Goal: Task Accomplishment & Management: Manage account settings

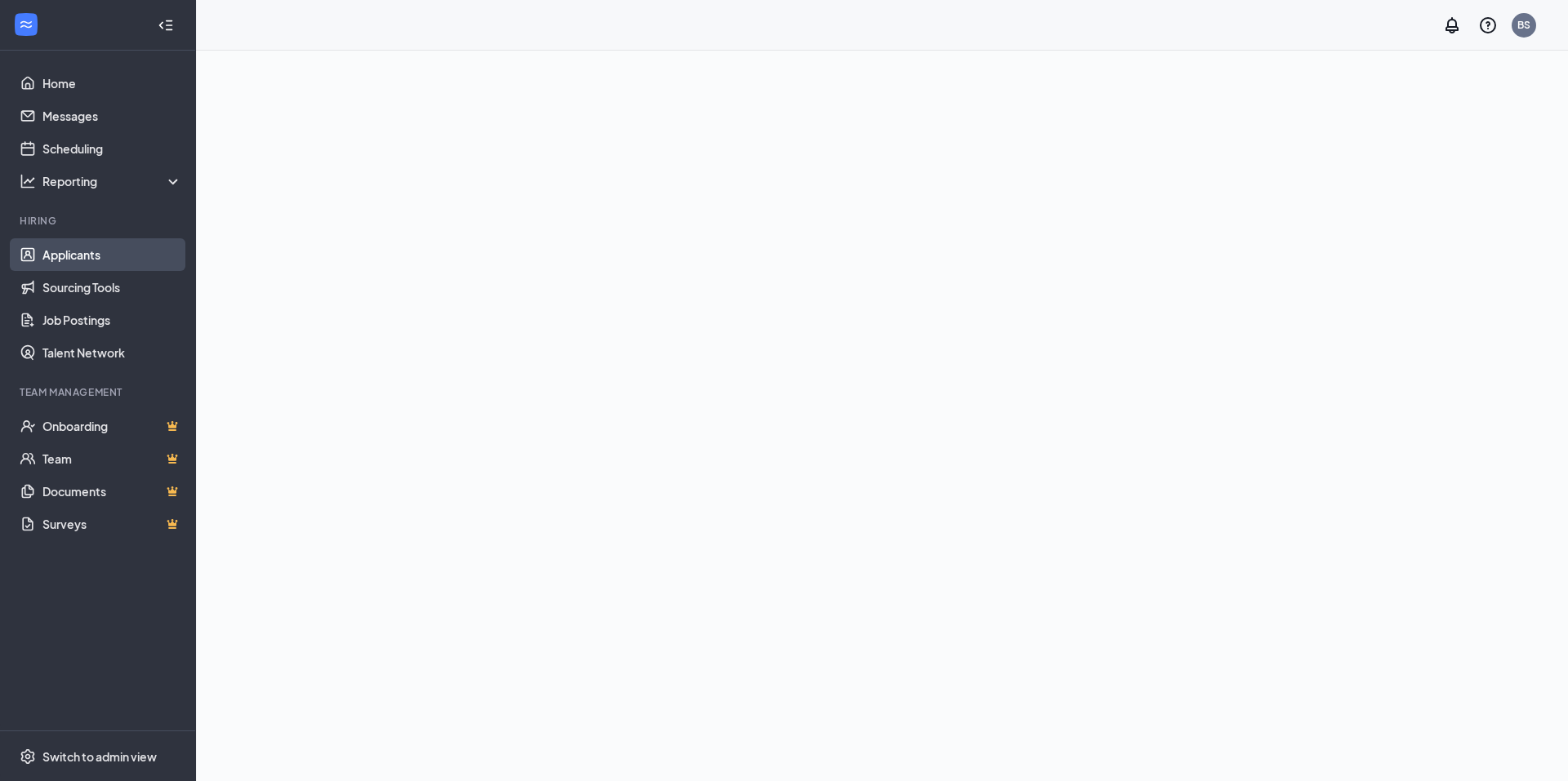
click at [80, 259] on link "Applicants" at bounding box center [112, 255] width 140 height 33
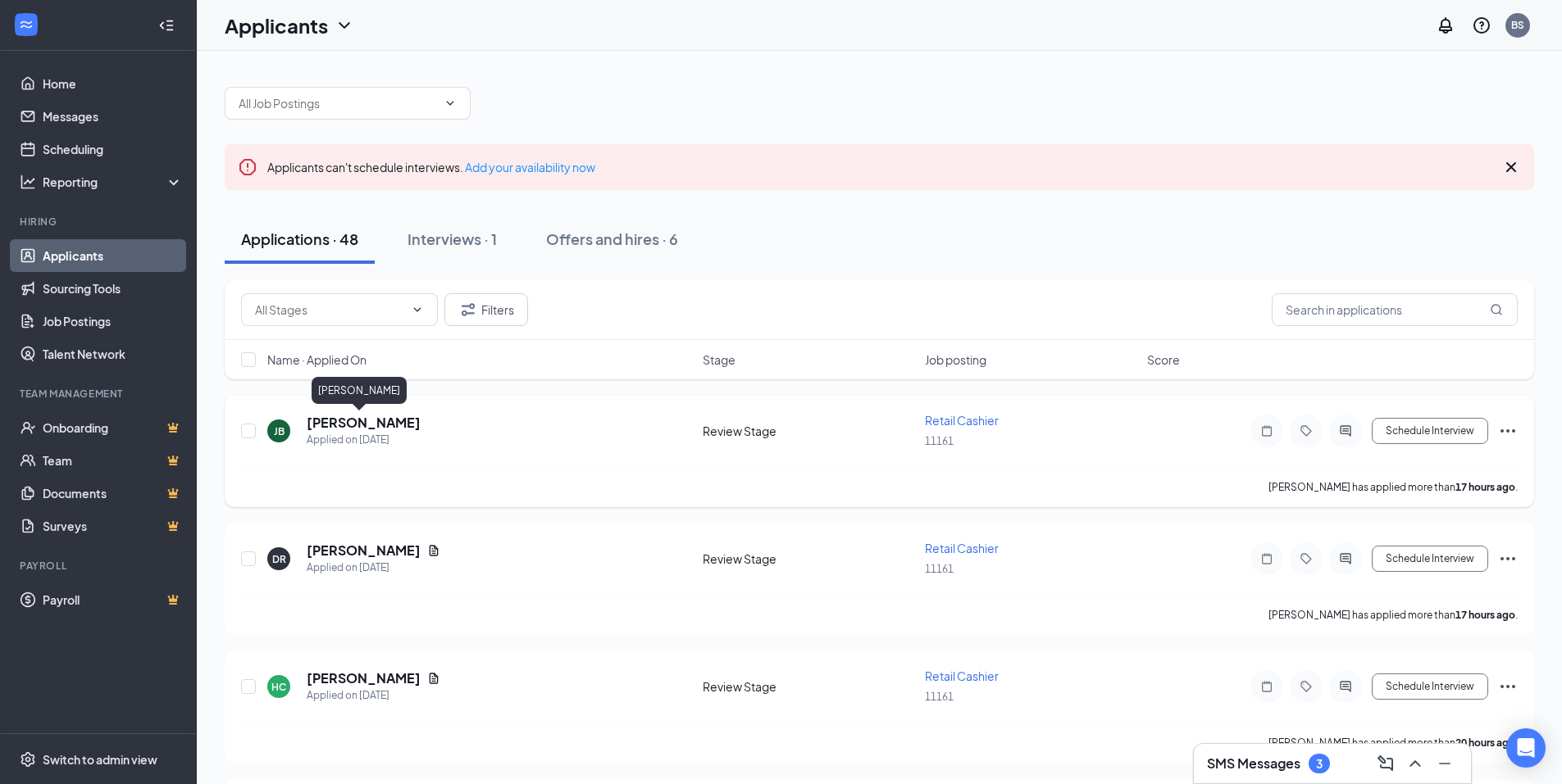
click at [337, 424] on h5 "[PERSON_NAME]" at bounding box center [364, 423] width 114 height 18
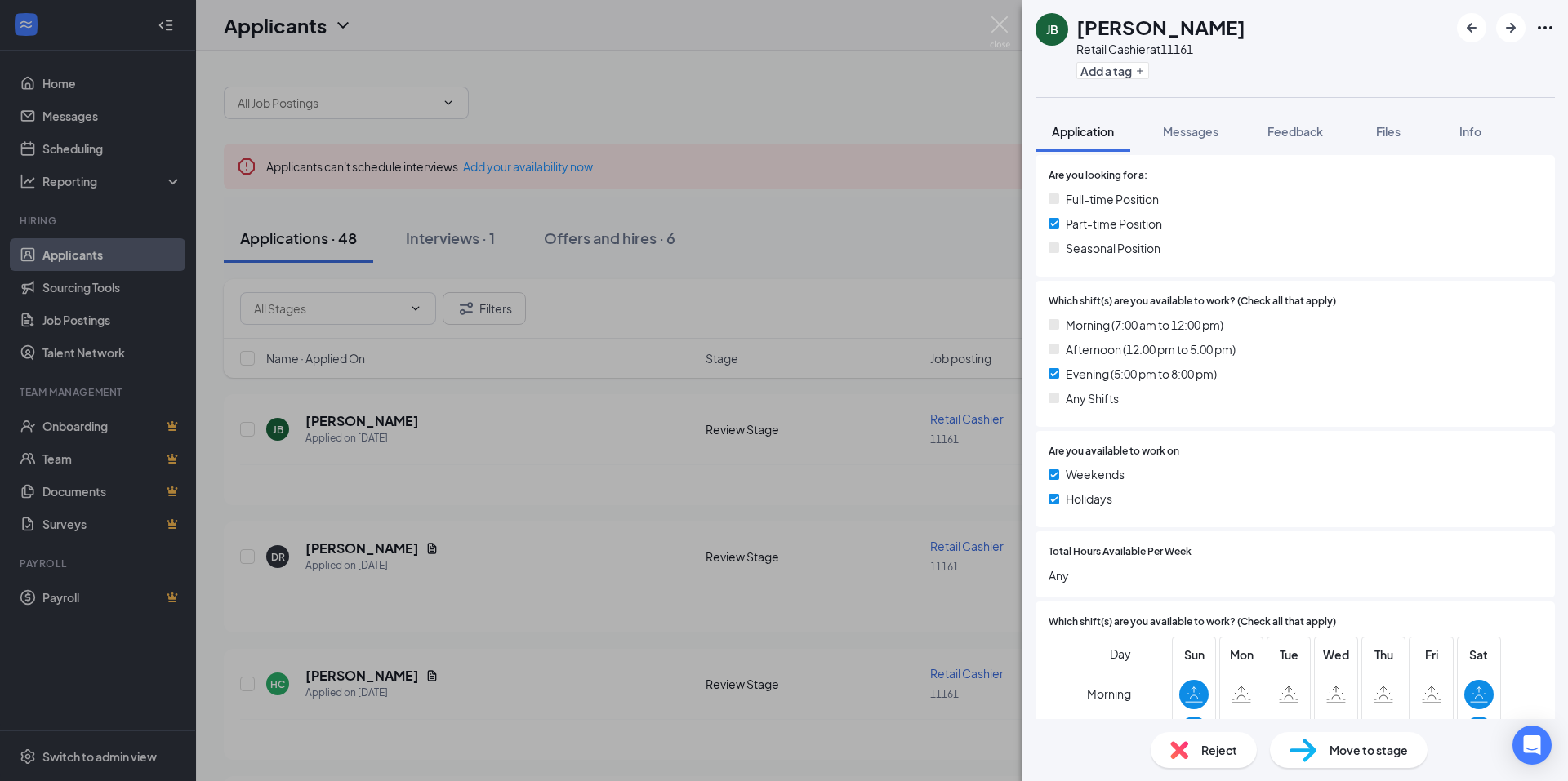
scroll to position [572, 0]
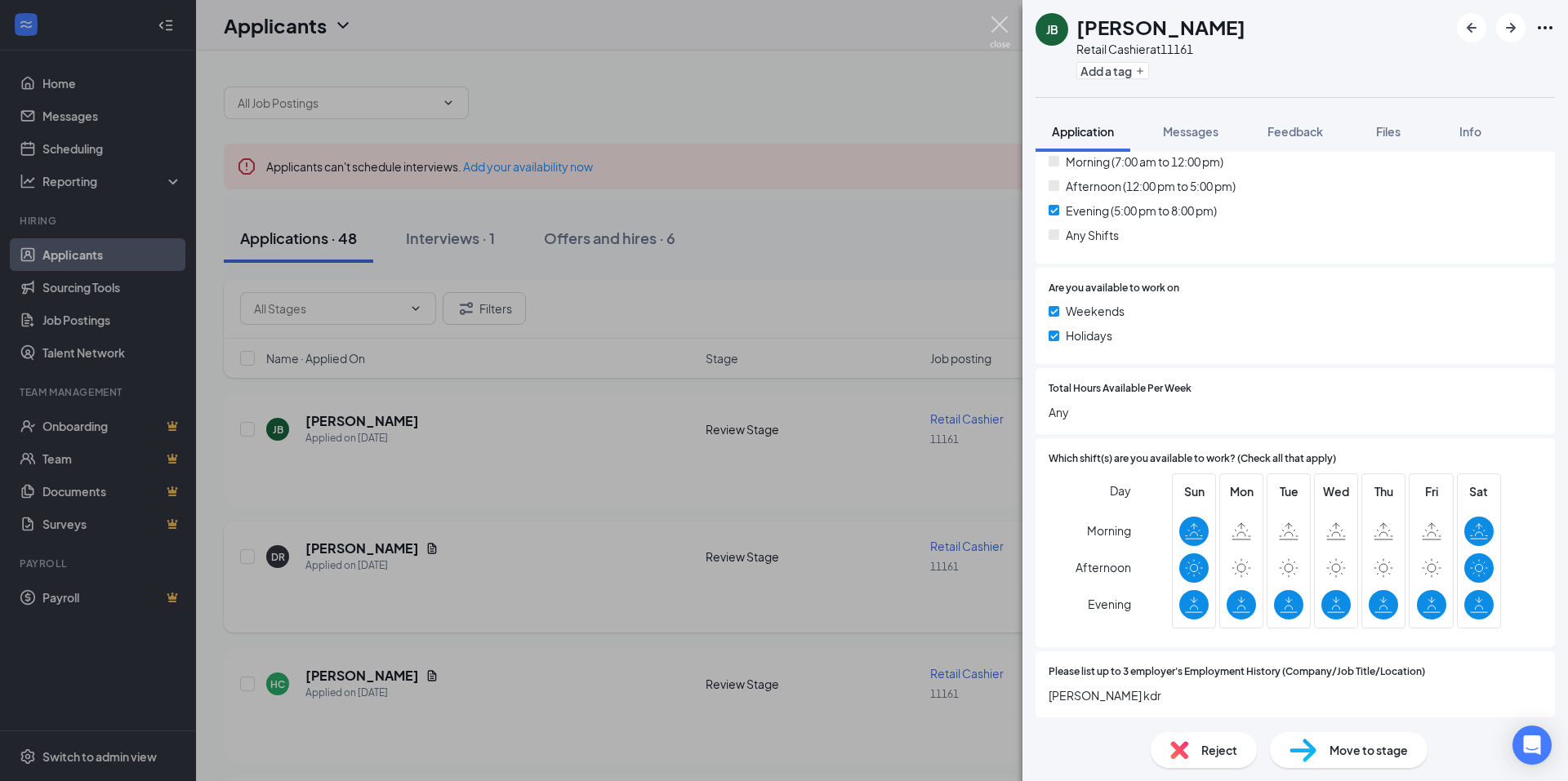
drag, startPoint x: 994, startPoint y: 22, endPoint x: 320, endPoint y: 522, distance: 839.2
click at [996, 22] on img at bounding box center [1000, 32] width 20 height 32
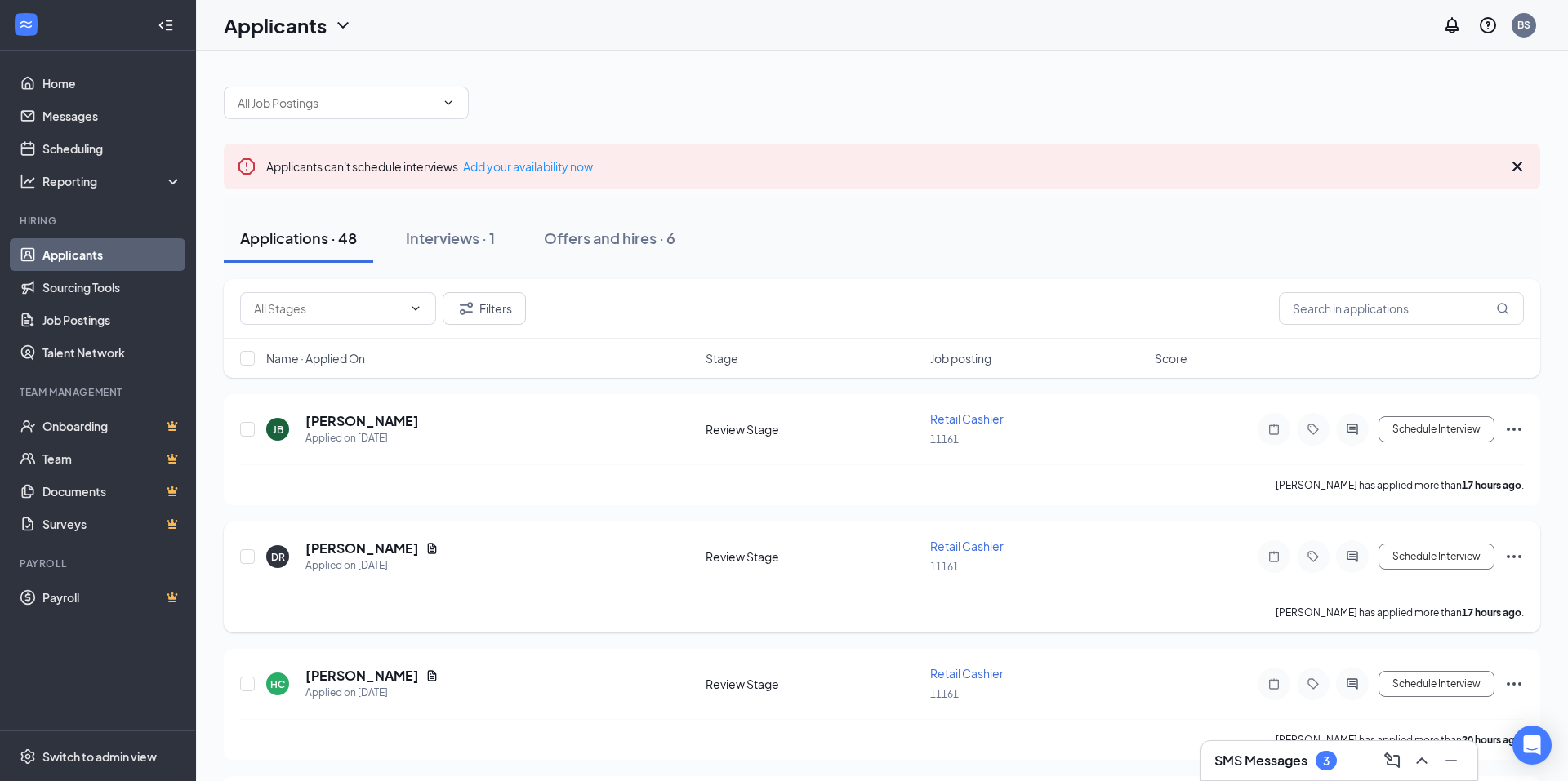
click at [337, 548] on h5 "[PERSON_NAME]" at bounding box center [362, 549] width 113 height 18
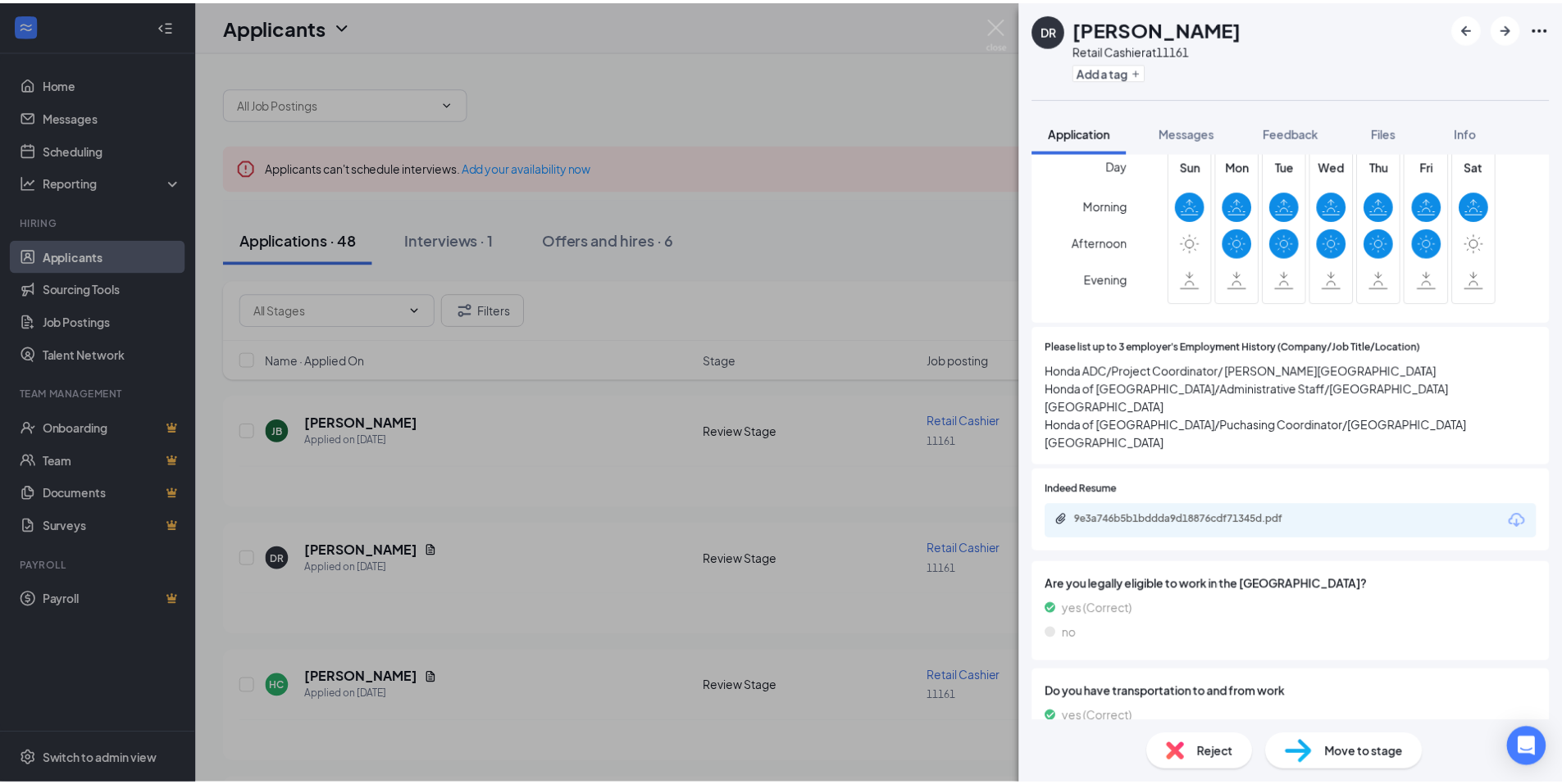
scroll to position [820, 0]
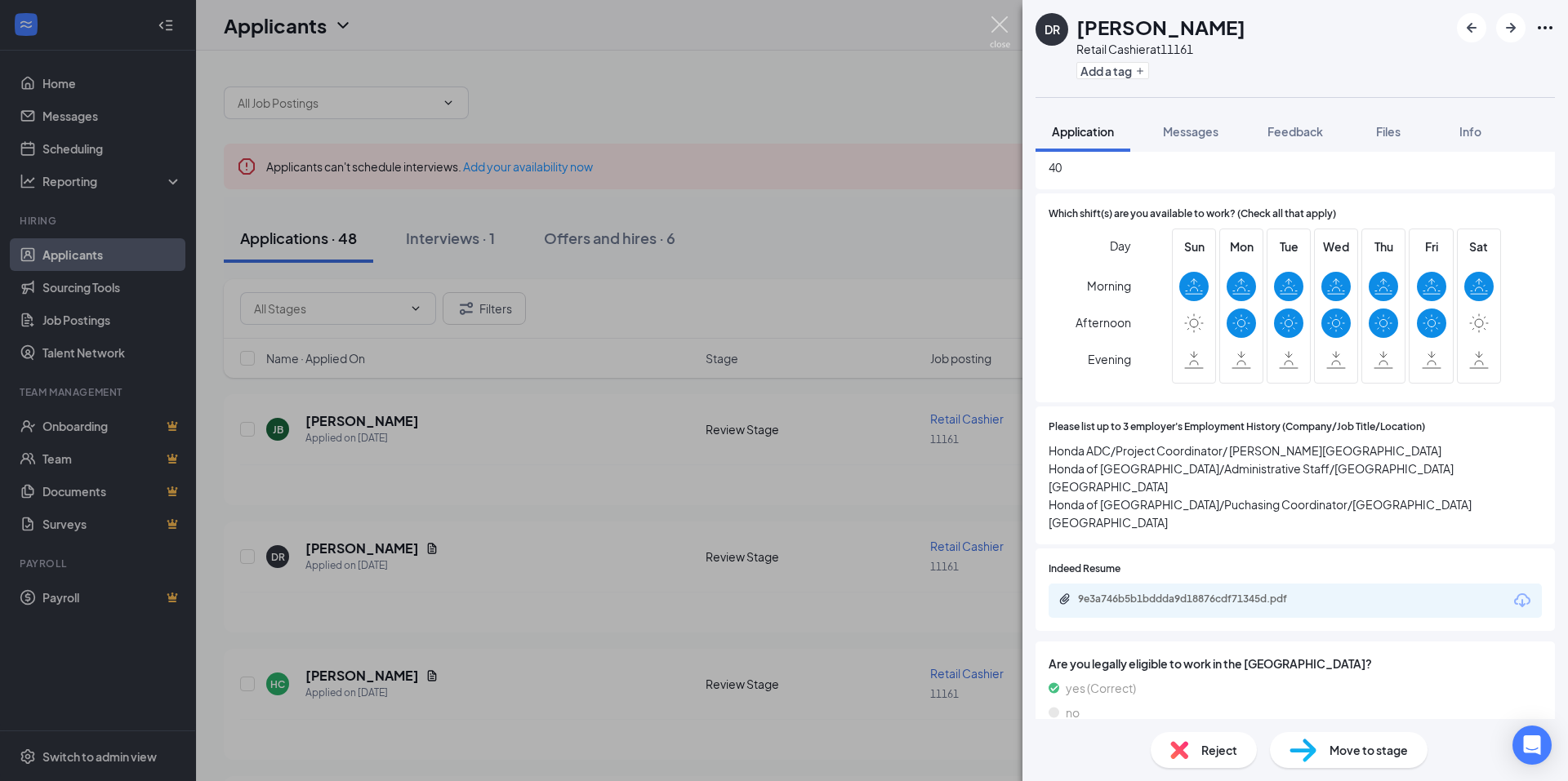
click at [1006, 22] on img at bounding box center [1000, 32] width 20 height 32
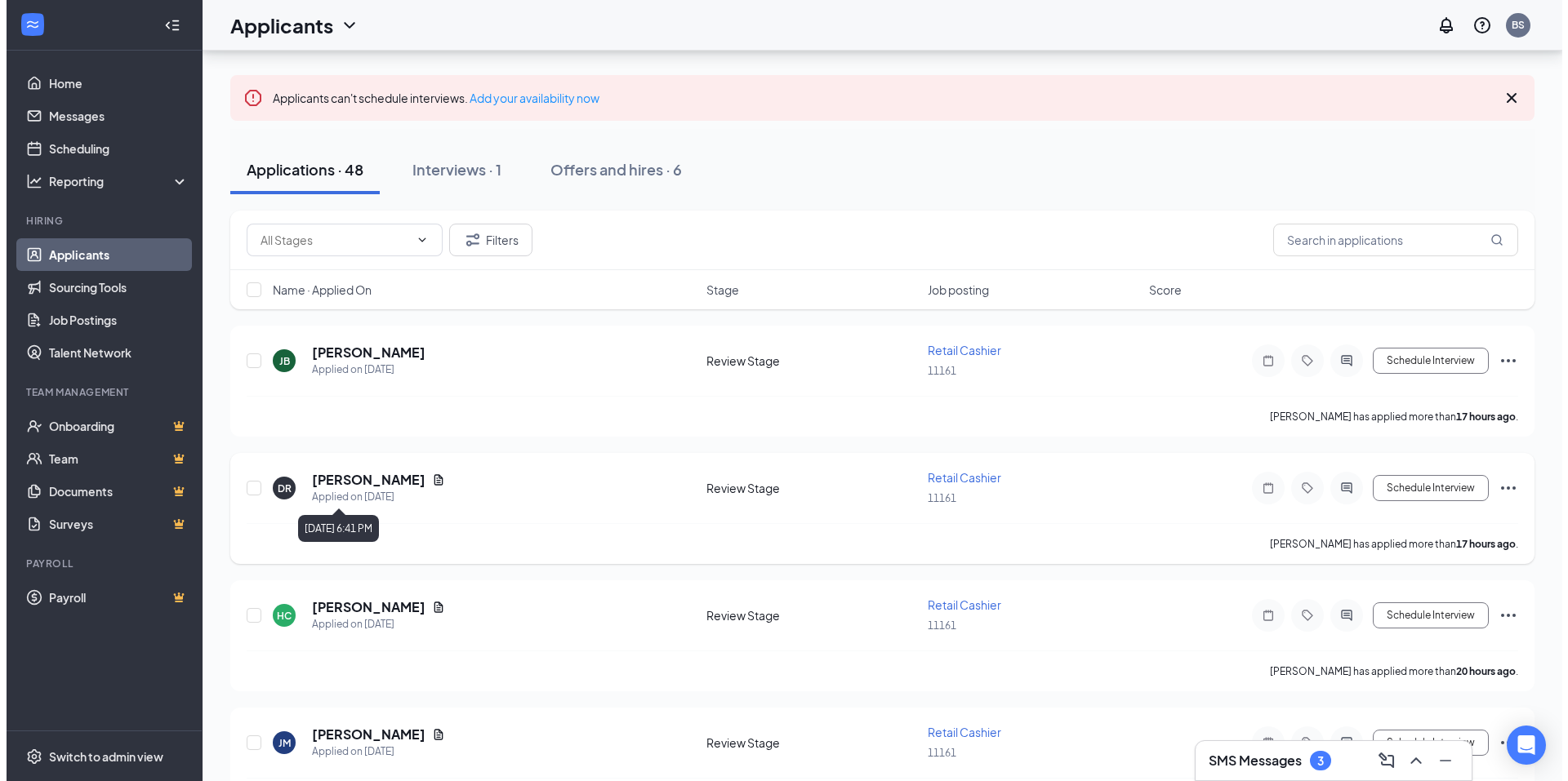
scroll to position [164, 0]
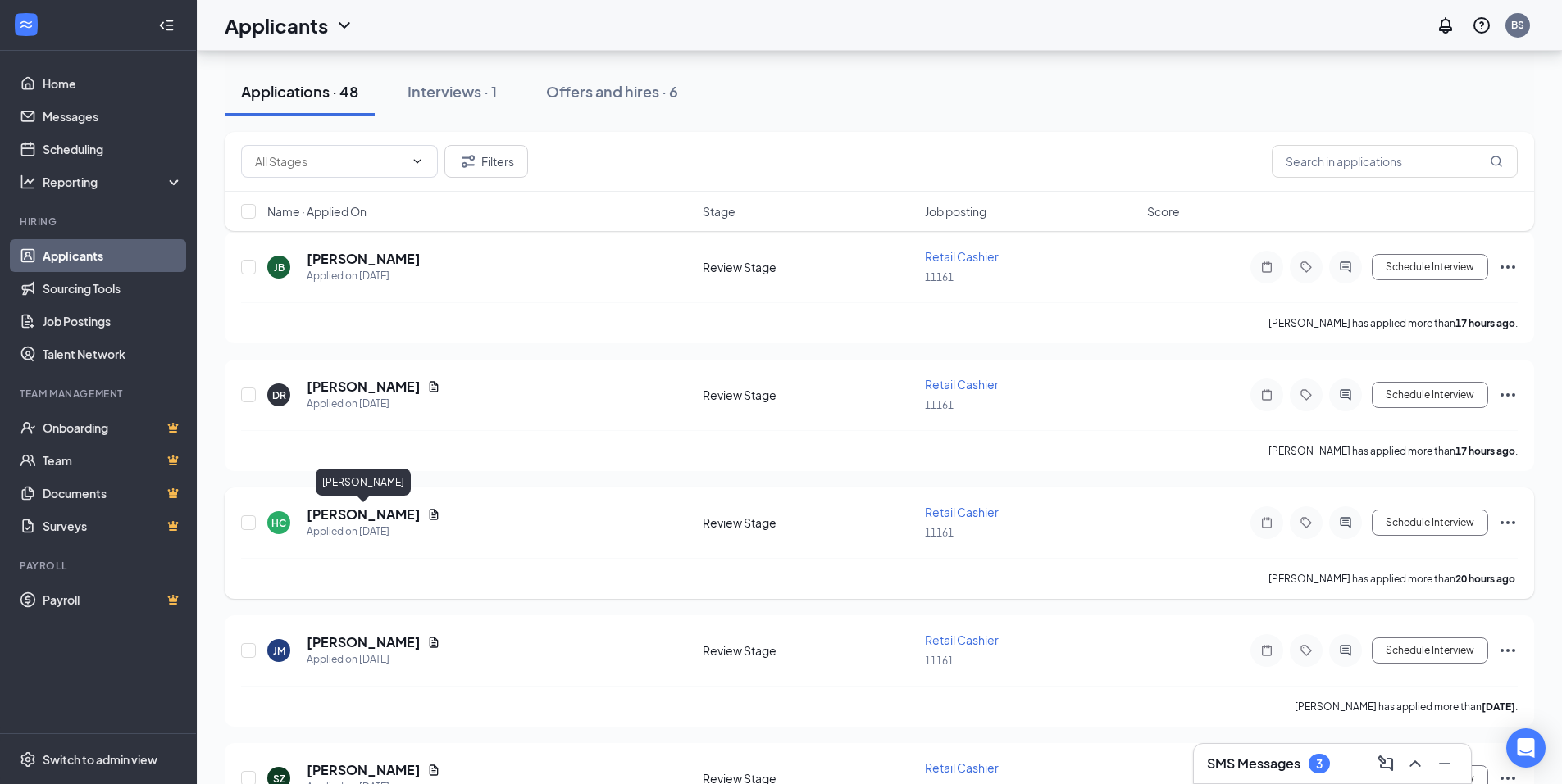
click at [340, 513] on h5 "[PERSON_NAME]" at bounding box center [364, 515] width 114 height 18
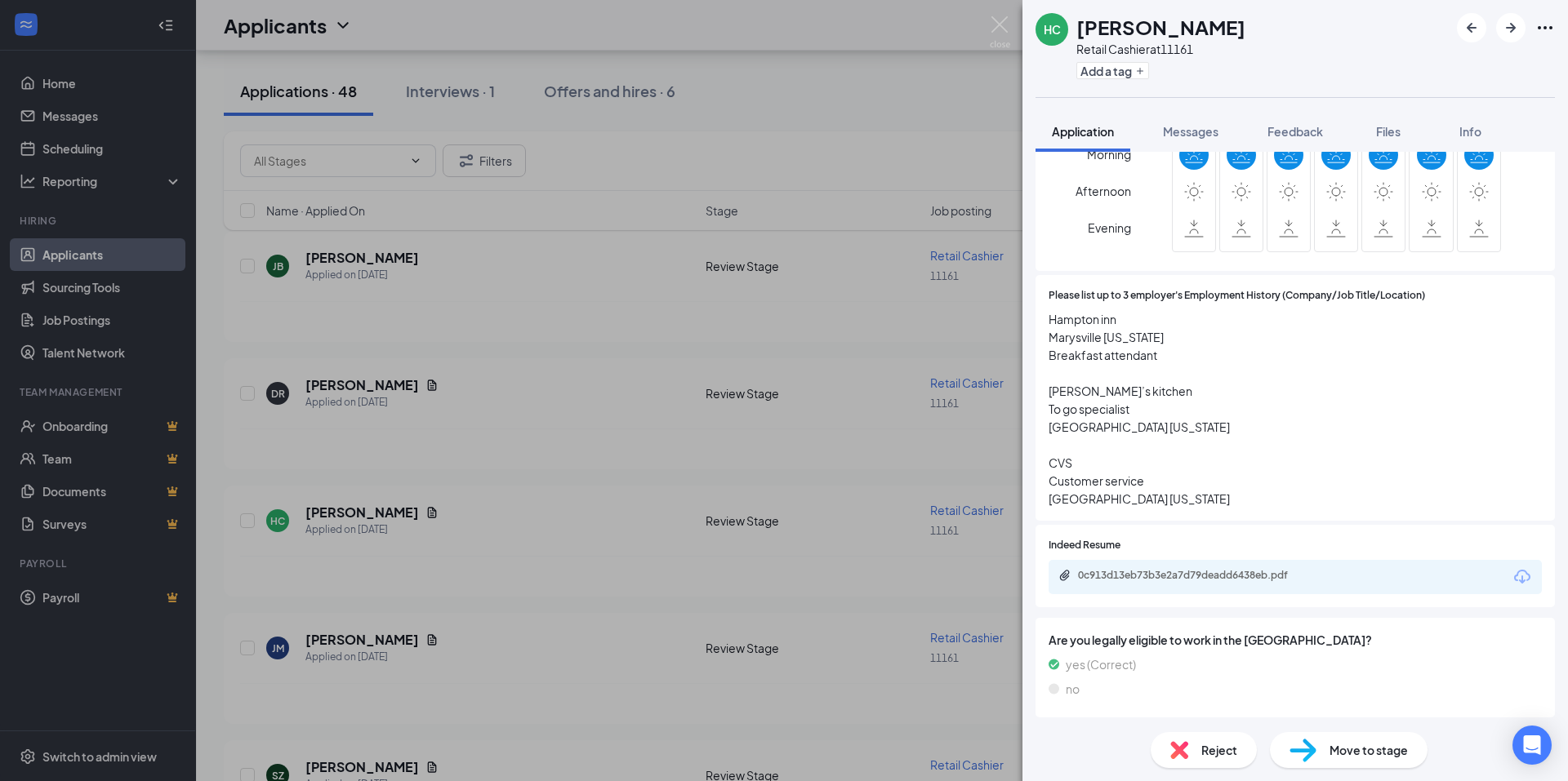
scroll to position [979, 0]
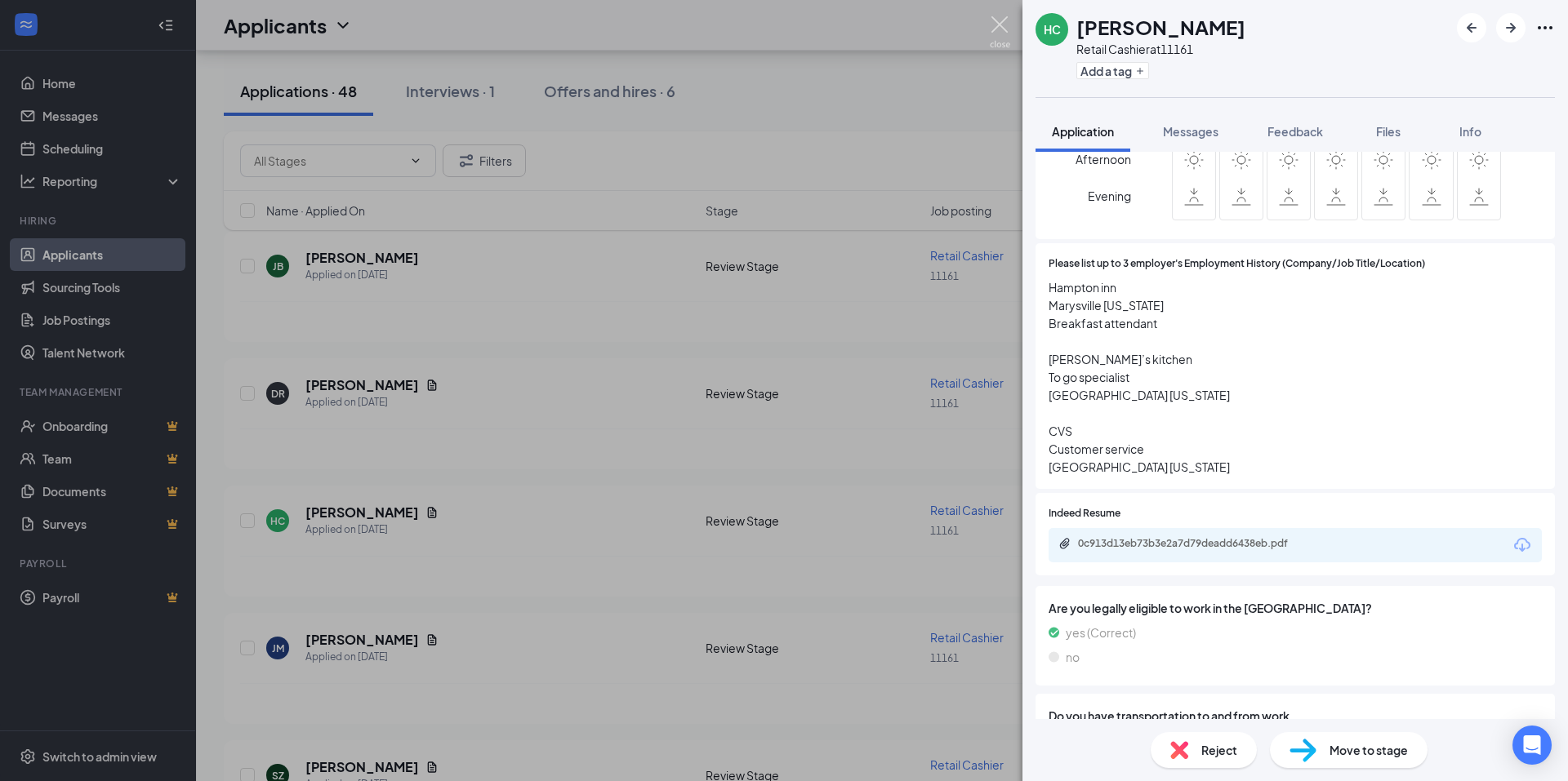
click at [1008, 29] on img at bounding box center [1000, 32] width 20 height 32
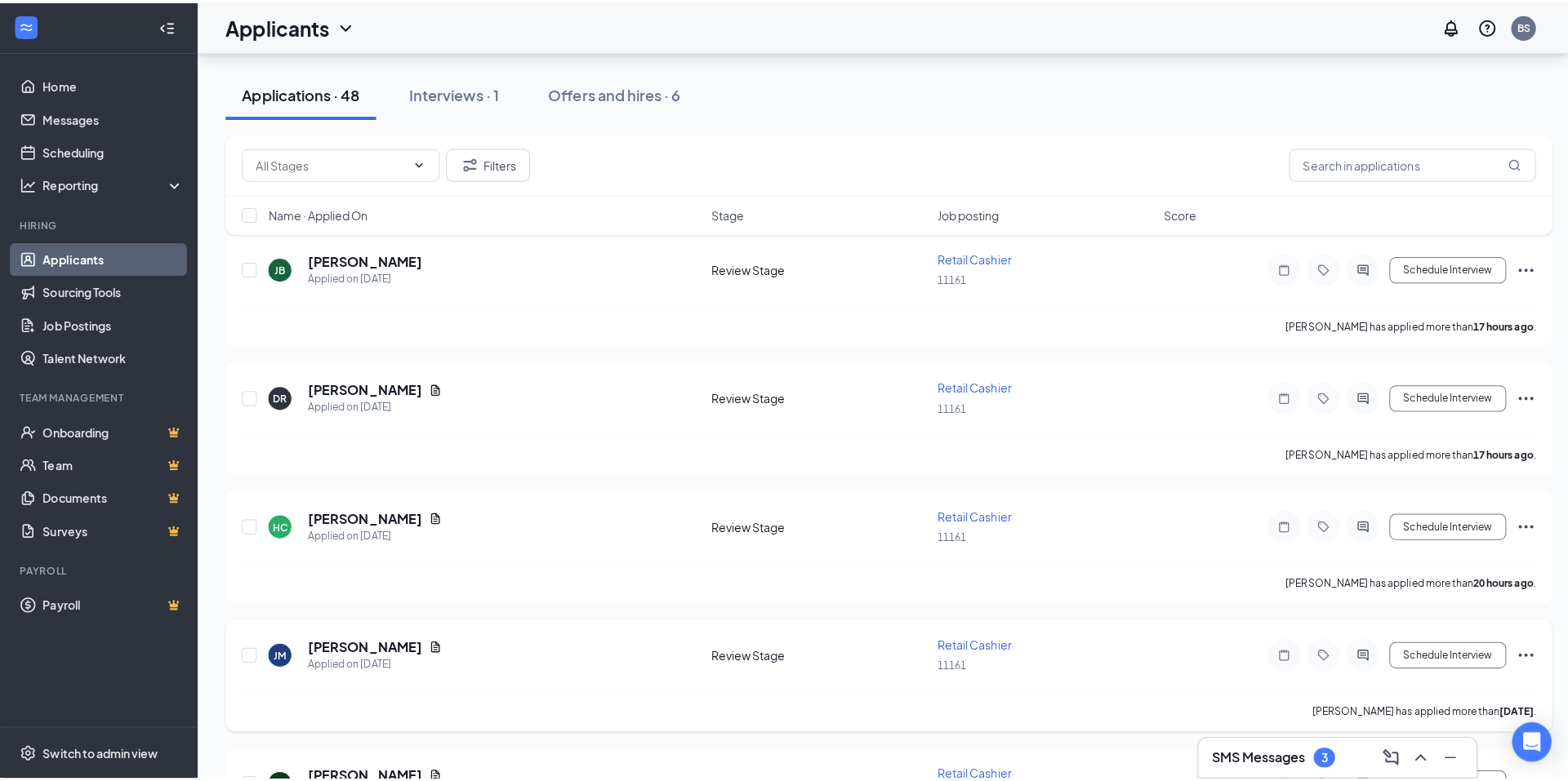
scroll to position [408, 0]
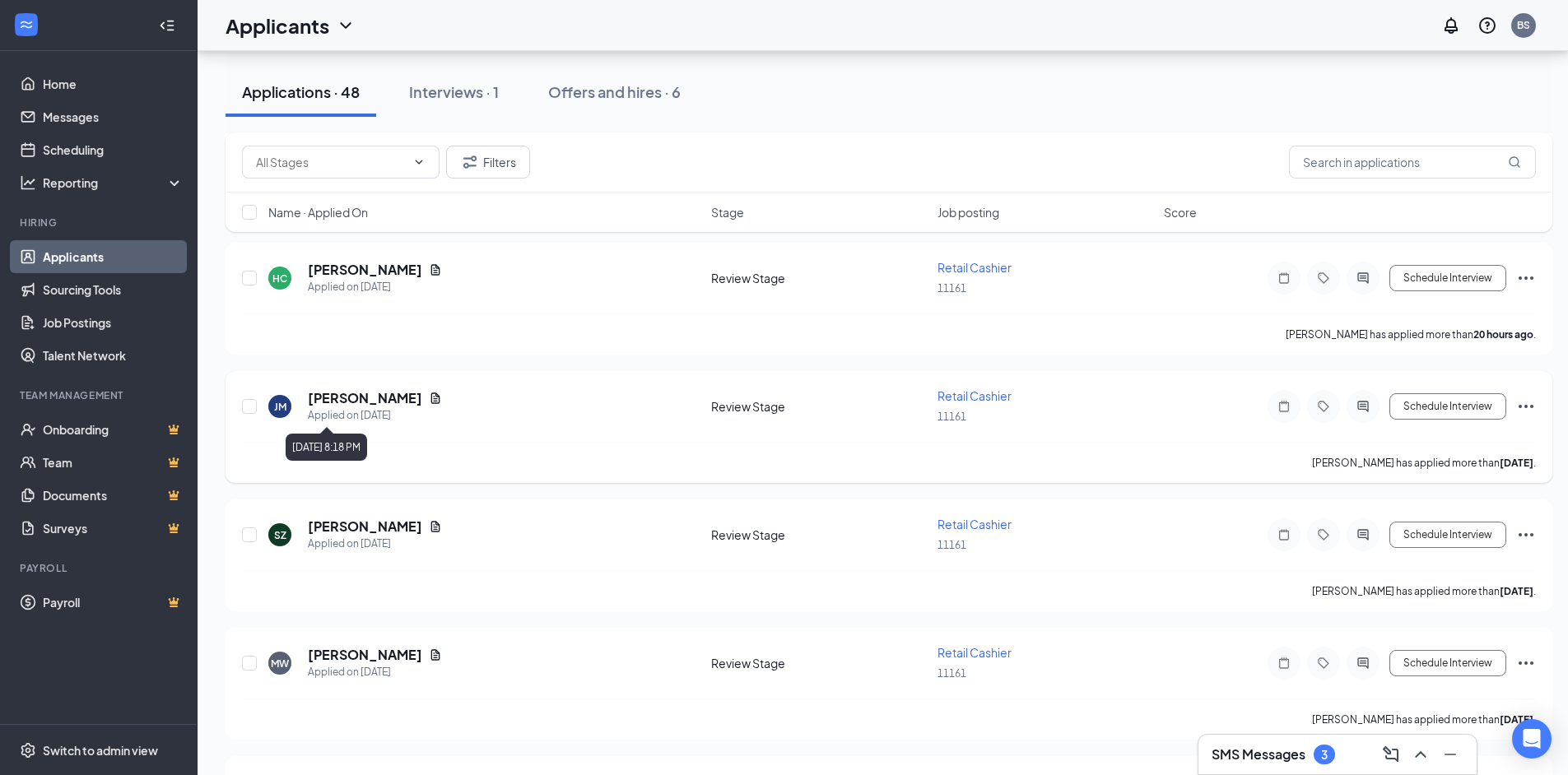
click at [348, 399] on h5 "[PERSON_NAME]" at bounding box center [365, 398] width 114 height 18
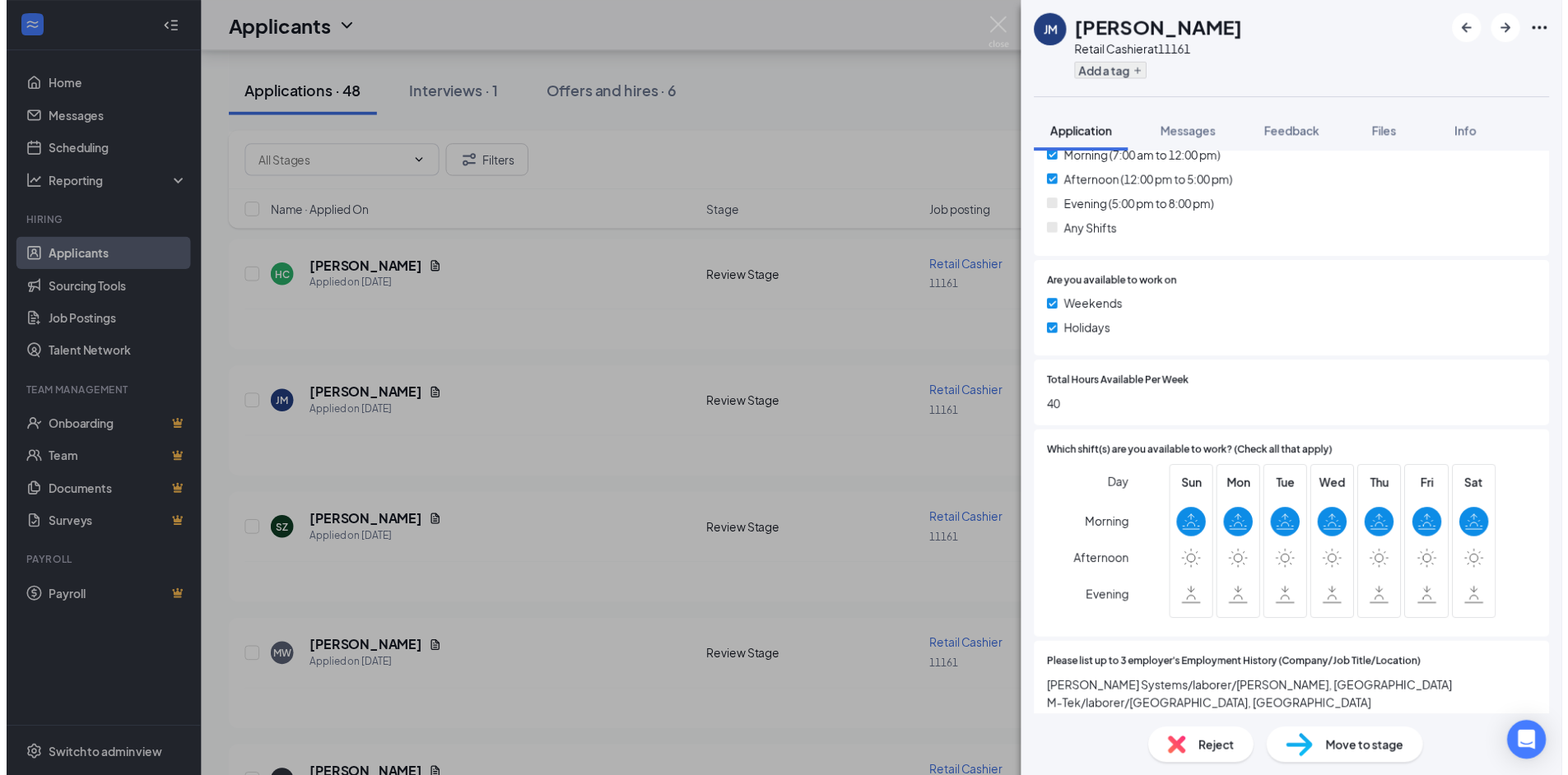
scroll to position [576, 0]
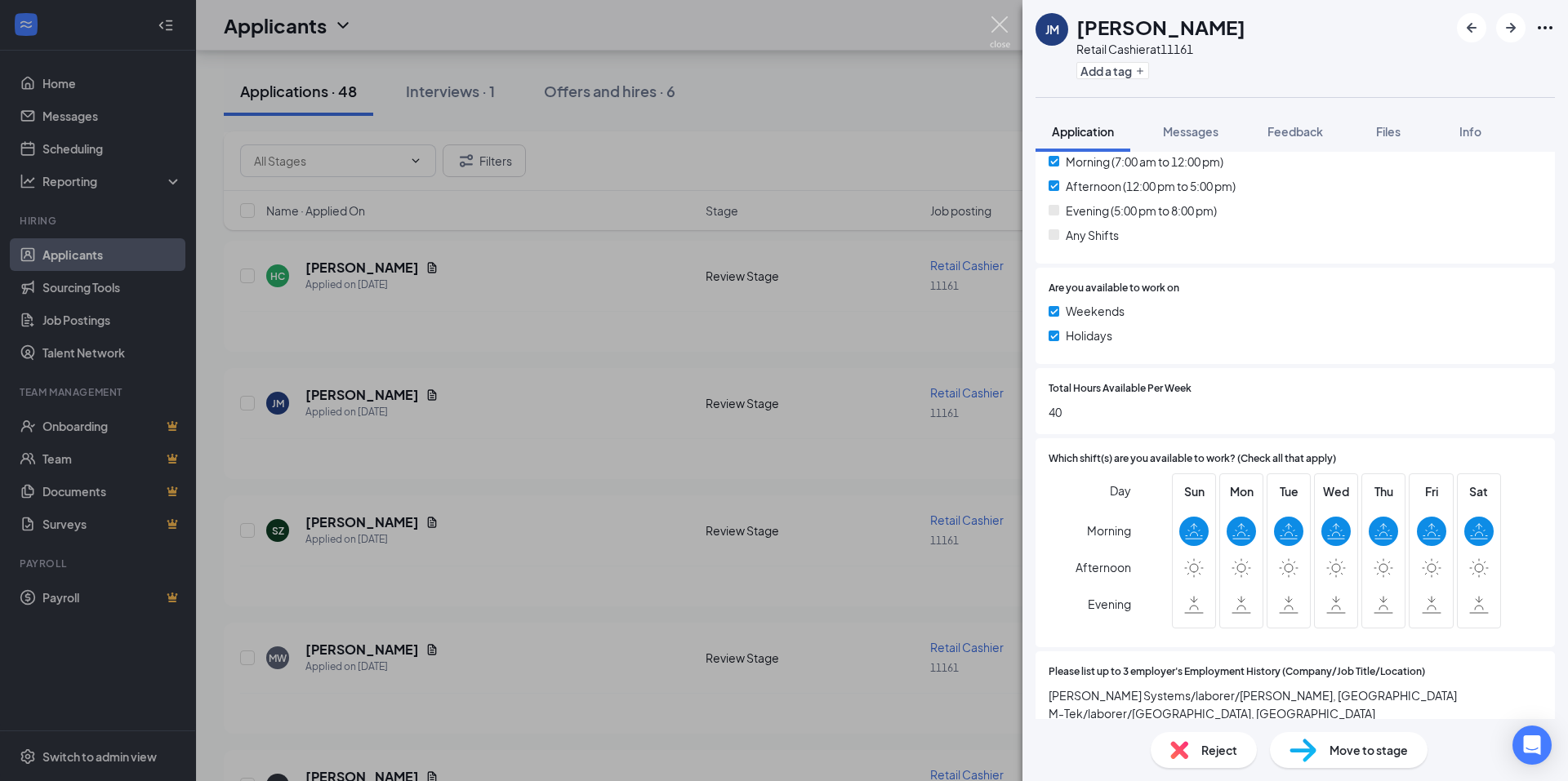
click at [999, 32] on img at bounding box center [1000, 32] width 20 height 32
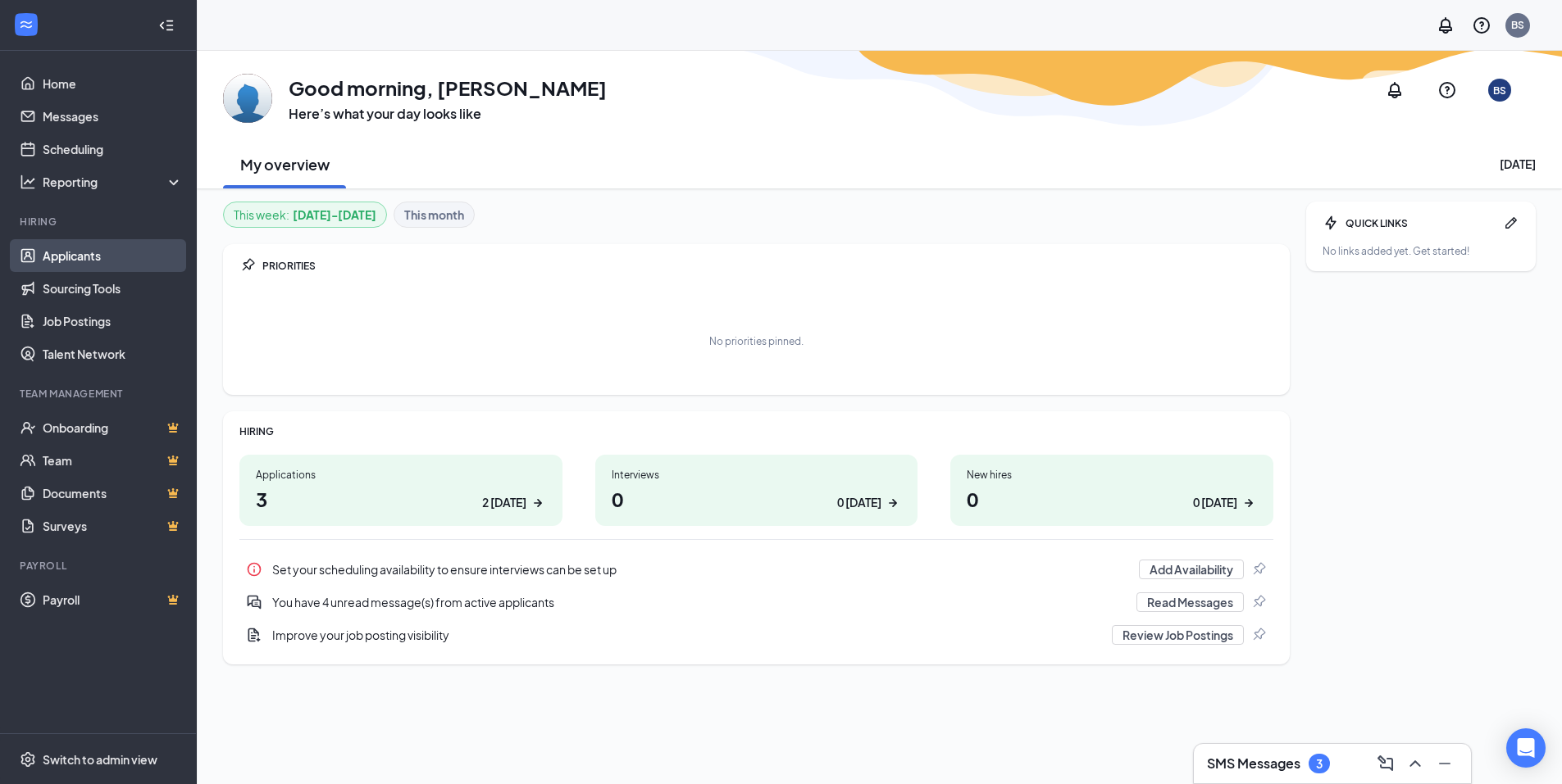
click at [111, 248] on link "Applicants" at bounding box center [112, 256] width 140 height 33
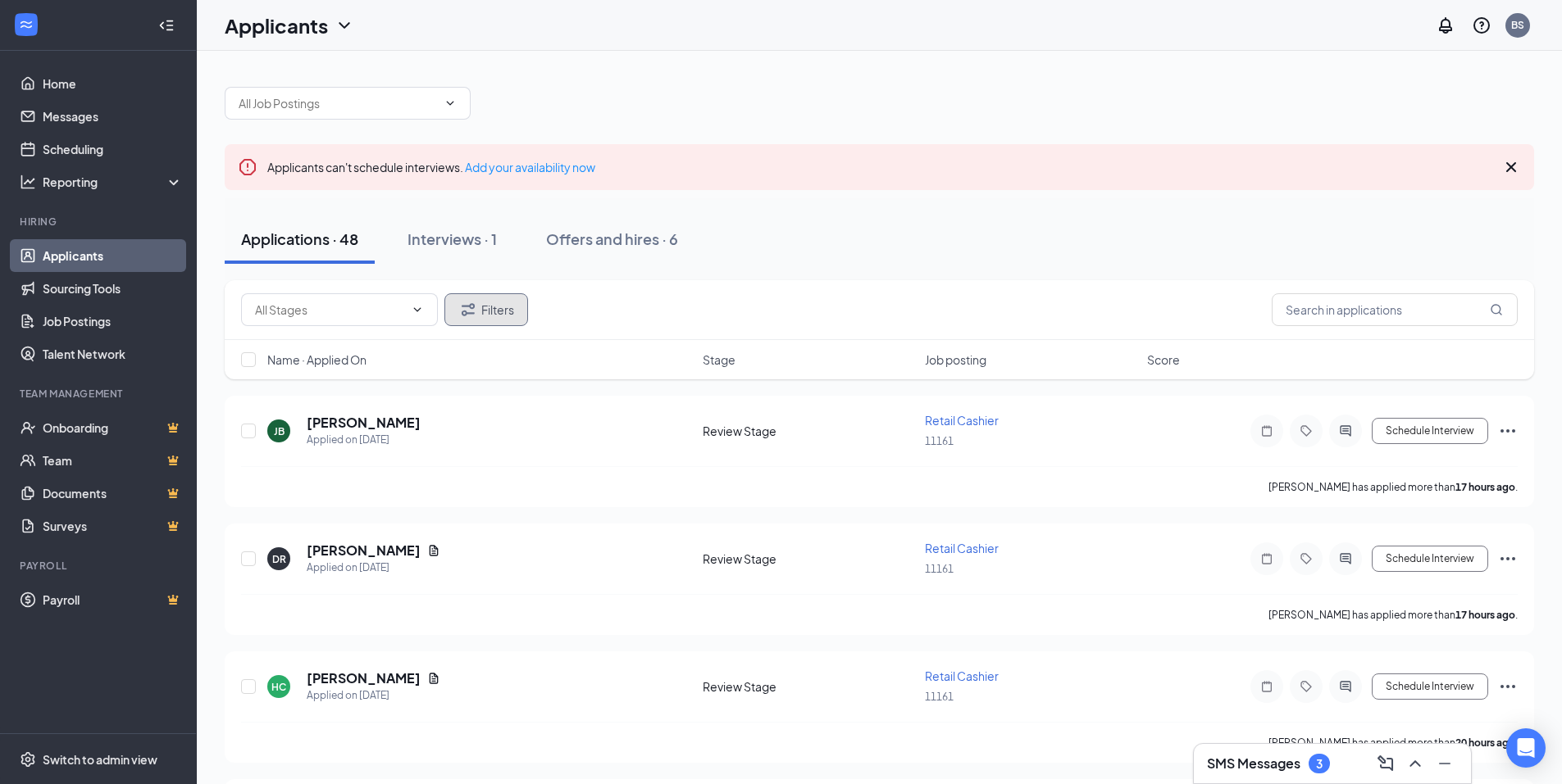
click at [470, 309] on icon "Filter" at bounding box center [467, 309] width 19 height 19
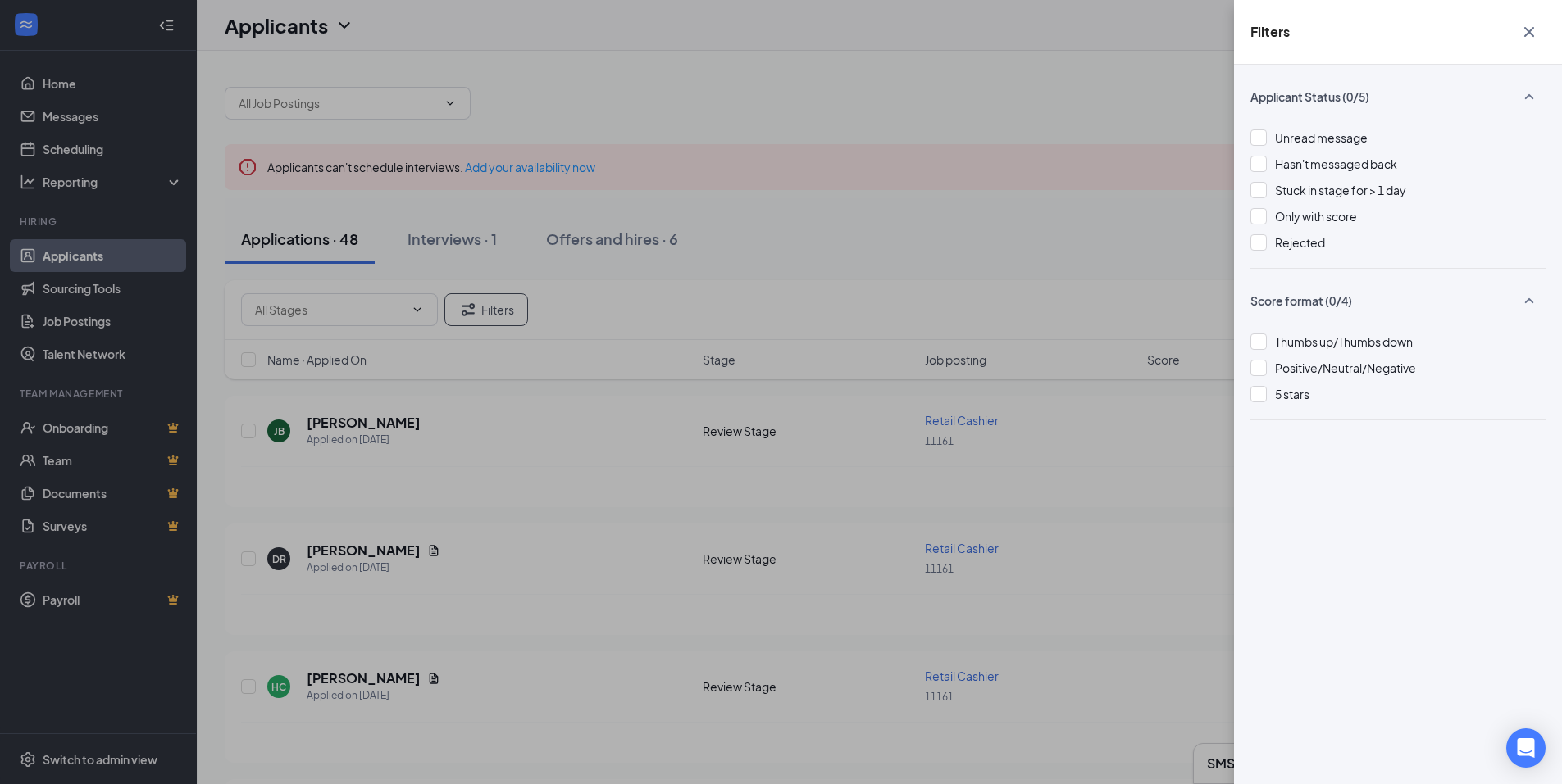
click at [1527, 32] on icon "Cross" at bounding box center [1528, 31] width 19 height 19
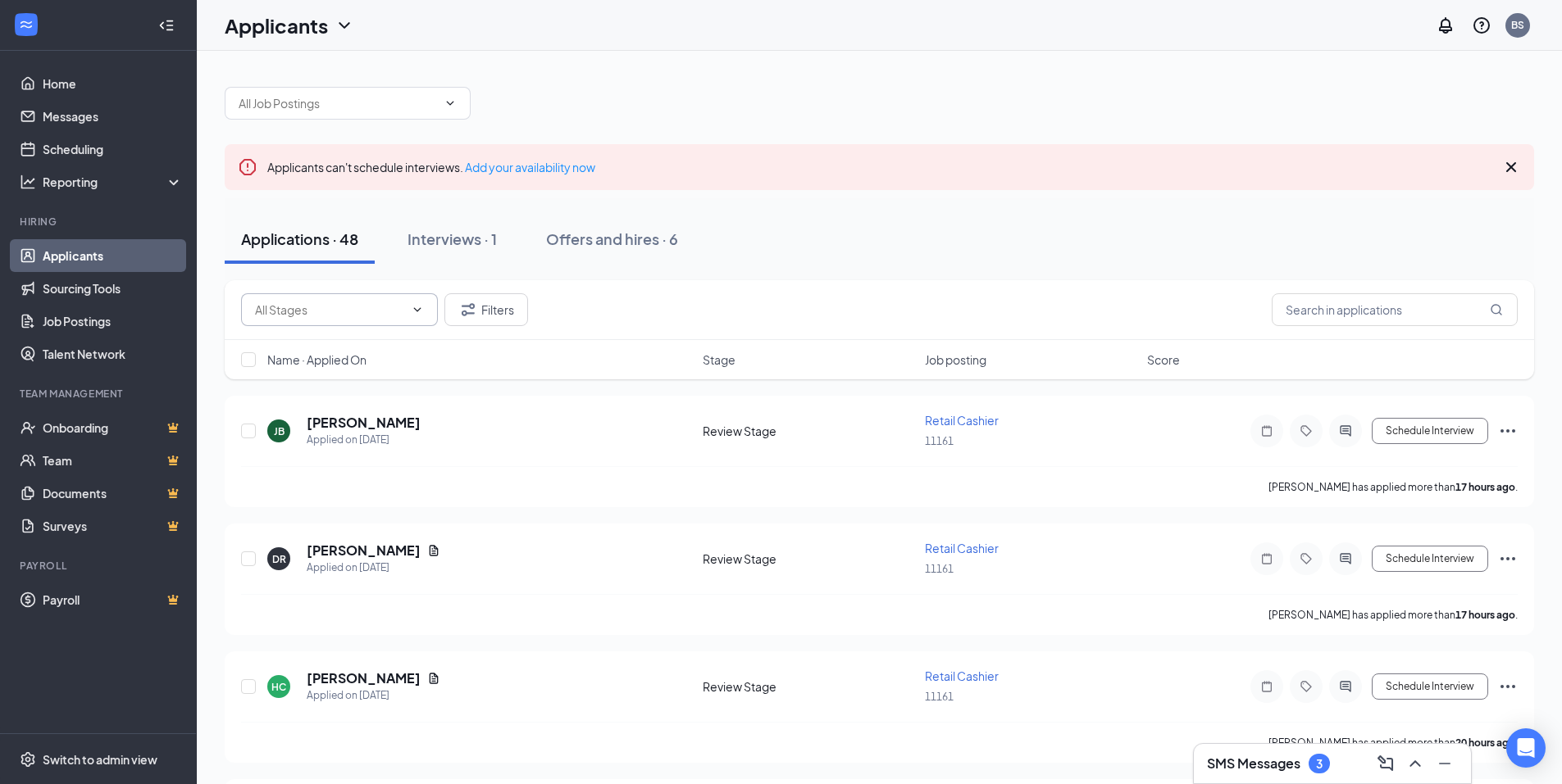
click at [355, 313] on input "text" at bounding box center [330, 310] width 149 height 18
click at [355, 312] on input "text" at bounding box center [330, 310] width 149 height 18
click at [964, 371] on div "Name · Applied On Stage Job posting Score" at bounding box center [880, 360] width 1309 height 39
drag, startPoint x: 961, startPoint y: 369, endPoint x: 956, endPoint y: 347, distance: 22.6
click at [956, 347] on div "Name · Applied On Stage Job posting Score" at bounding box center [880, 360] width 1309 height 39
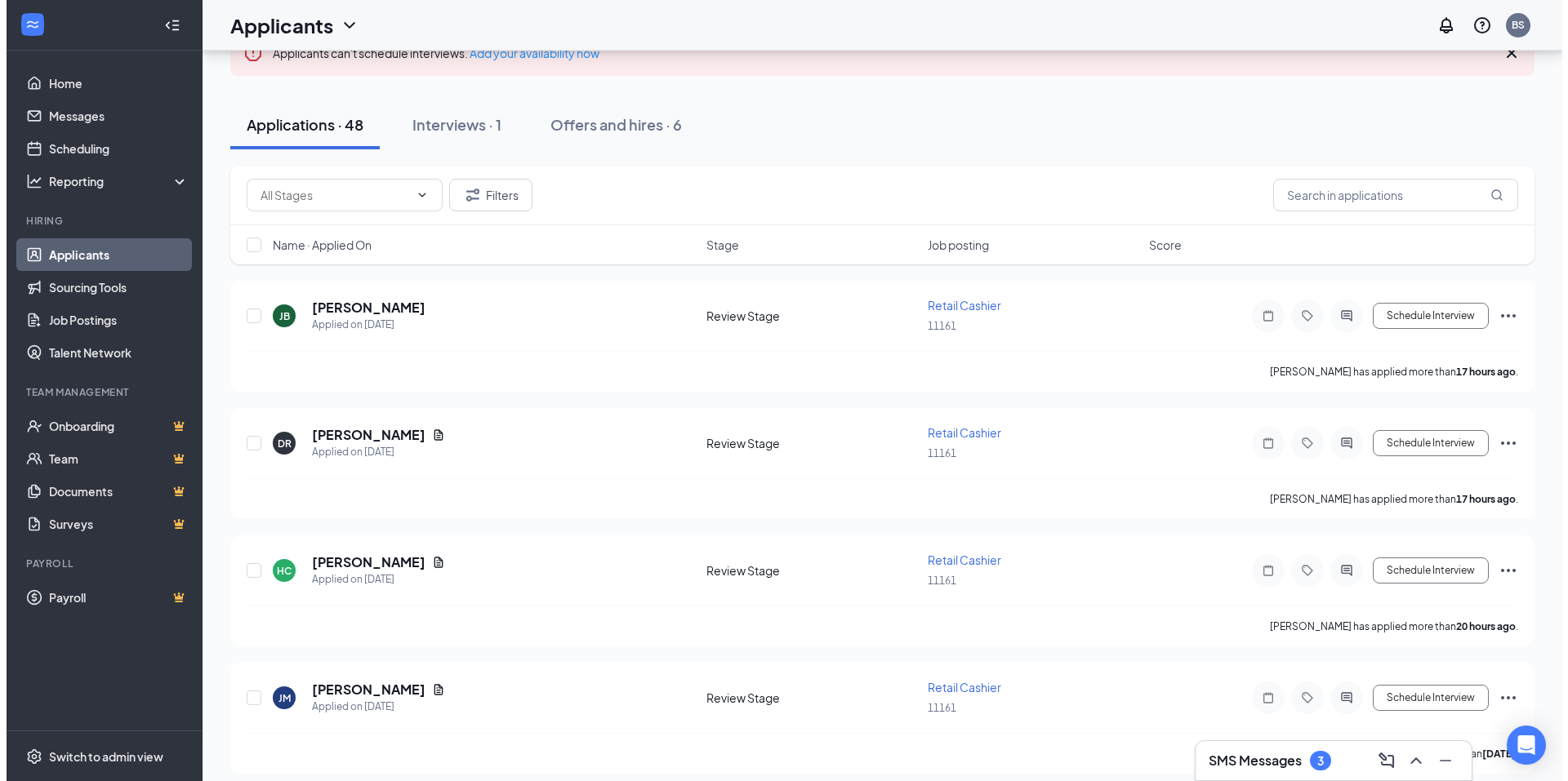
scroll to position [164, 0]
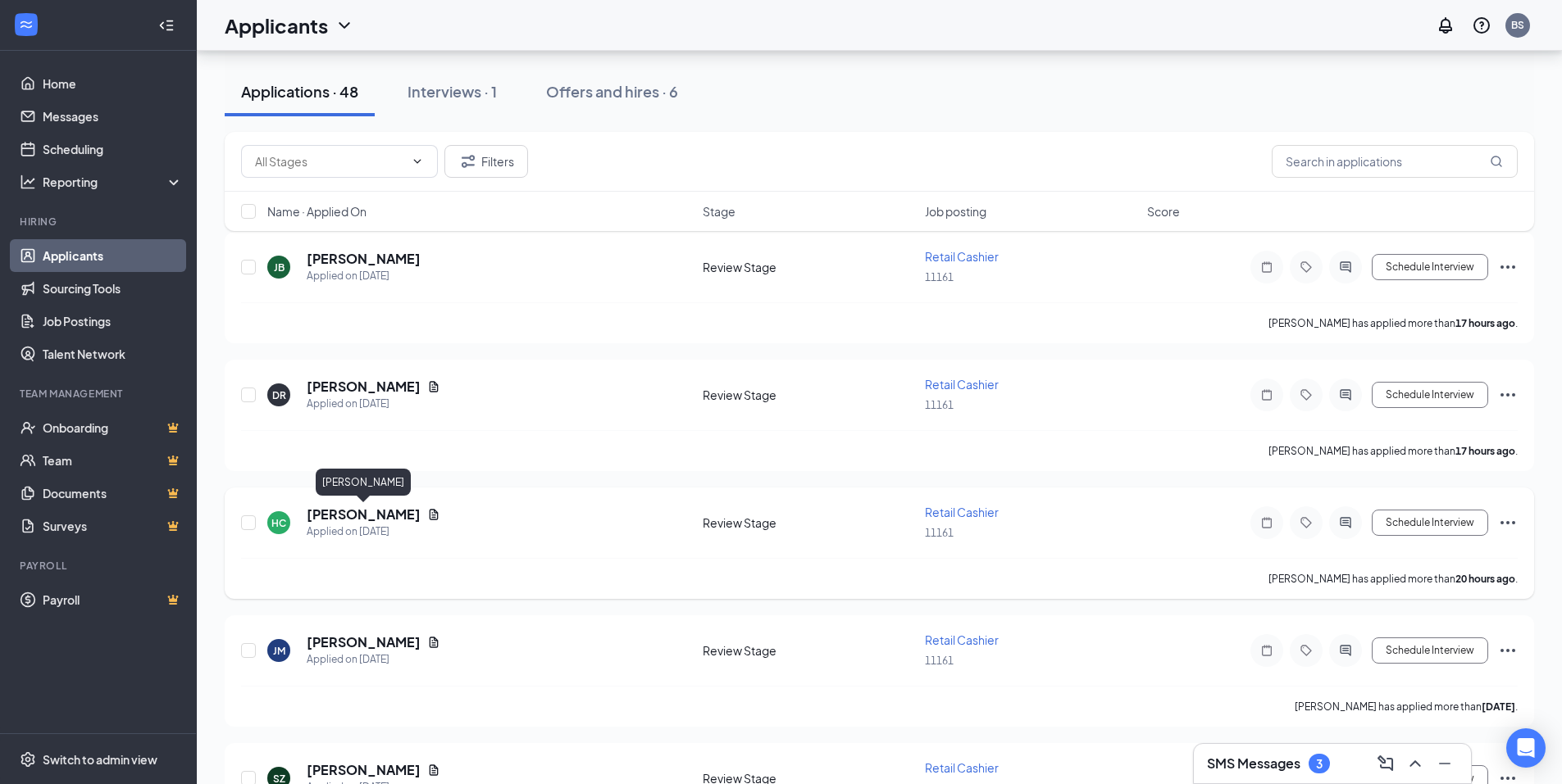
click at [416, 519] on h5 "[PERSON_NAME]" at bounding box center [364, 515] width 114 height 18
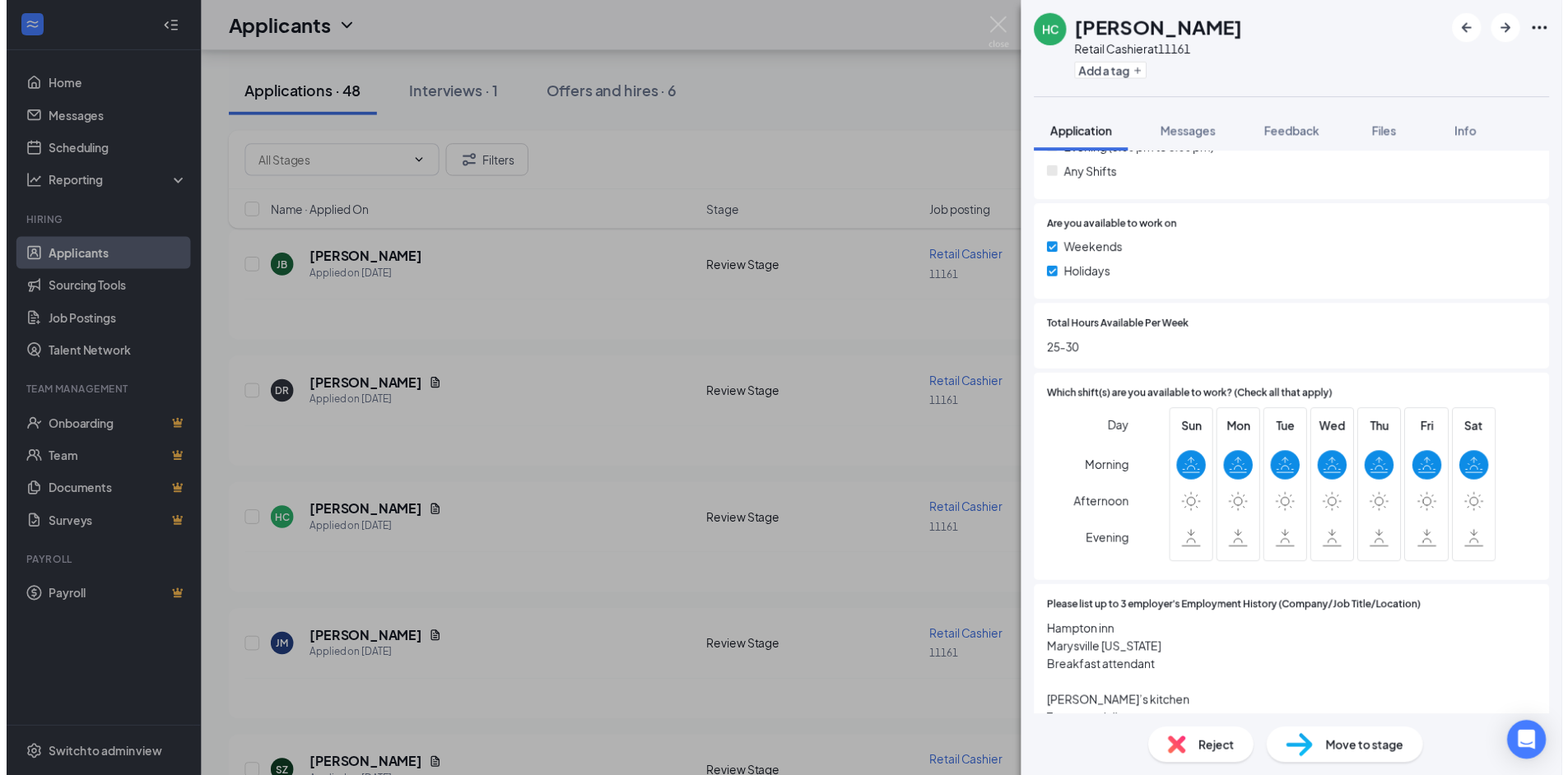
scroll to position [658, 0]
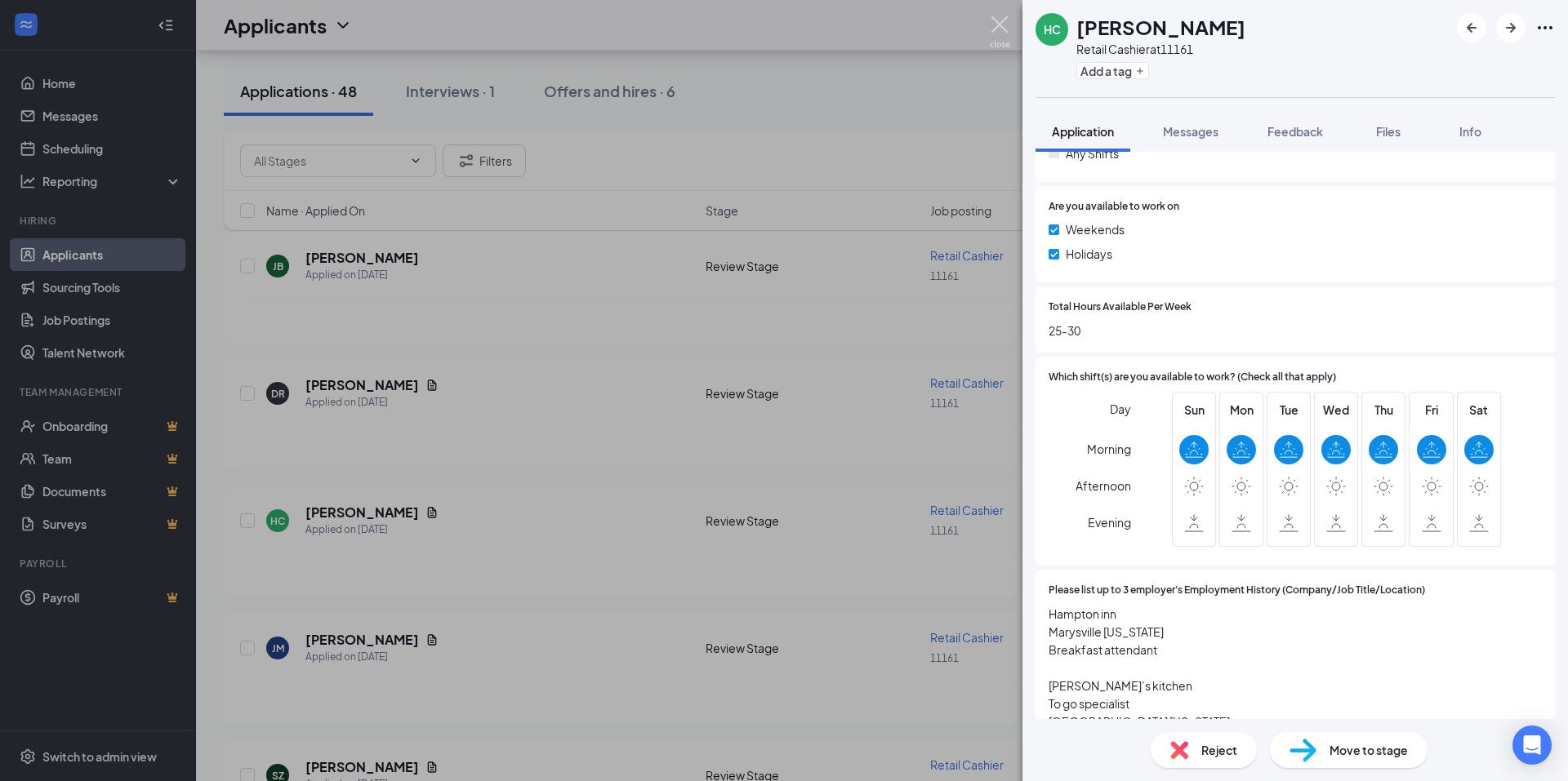
click at [1002, 22] on img at bounding box center [1000, 32] width 20 height 32
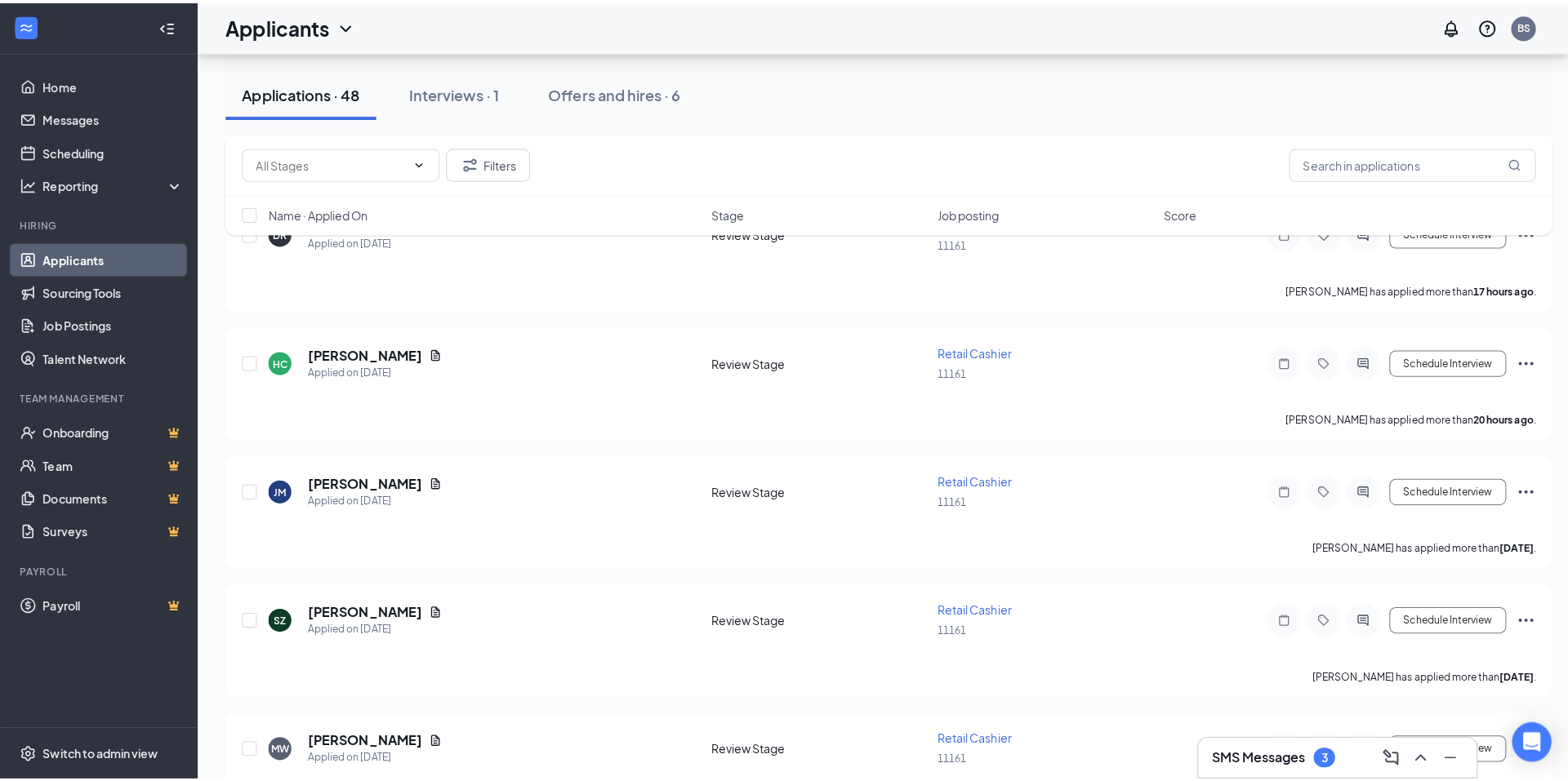
scroll to position [408, 0]
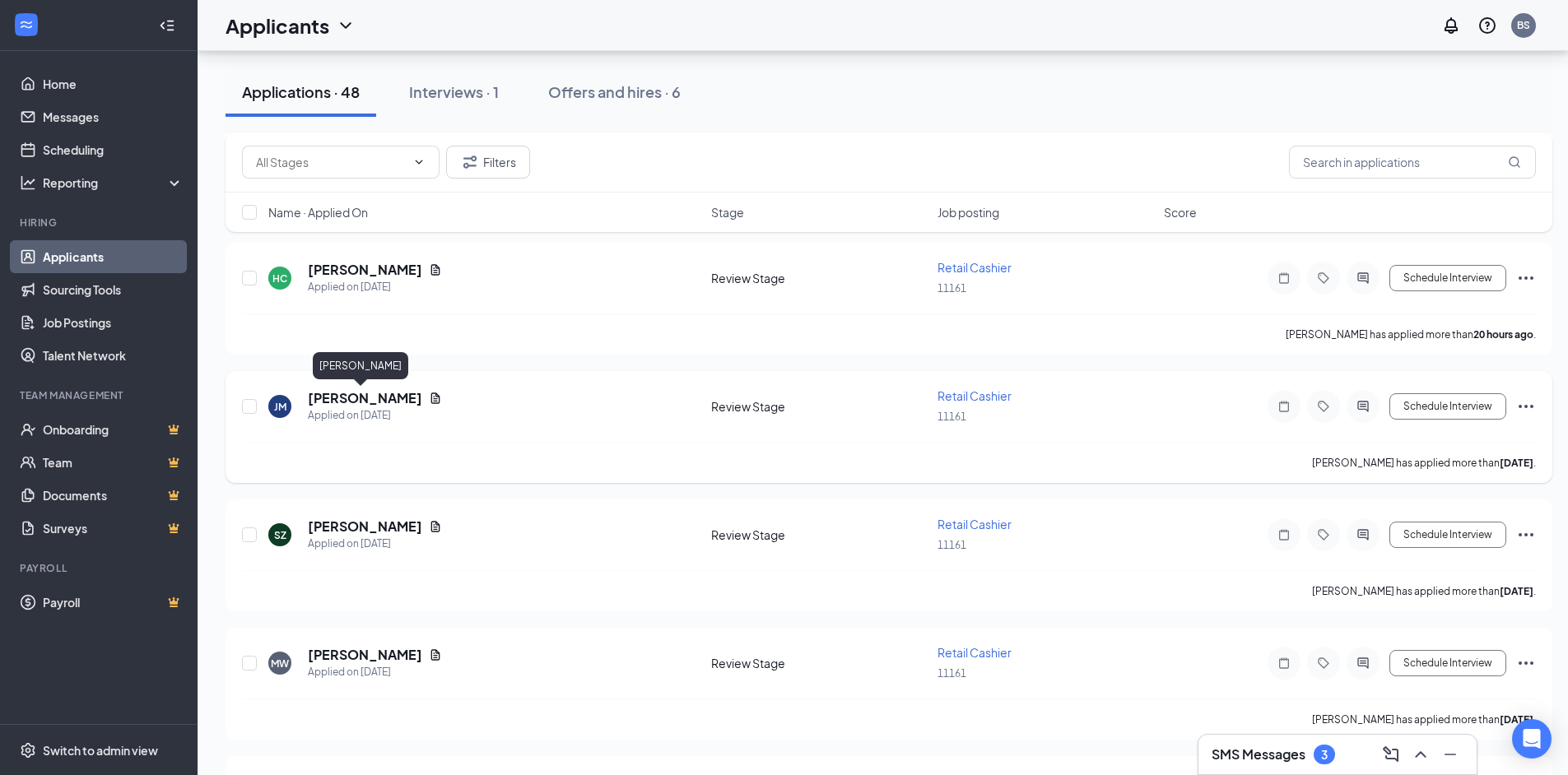
click at [357, 392] on h5 "[PERSON_NAME]" at bounding box center [365, 398] width 114 height 18
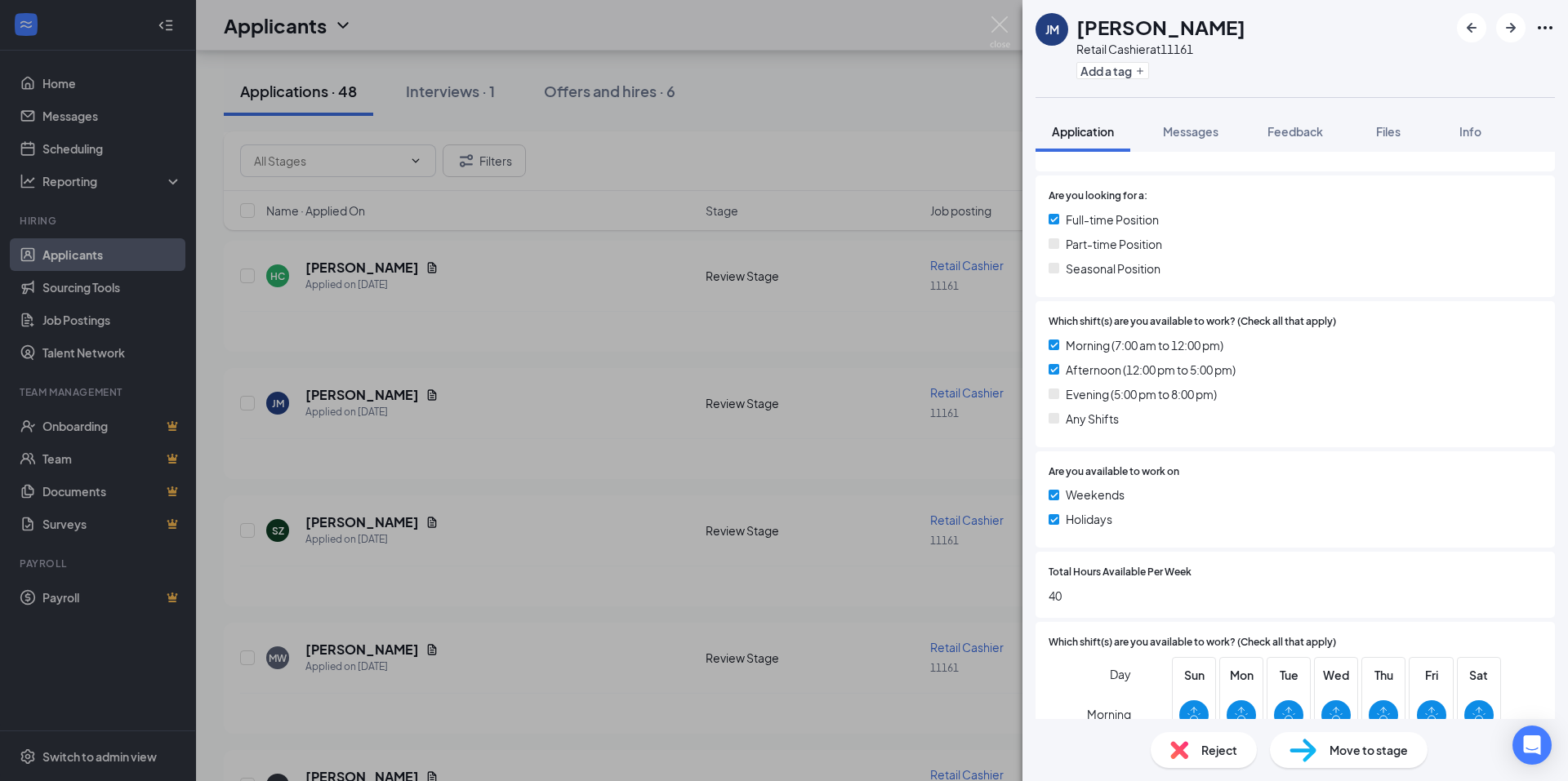
scroll to position [245, 0]
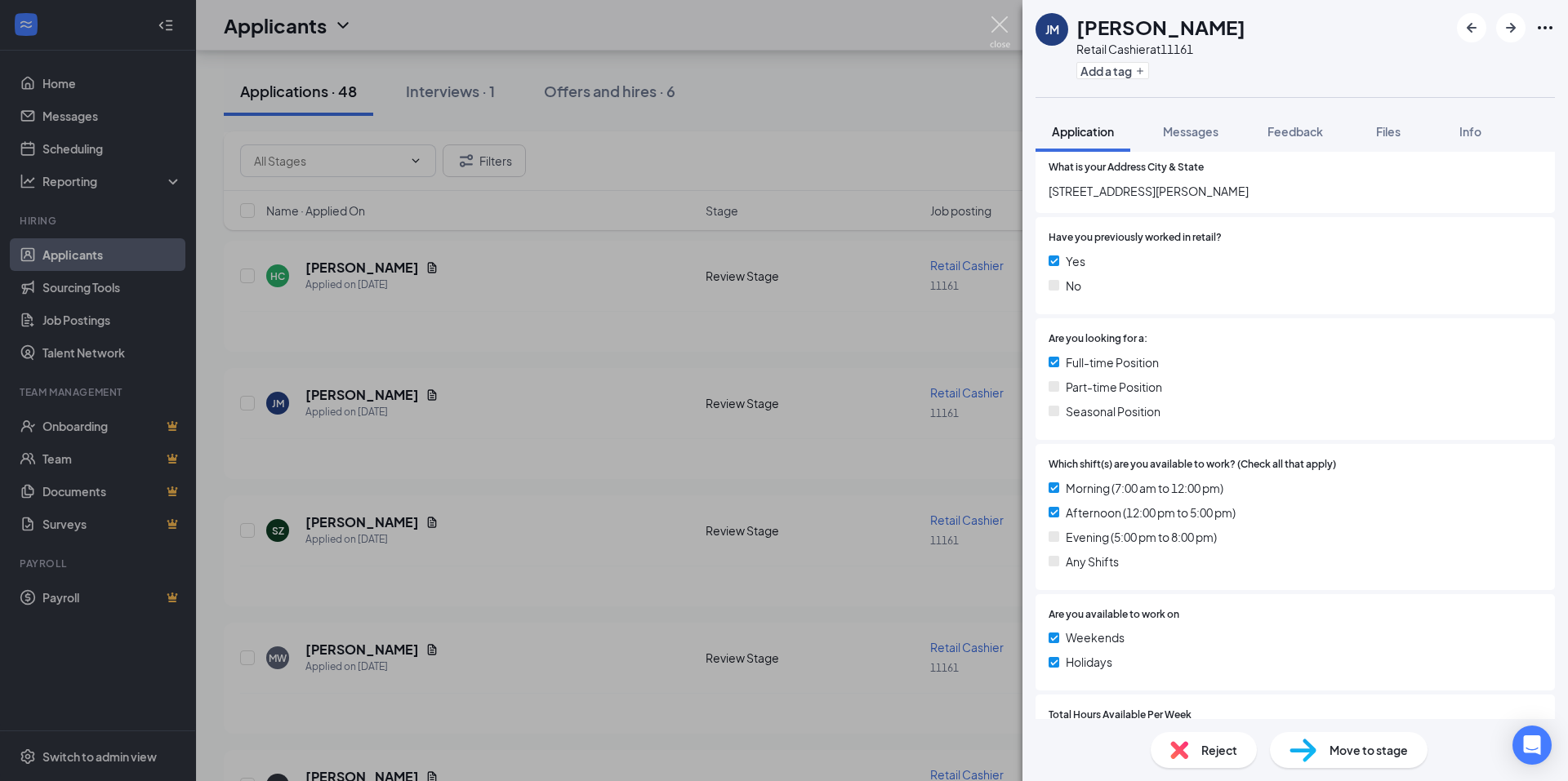
click at [994, 17] on img at bounding box center [1000, 32] width 20 height 32
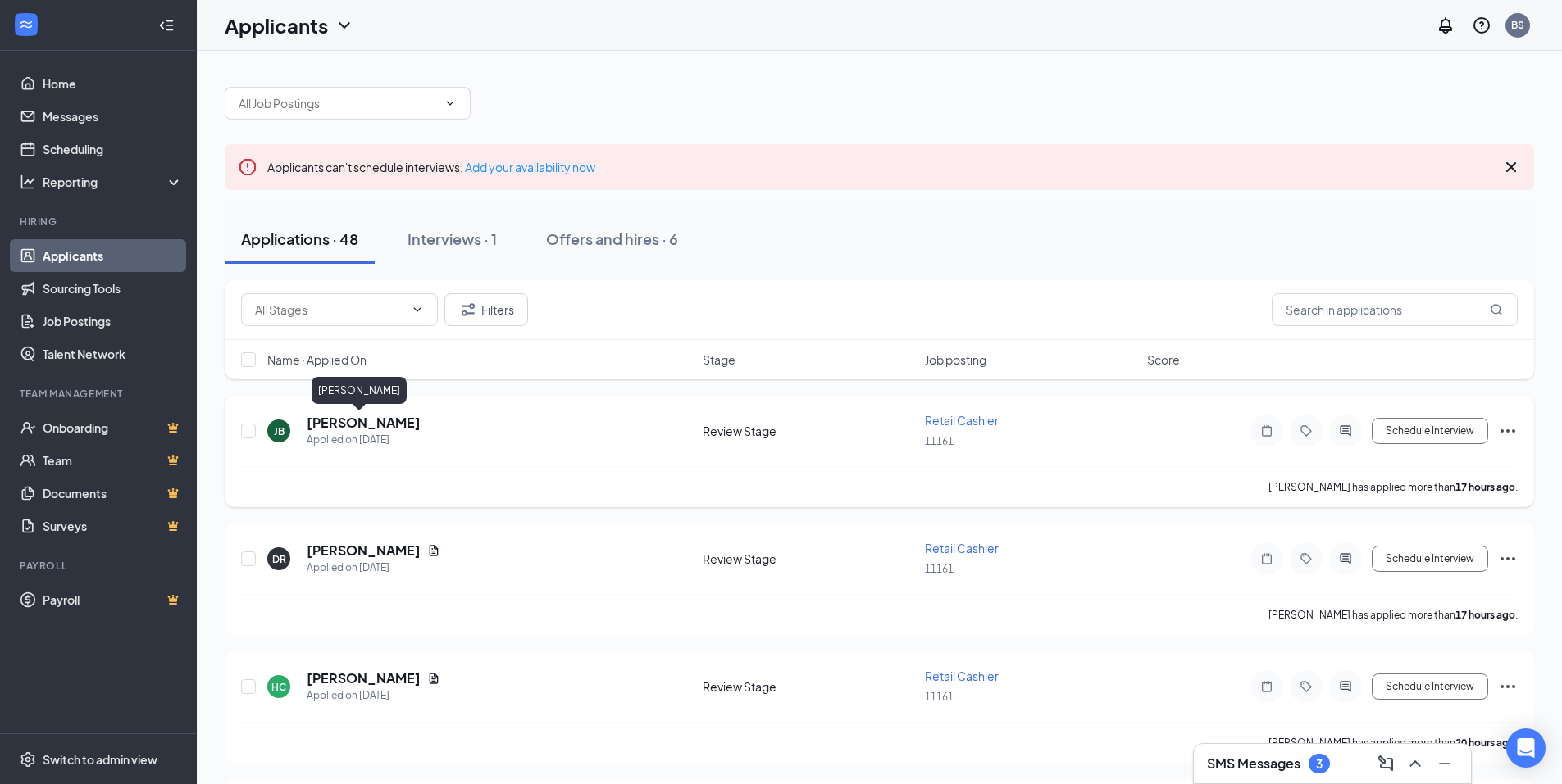
click at [341, 427] on h5 "[PERSON_NAME]" at bounding box center [364, 423] width 114 height 18
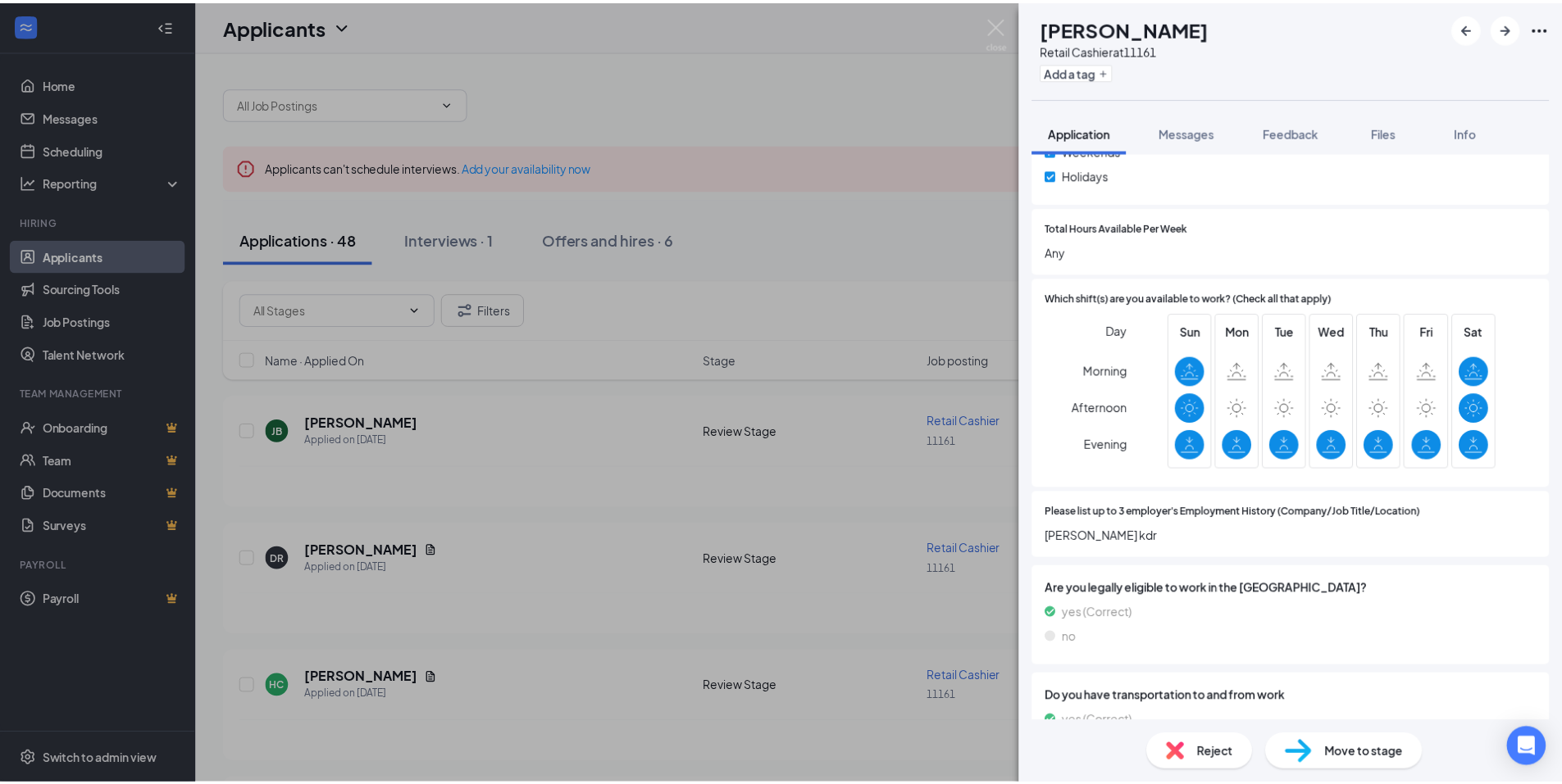
scroll to position [738, 0]
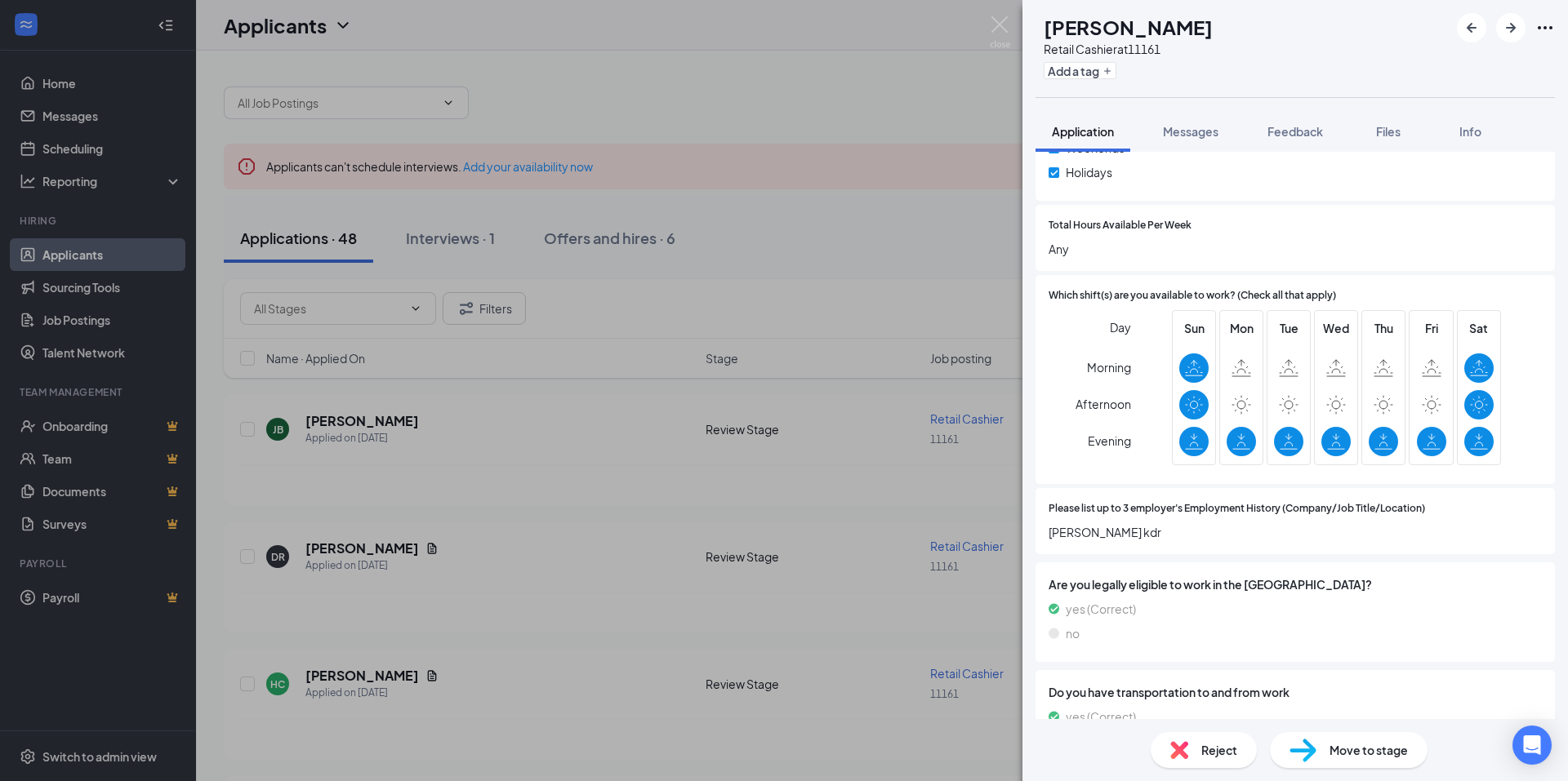
click at [986, 16] on div "JB Jason Blazina Retail Cashier at 11161 Add a tag Application Messages Feedbac…" at bounding box center [784, 390] width 1568 height 781
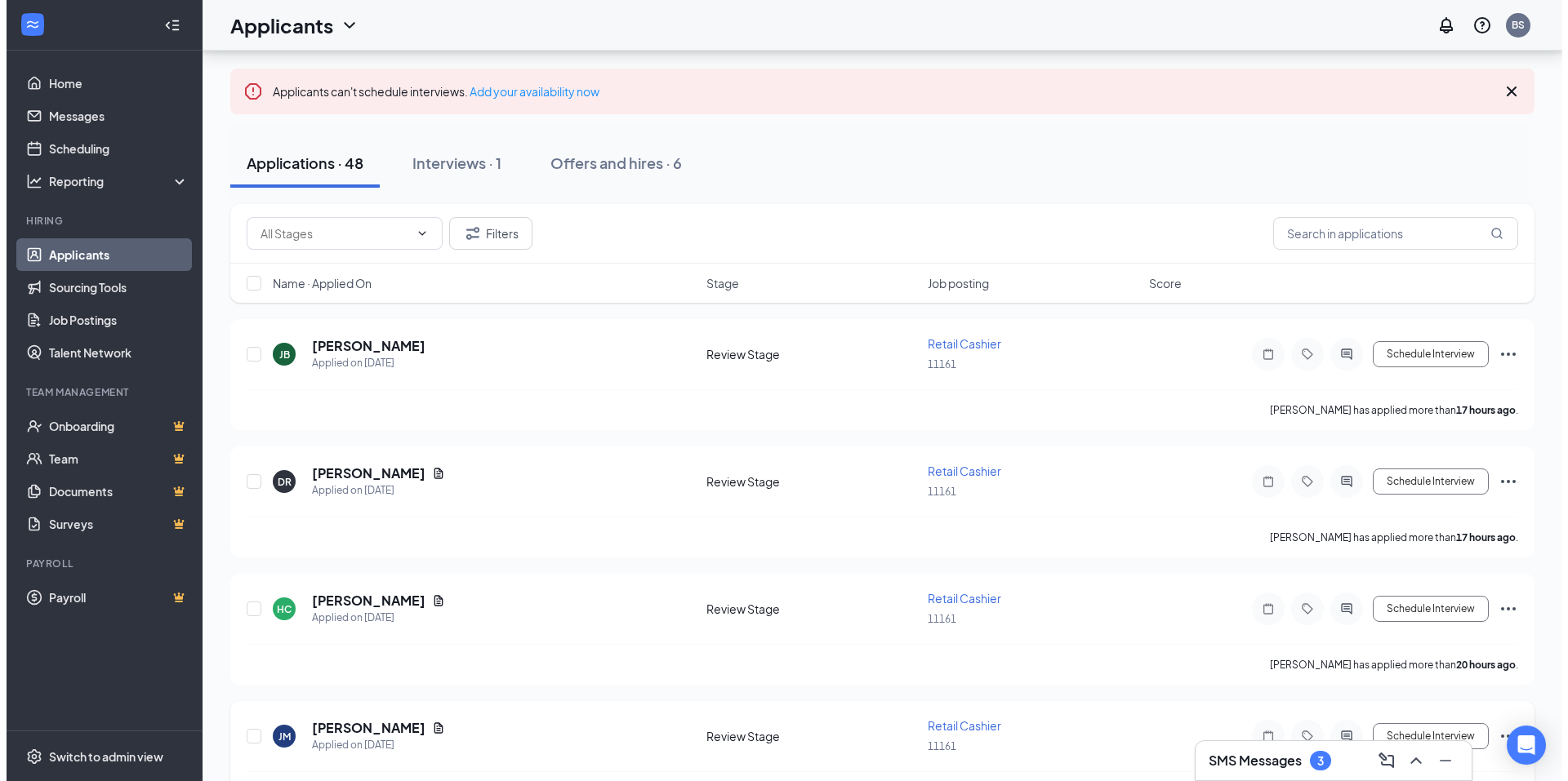
scroll to position [326, 0]
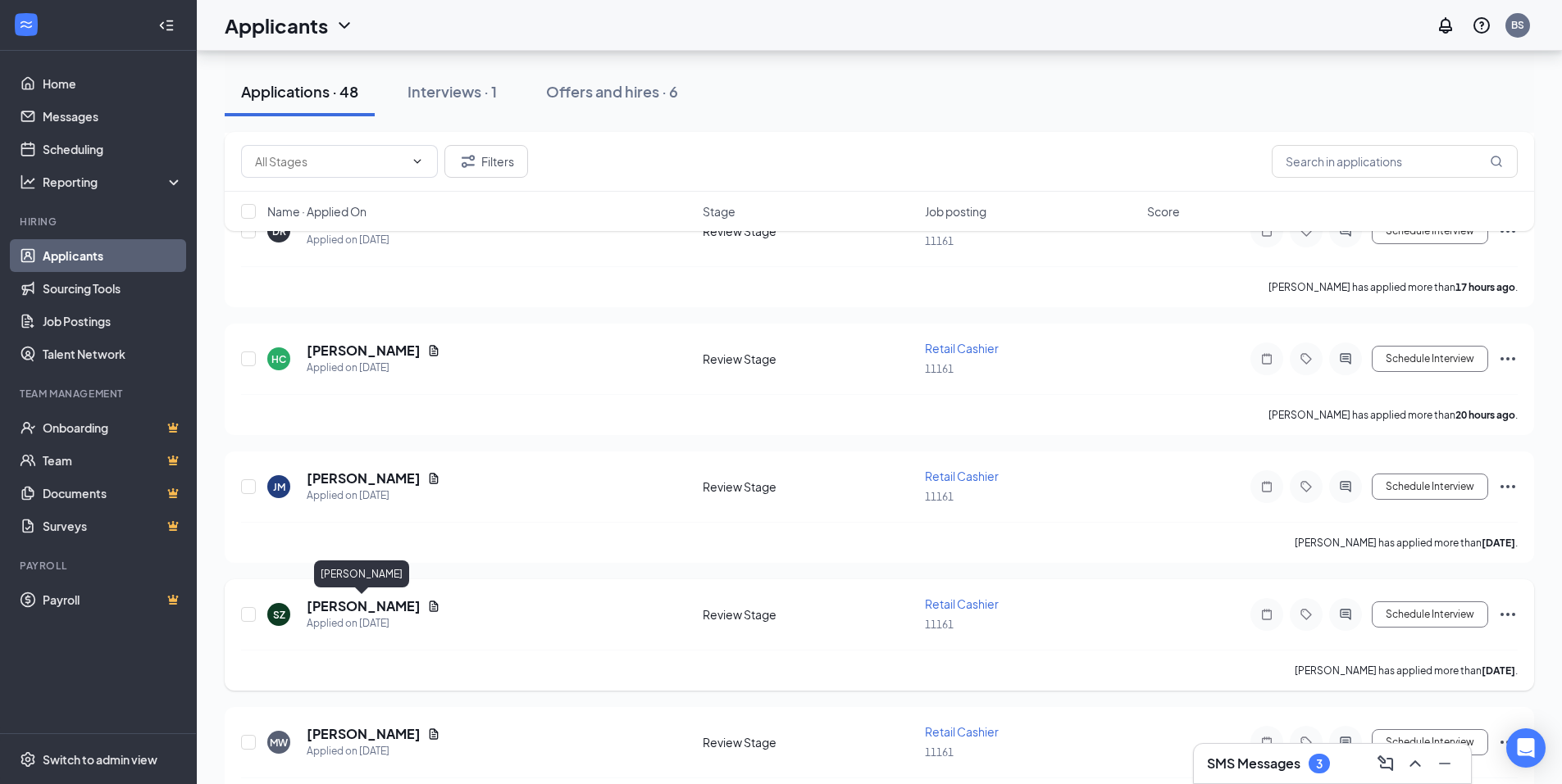
click at [380, 610] on h5 "[PERSON_NAME]" at bounding box center [364, 607] width 114 height 18
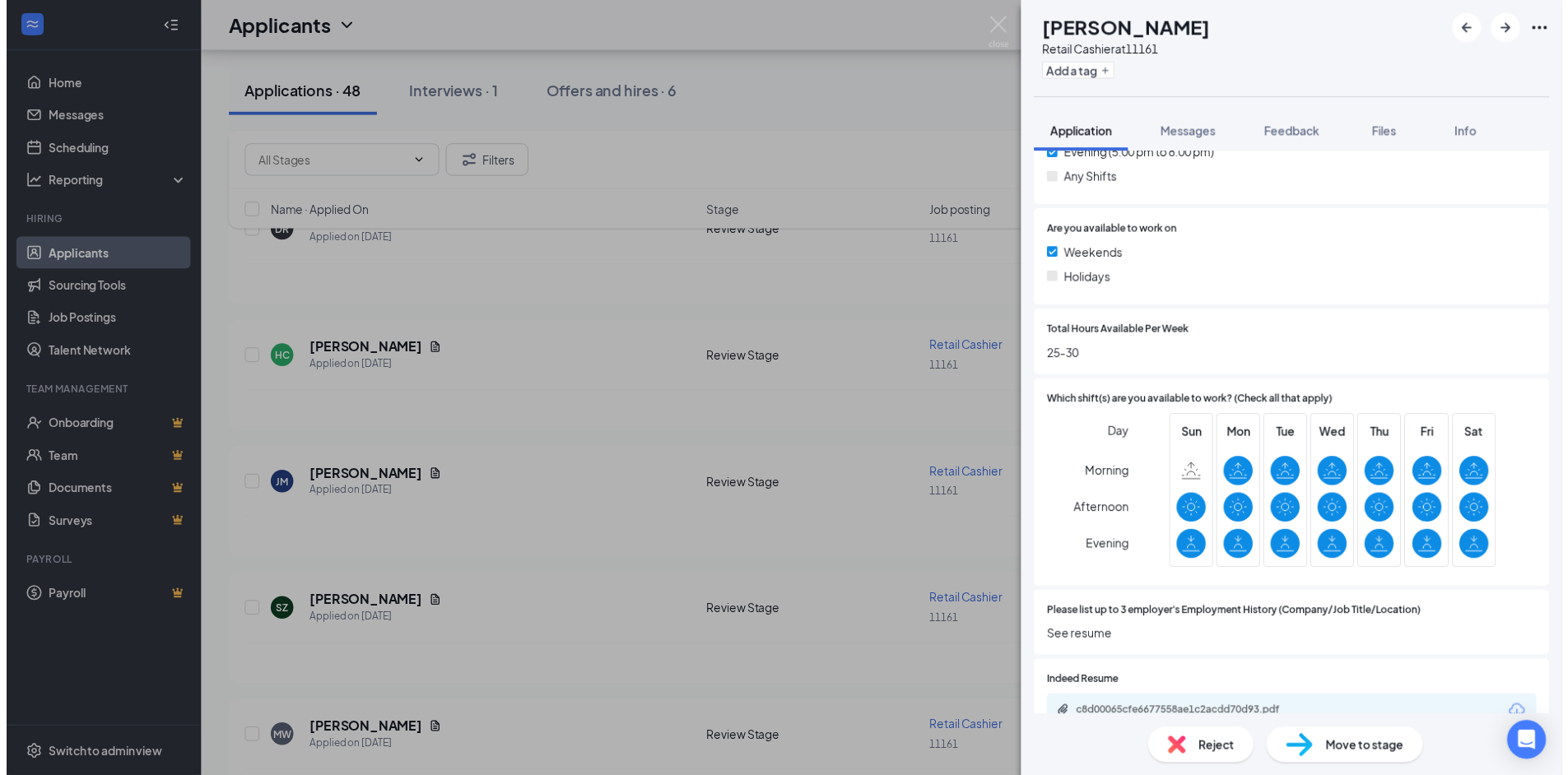
scroll to position [658, 0]
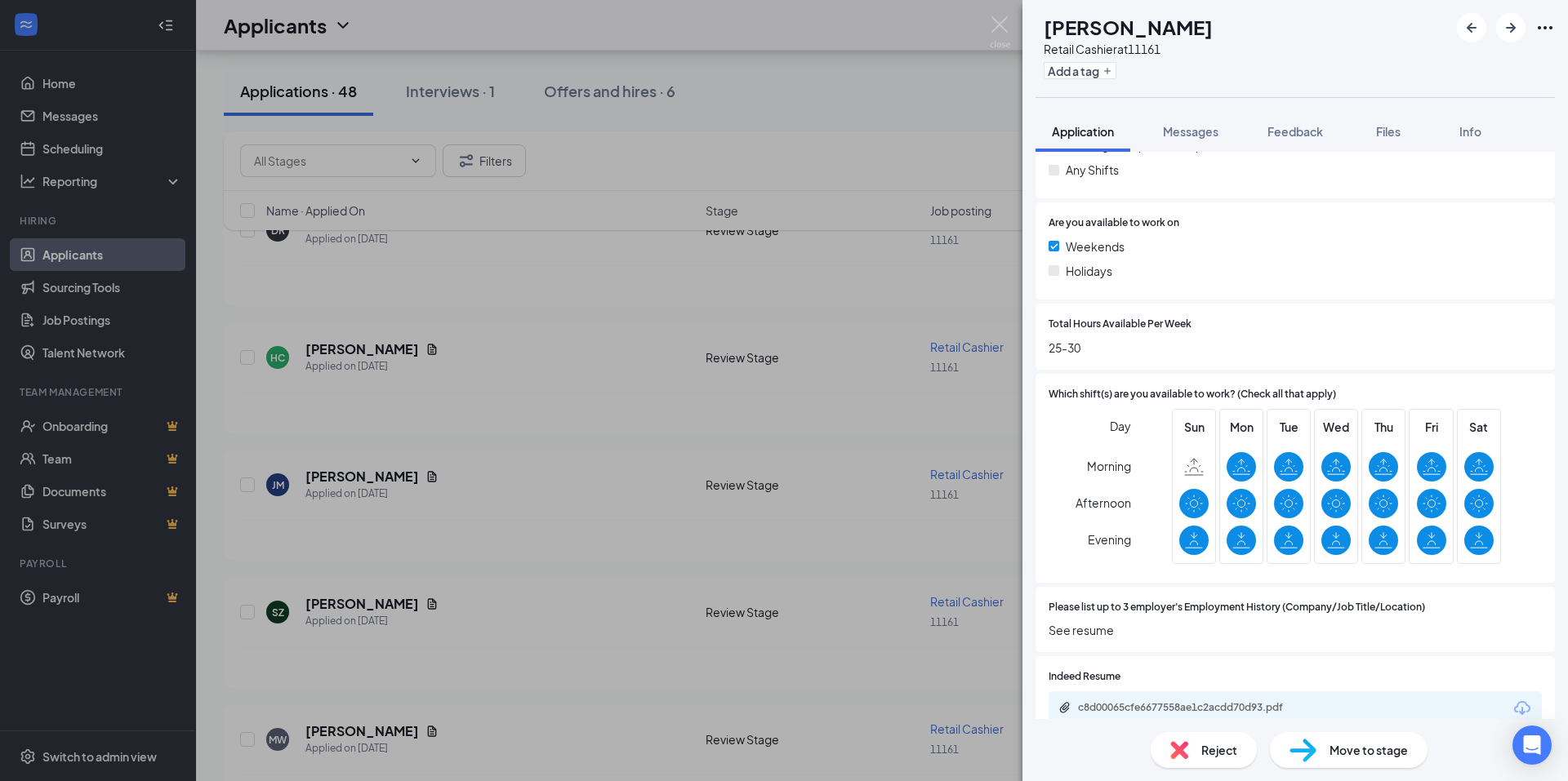
click at [1208, 701] on div "c8d00065cfe6677558ae1c2acdd70d93.pdf" at bounding box center [1193, 708] width 229 height 13
click at [996, 24] on img at bounding box center [1000, 32] width 20 height 32
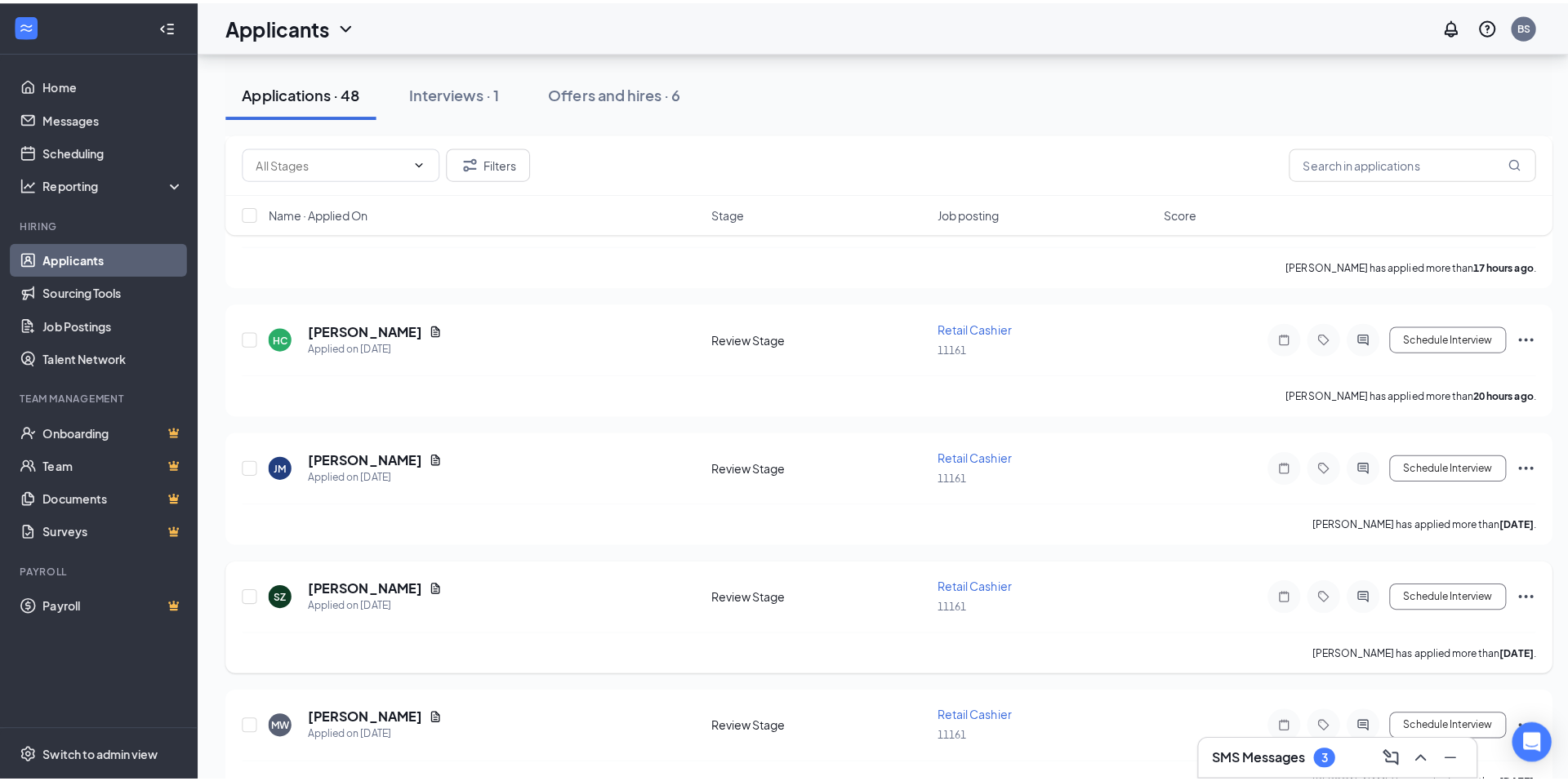
scroll to position [735, 0]
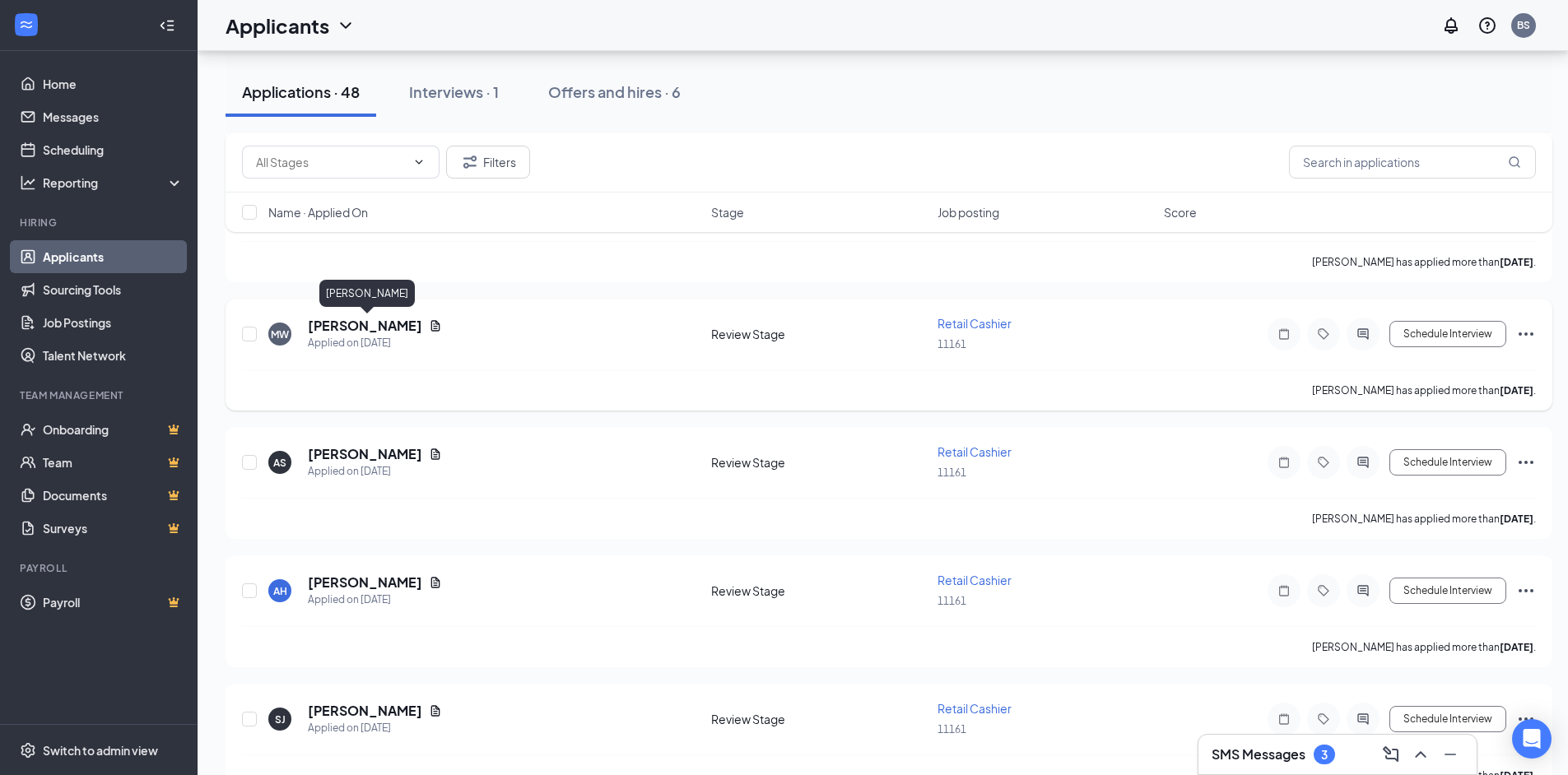
click at [358, 321] on h5 "[PERSON_NAME]" at bounding box center [365, 326] width 114 height 18
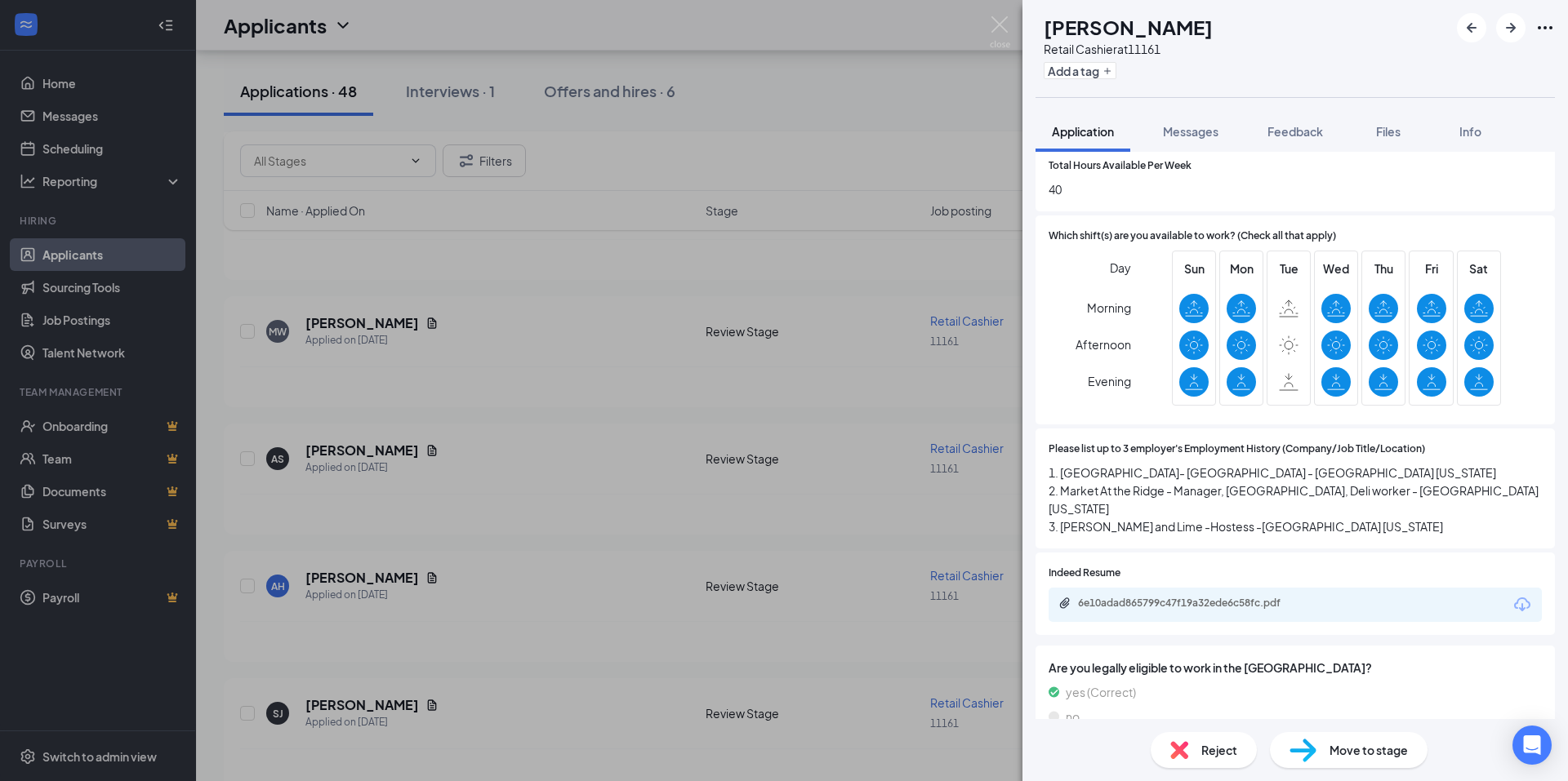
scroll to position [817, 0]
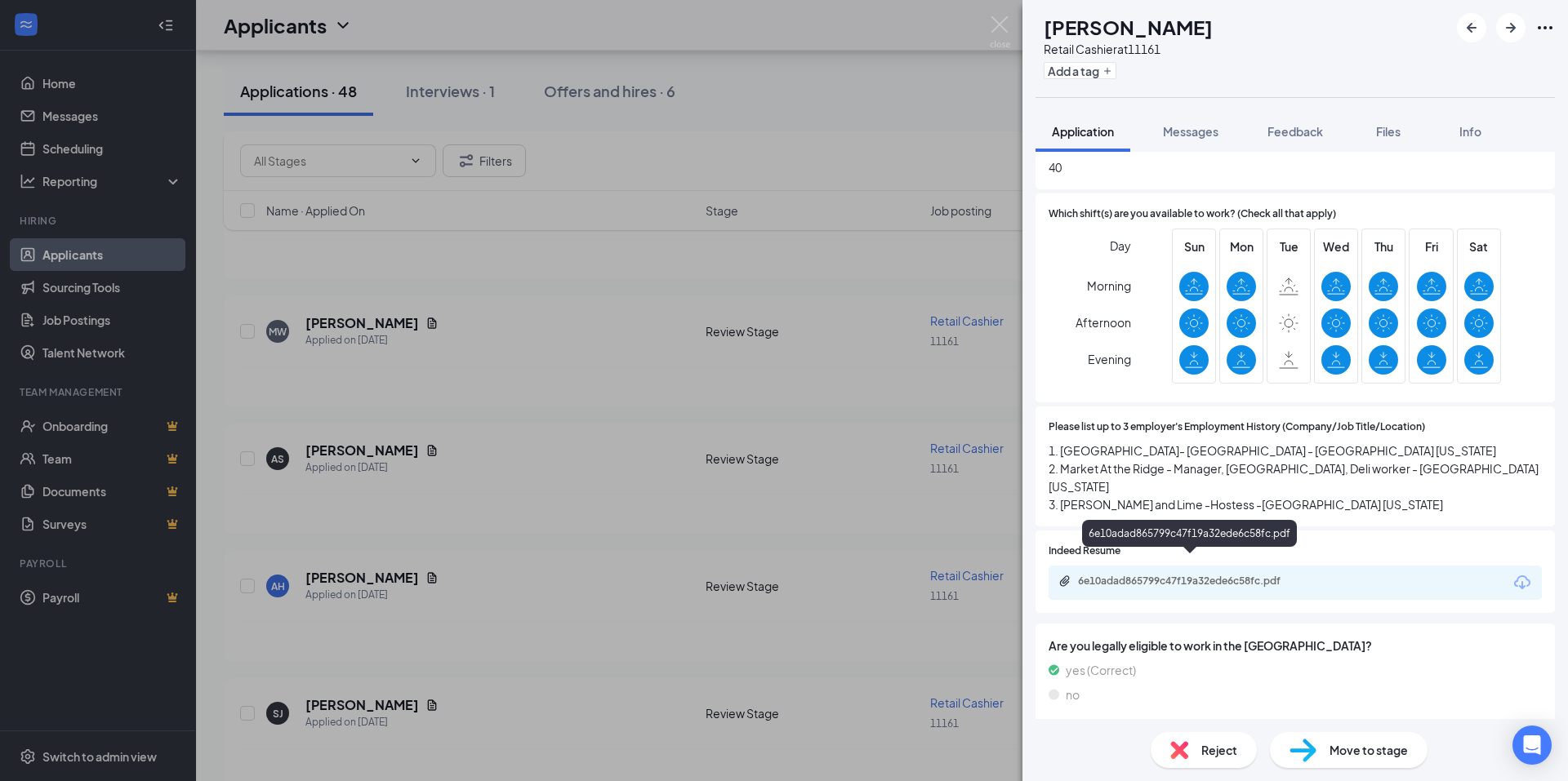
click at [1127, 575] on div "6e10adad865799c47f19a32ede6c58fc.pdf" at bounding box center [1193, 582] width 229 height 13
click at [989, 20] on div "MW MADISON WILLIAMS Retail Cashier at 11161 Add a tag Application Messages Feed…" at bounding box center [784, 390] width 1568 height 781
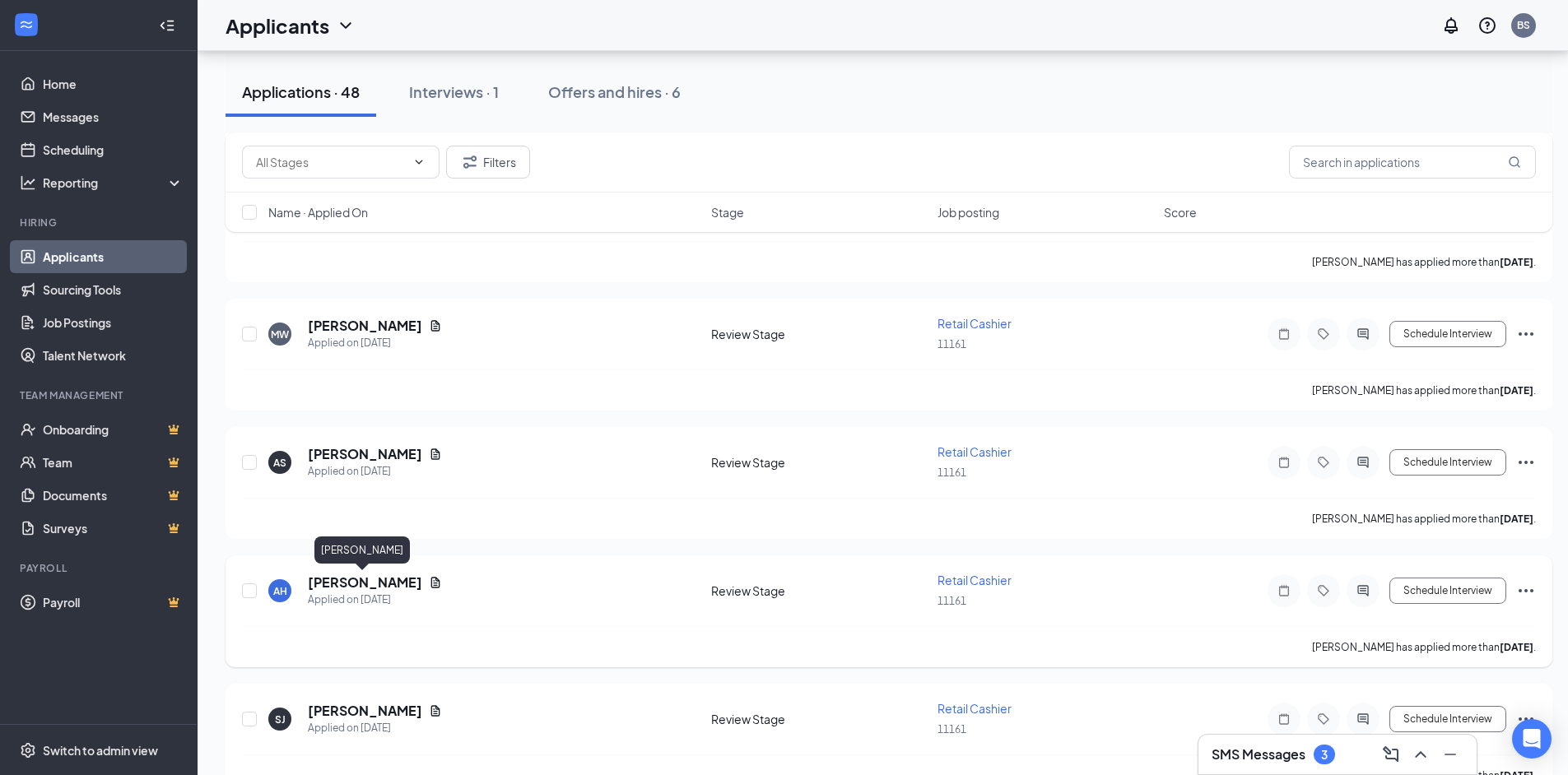
click at [330, 586] on h5 "[PERSON_NAME]" at bounding box center [365, 582] width 114 height 18
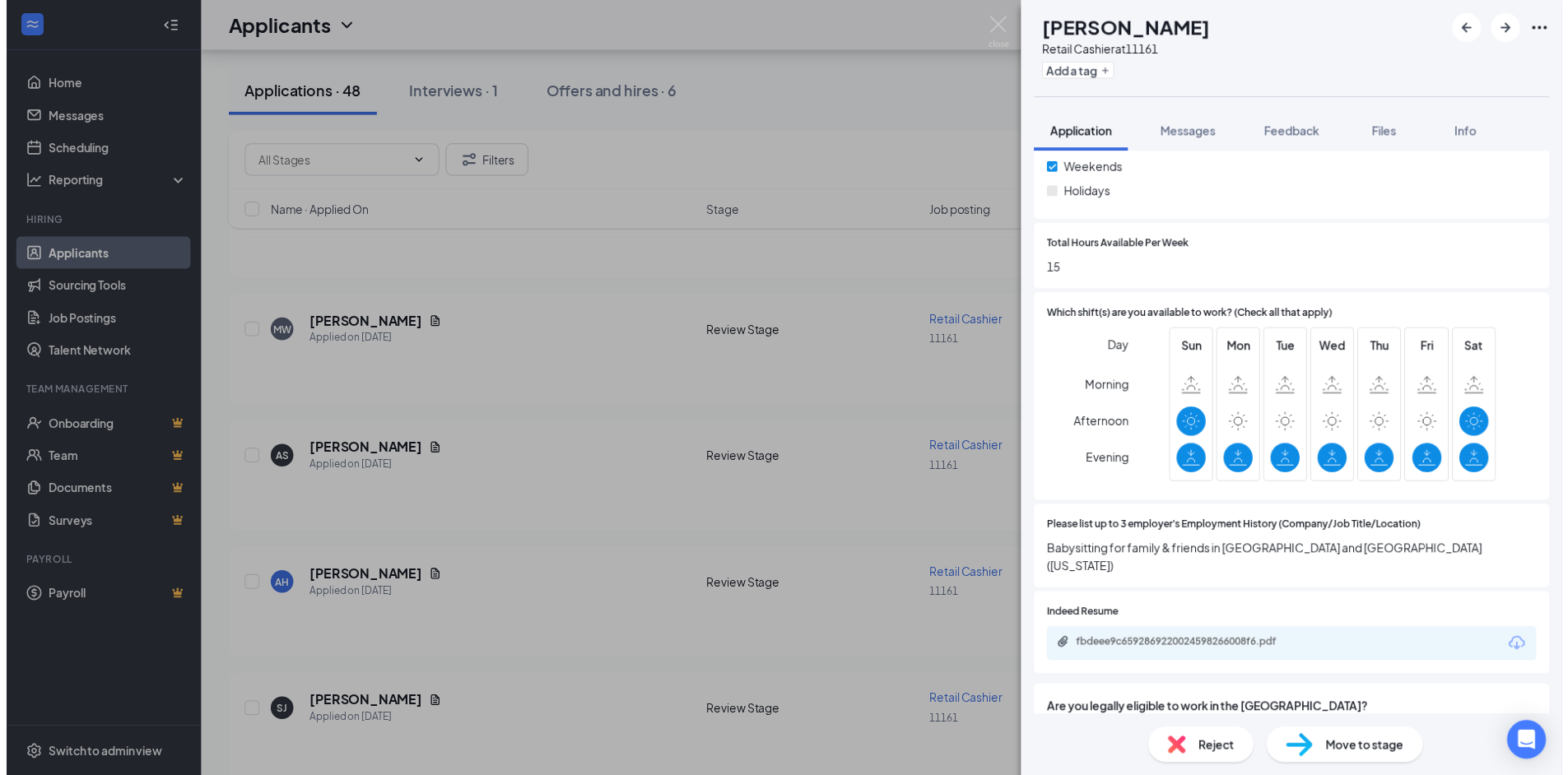
scroll to position [741, 0]
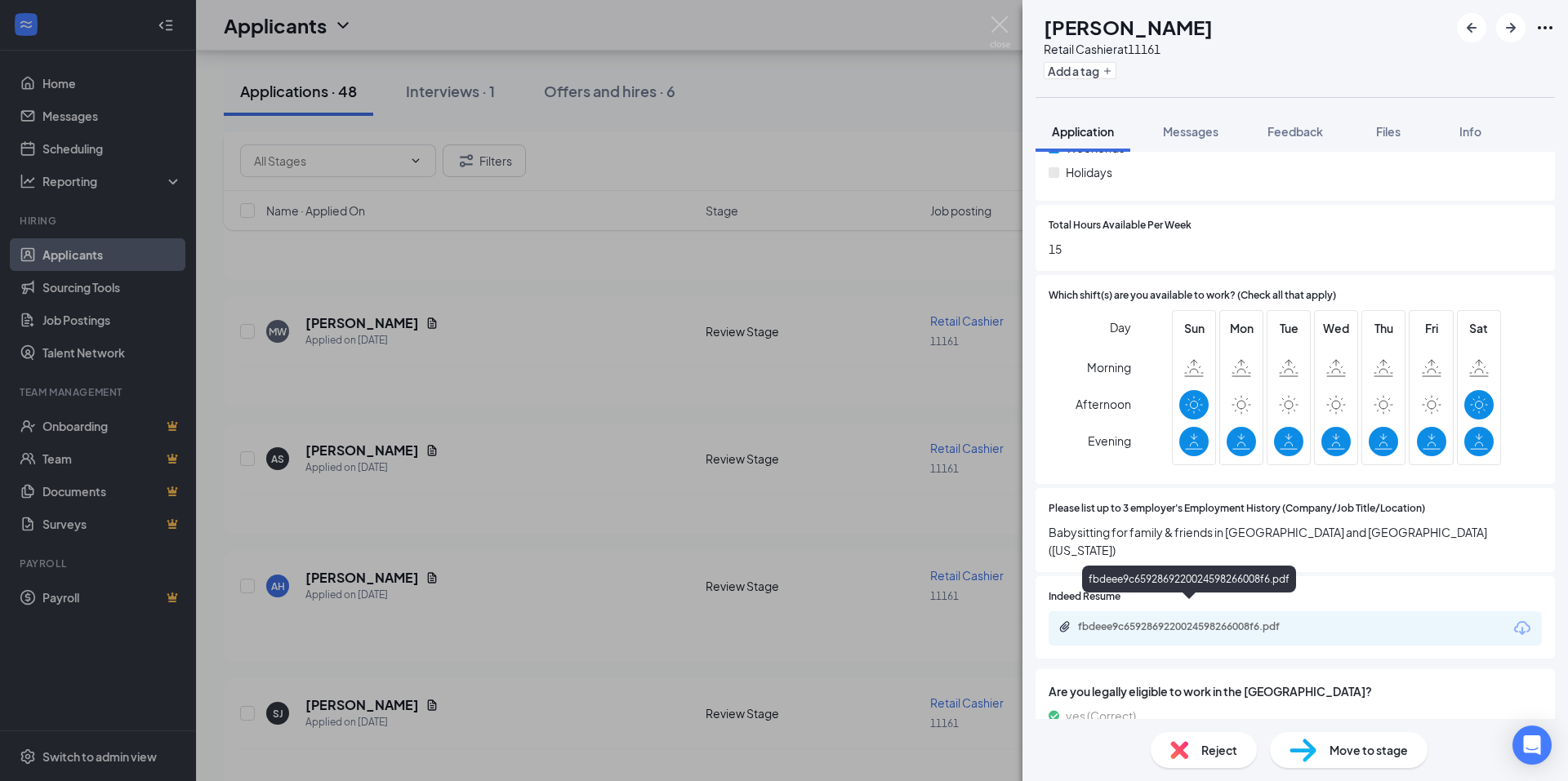
click at [1128, 621] on div "fbdeee9c6592869220024598266008f6.pdf" at bounding box center [1193, 627] width 229 height 13
click at [999, 27] on img at bounding box center [1000, 32] width 20 height 32
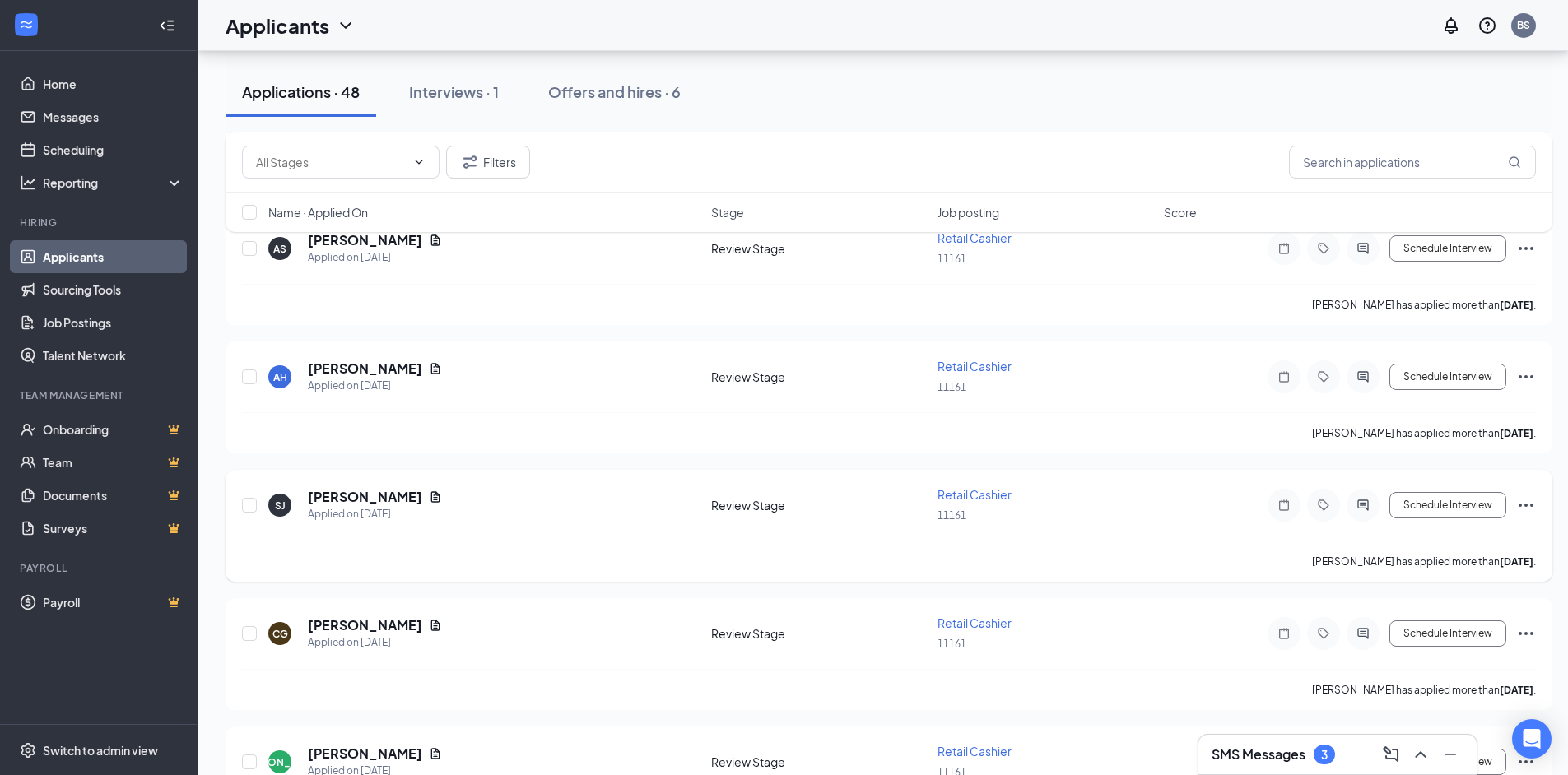
scroll to position [987, 0]
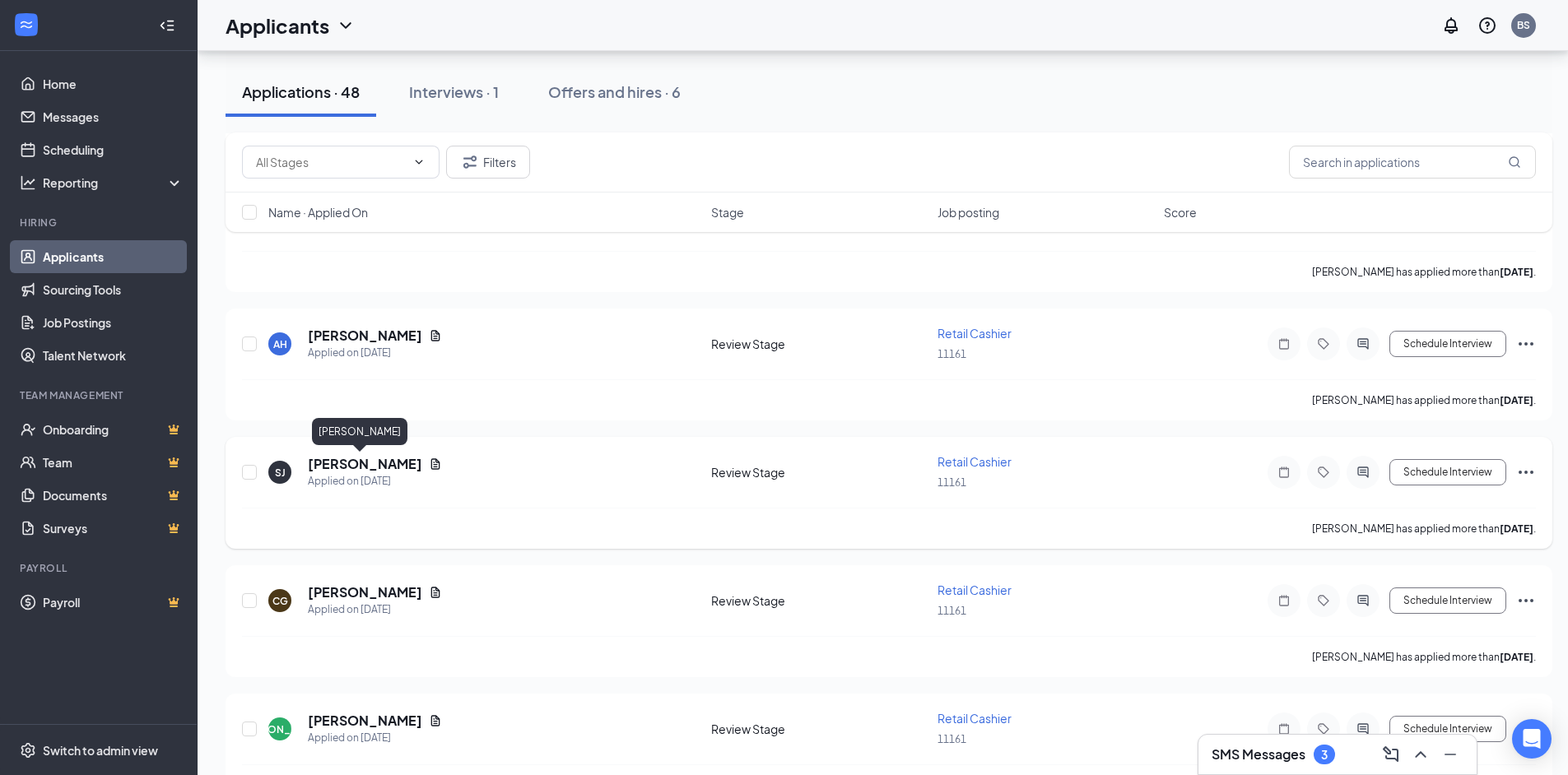
click at [335, 470] on h5 "[PERSON_NAME]" at bounding box center [365, 464] width 114 height 18
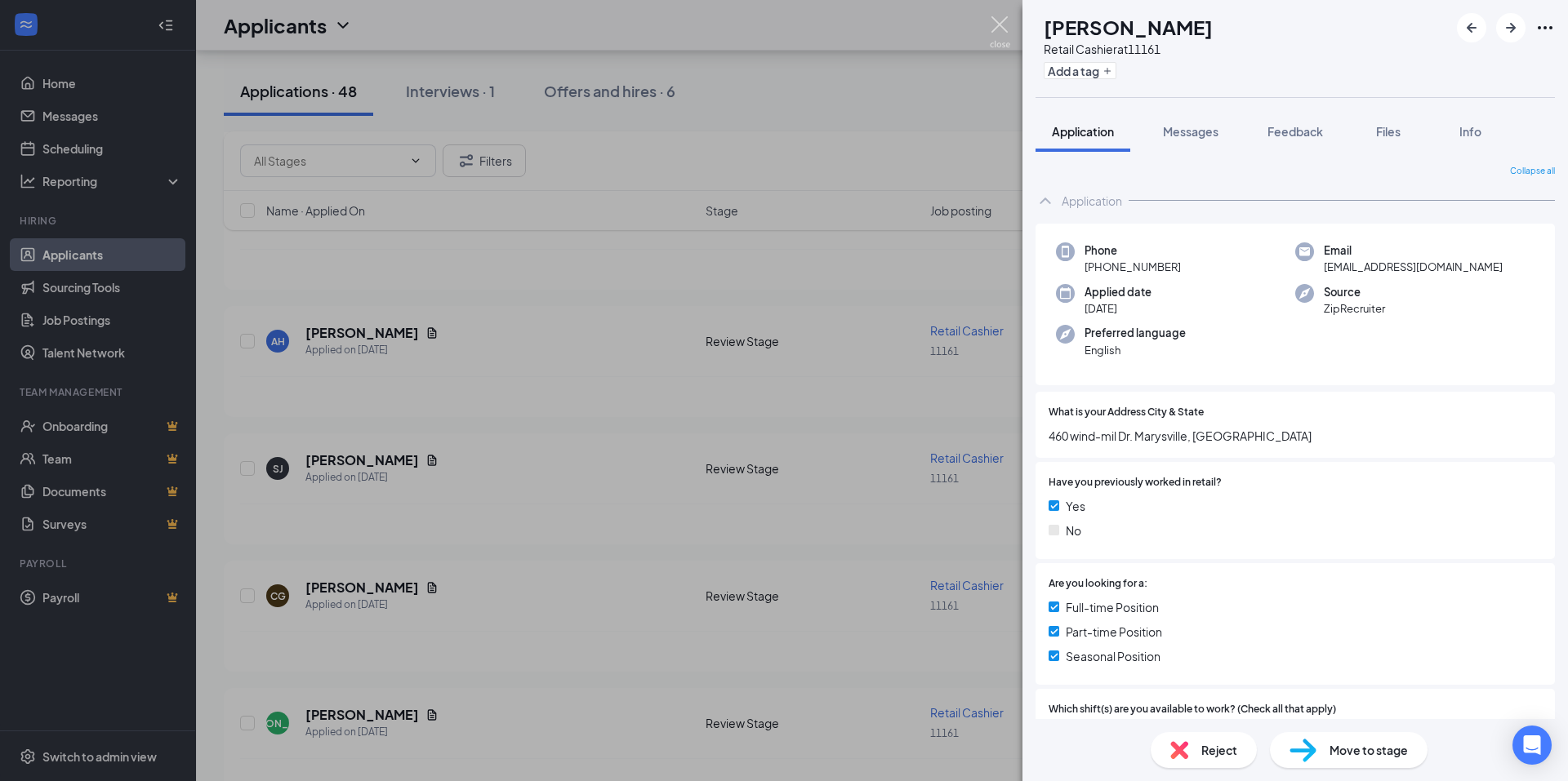
click at [996, 22] on img at bounding box center [1000, 32] width 20 height 32
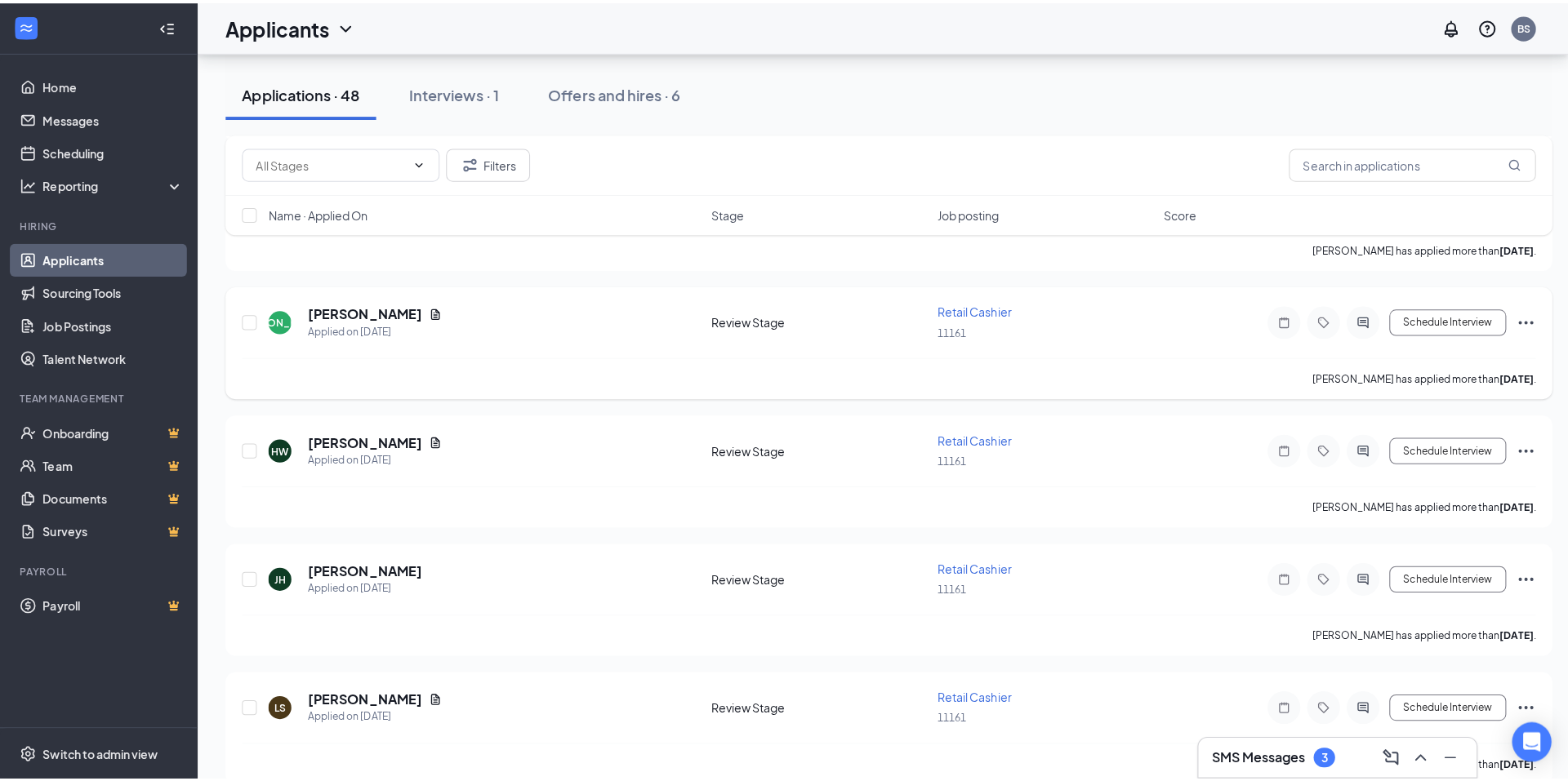
scroll to position [1388, 0]
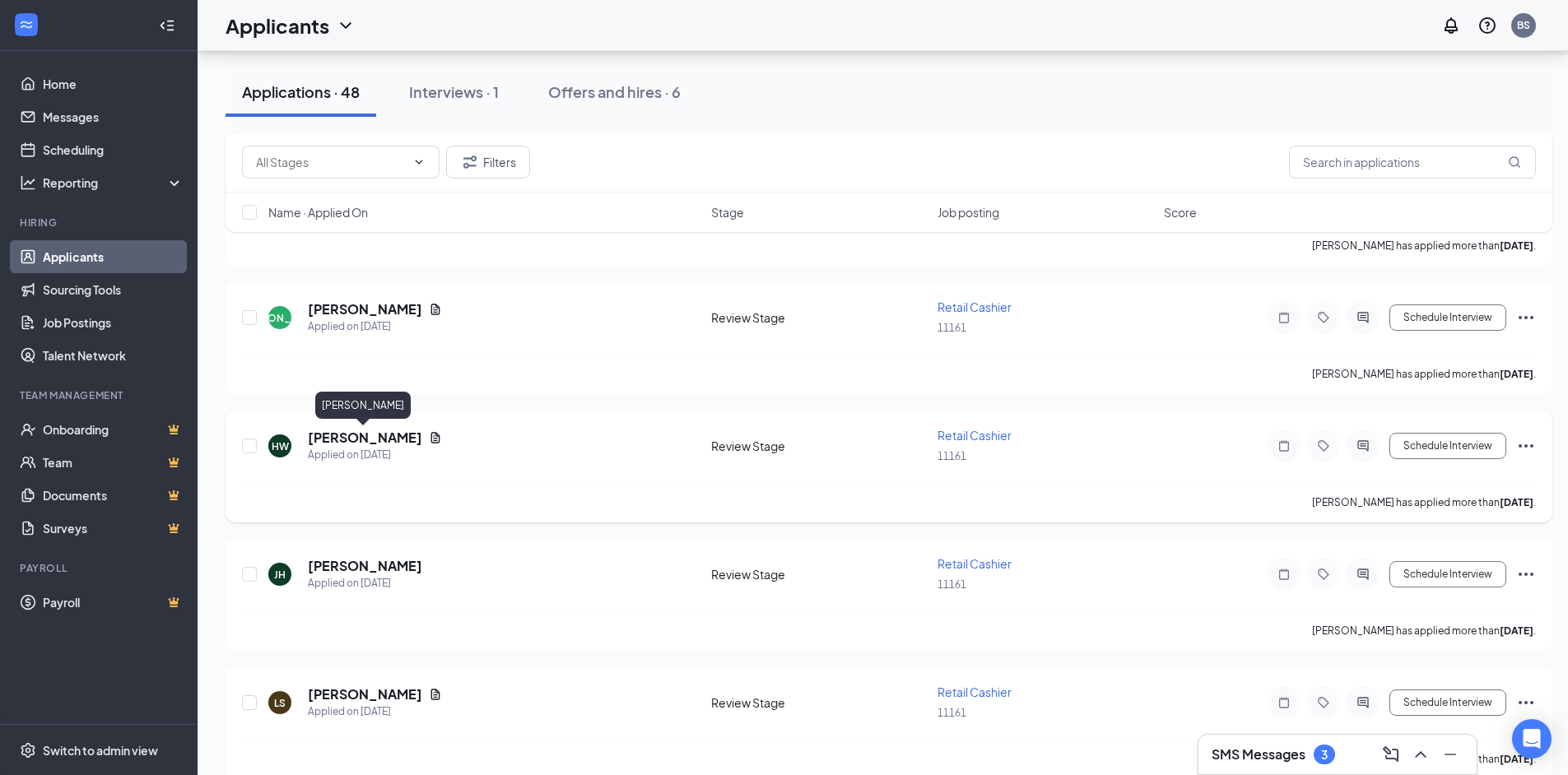
click at [348, 430] on h5 "[PERSON_NAME]" at bounding box center [365, 438] width 114 height 18
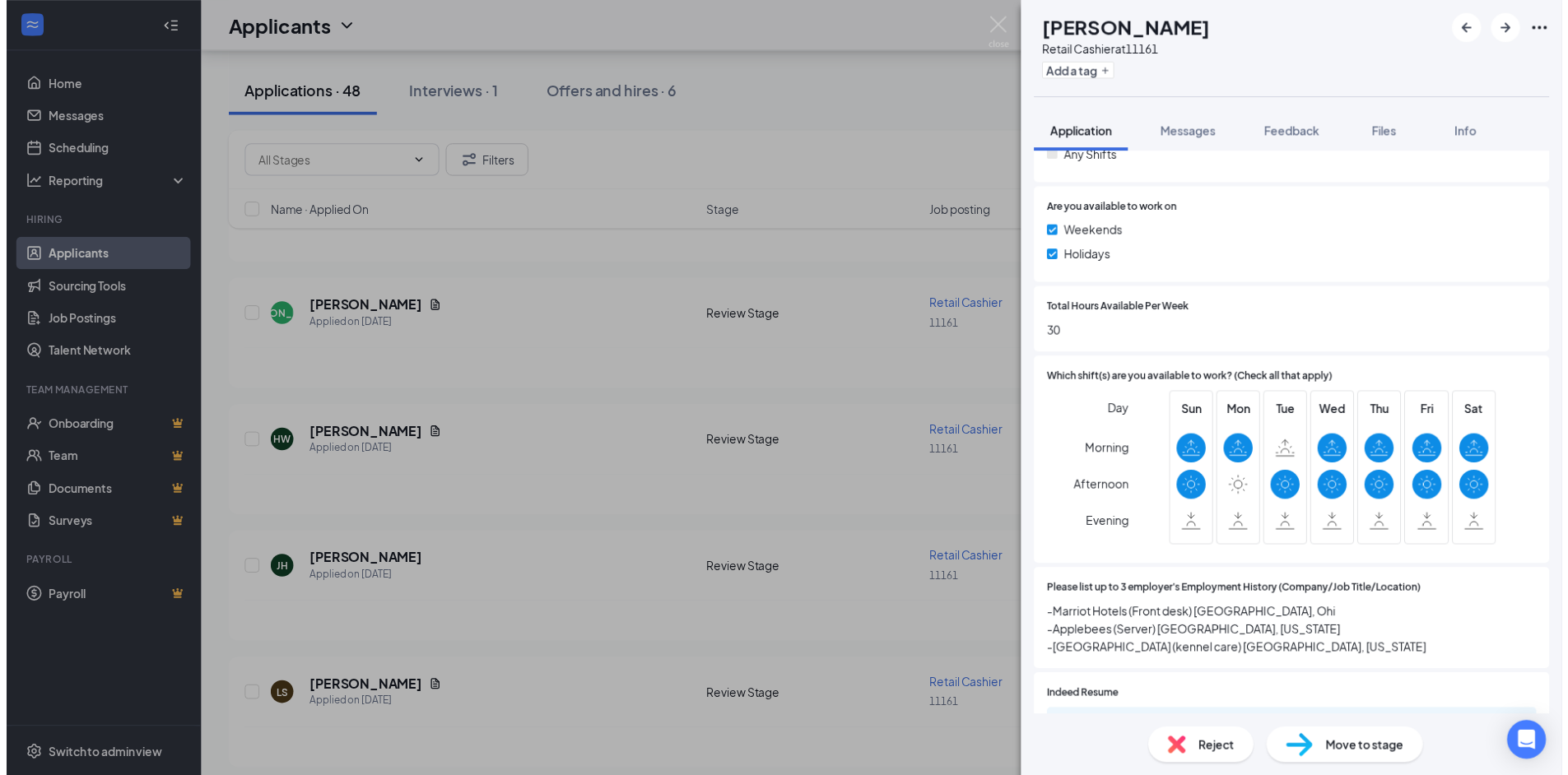
scroll to position [658, 0]
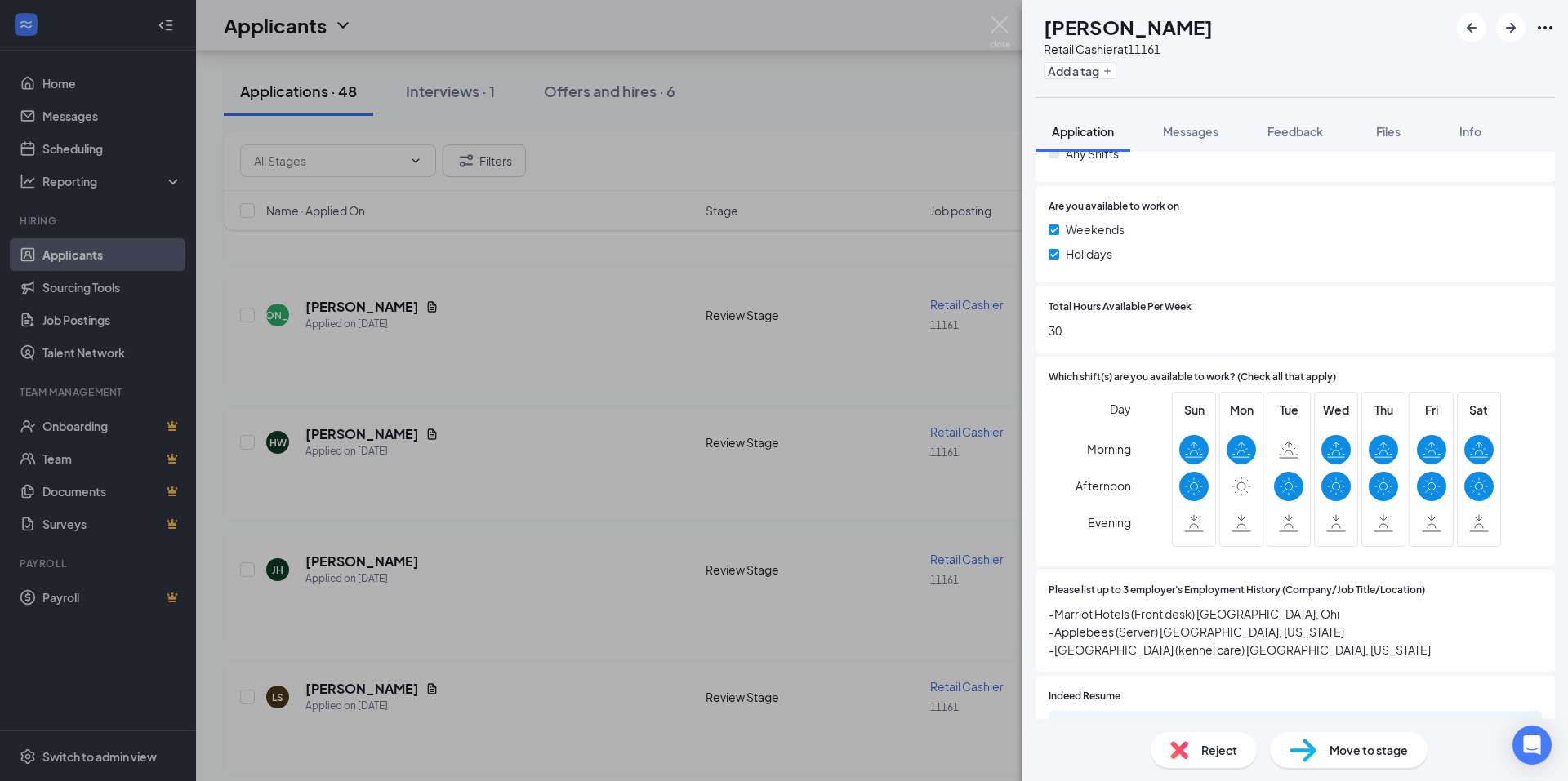
click at [988, 25] on div "HW Hannah Westfall Retail Cashier at 11161 Add a tag Application Messages Feedb…" at bounding box center [784, 390] width 1568 height 781
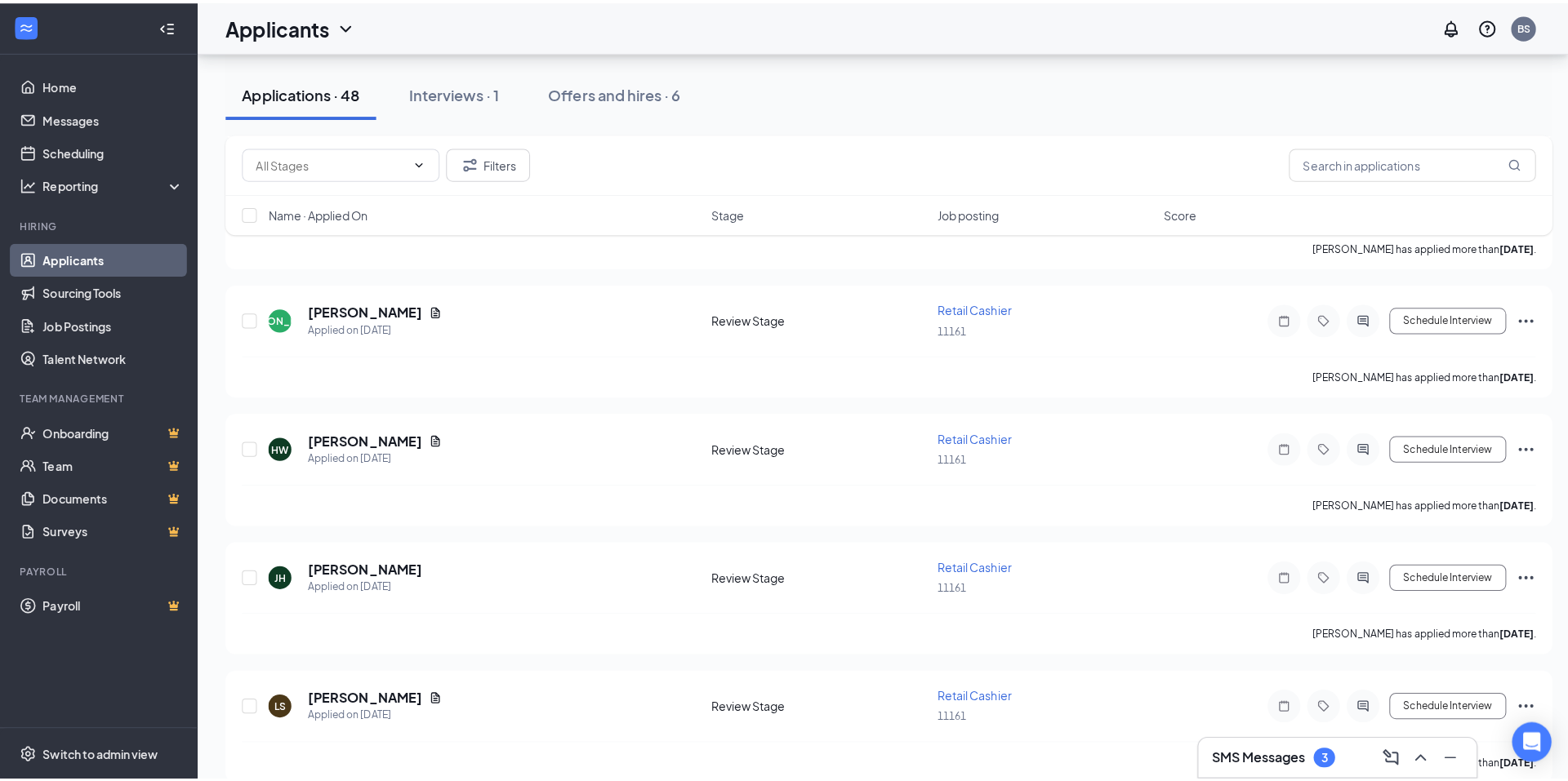
scroll to position [1796, 0]
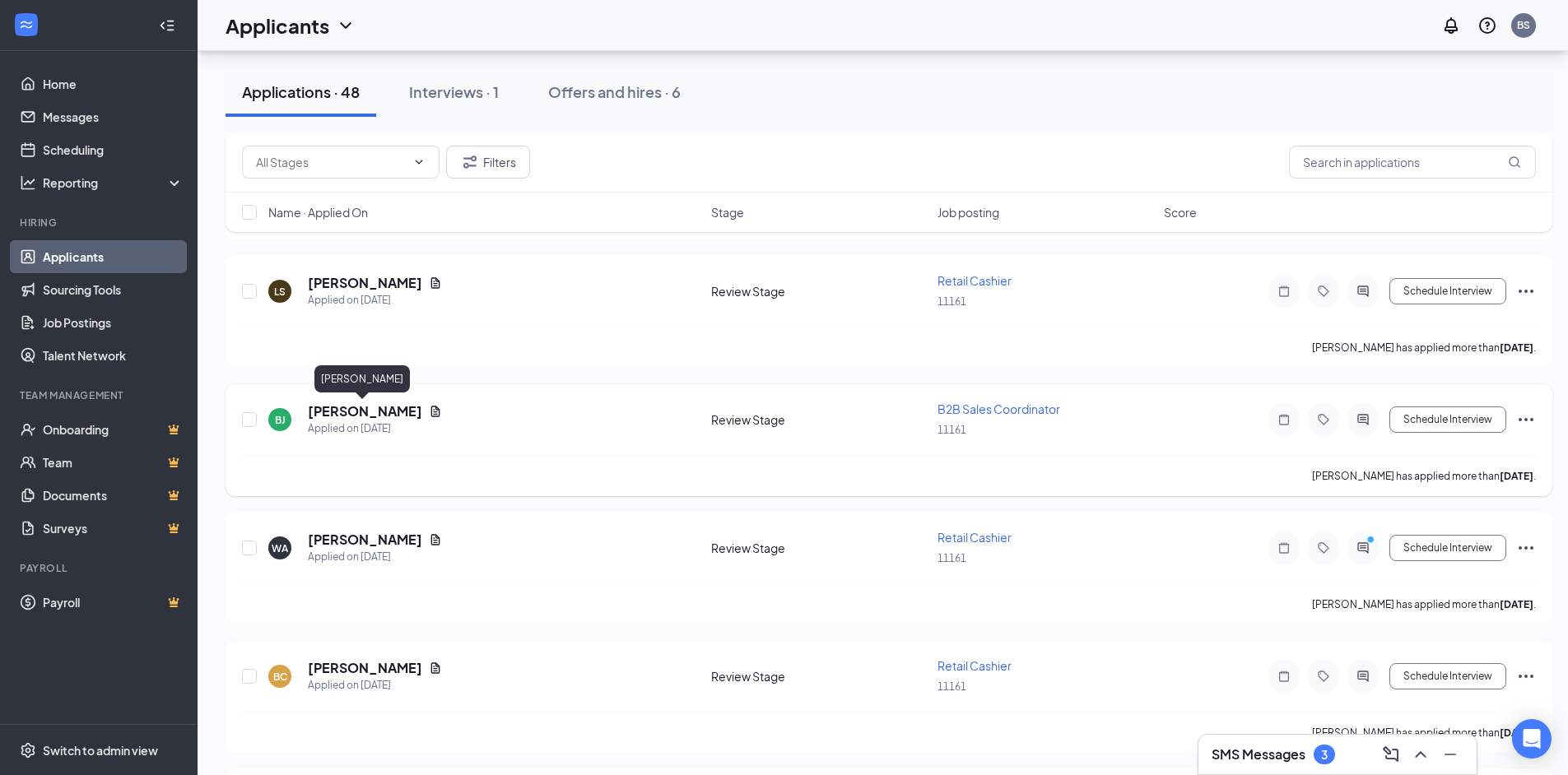
click at [388, 413] on h5 "[PERSON_NAME]" at bounding box center [365, 412] width 114 height 18
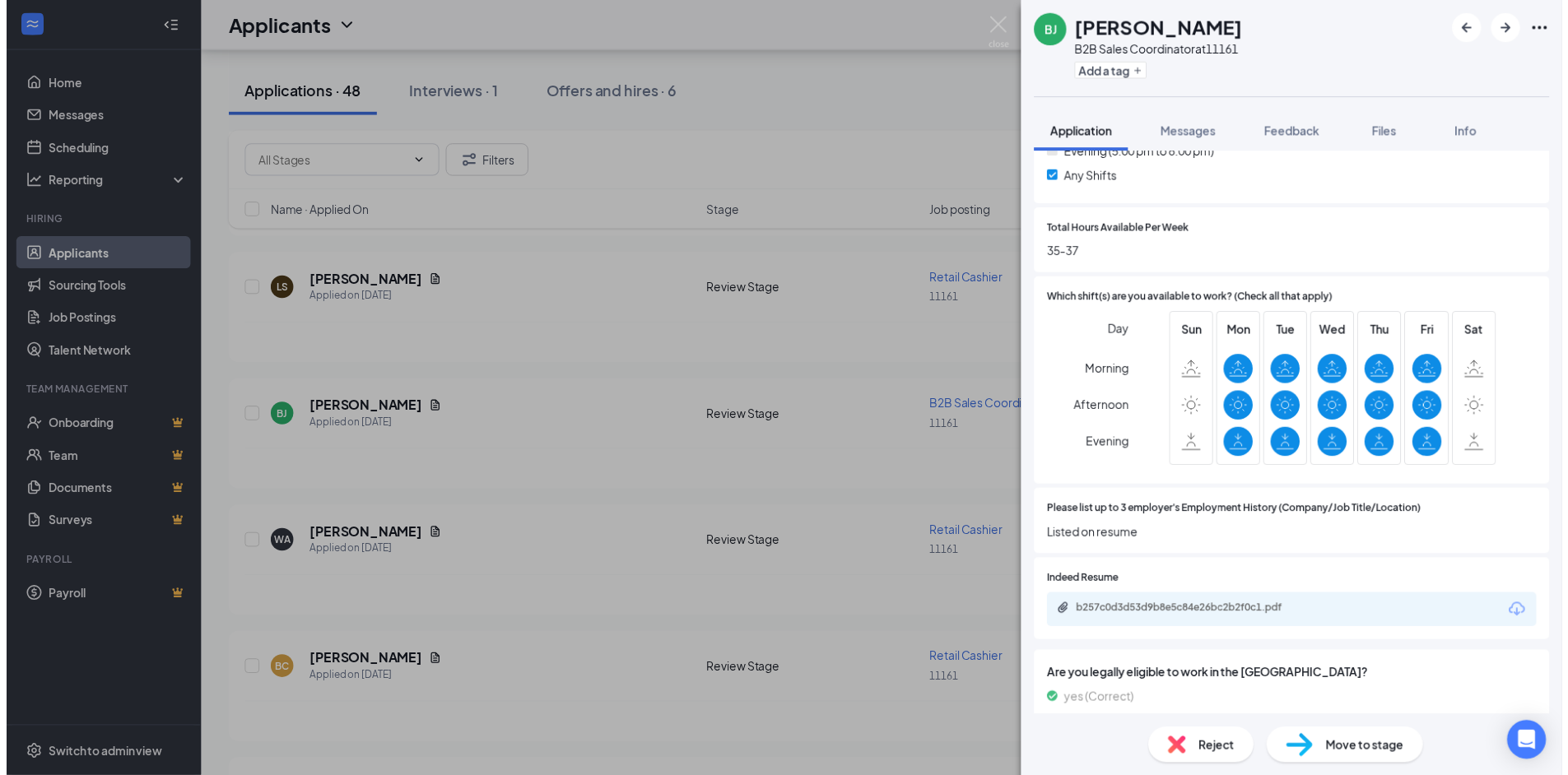
scroll to position [658, 0]
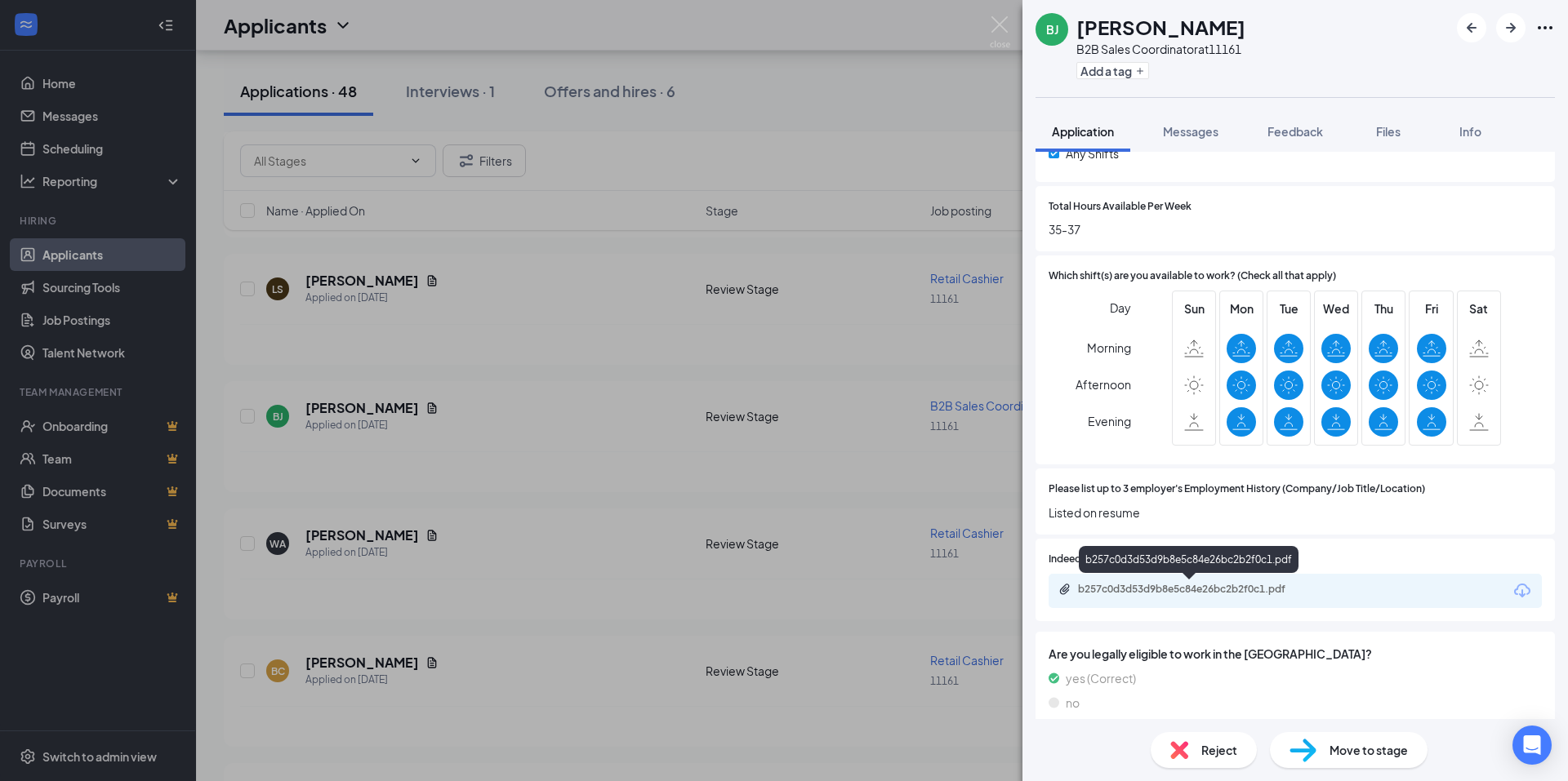
click at [1100, 591] on div "b257c0d3d53d9b8e5c84e26bc2b2f0c1.pdf" at bounding box center [1193, 589] width 229 height 13
drag, startPoint x: 1001, startPoint y: 20, endPoint x: 981, endPoint y: 29, distance: 21.9
click at [1002, 20] on img at bounding box center [1000, 32] width 20 height 32
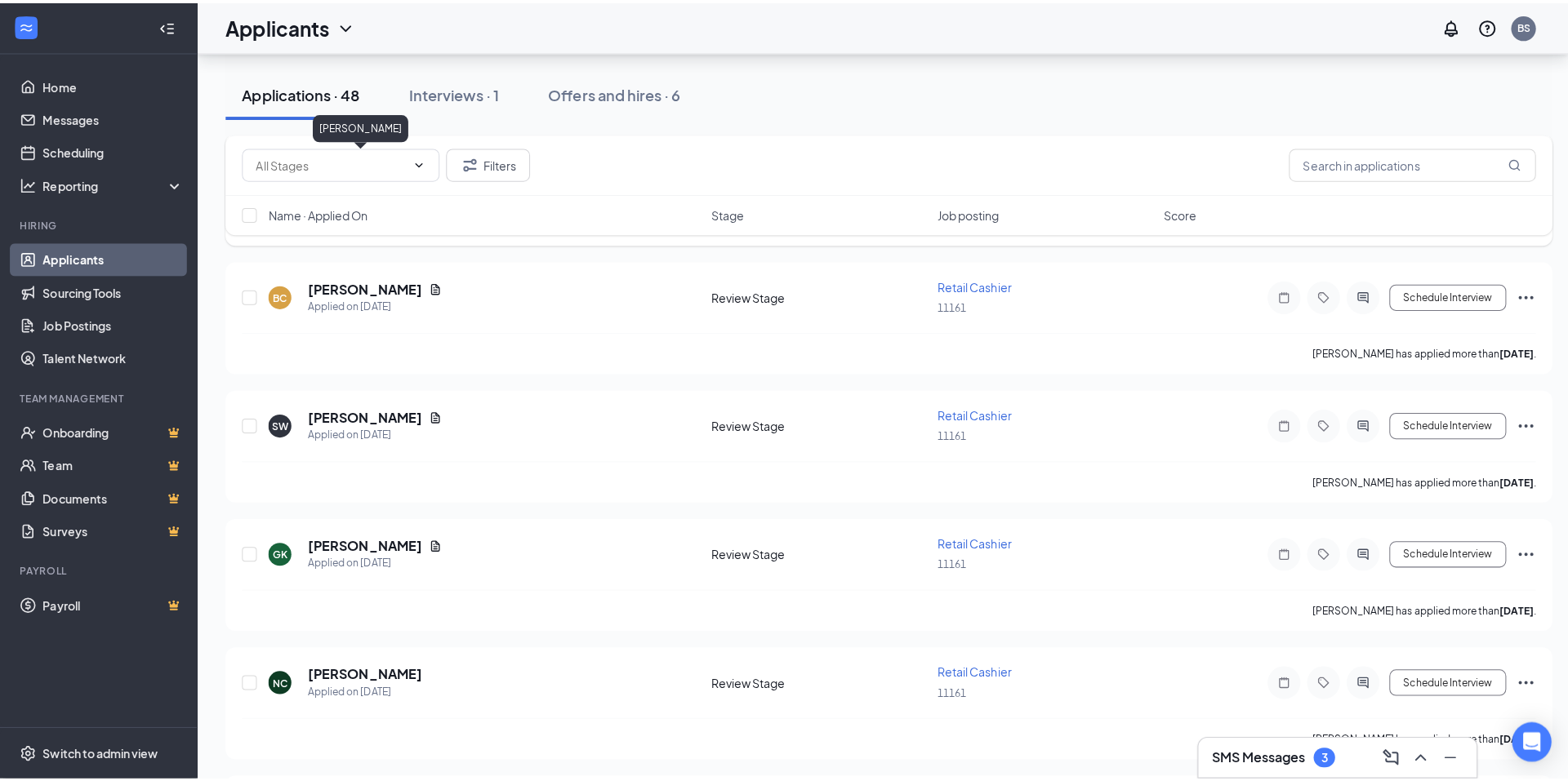
scroll to position [2205, 0]
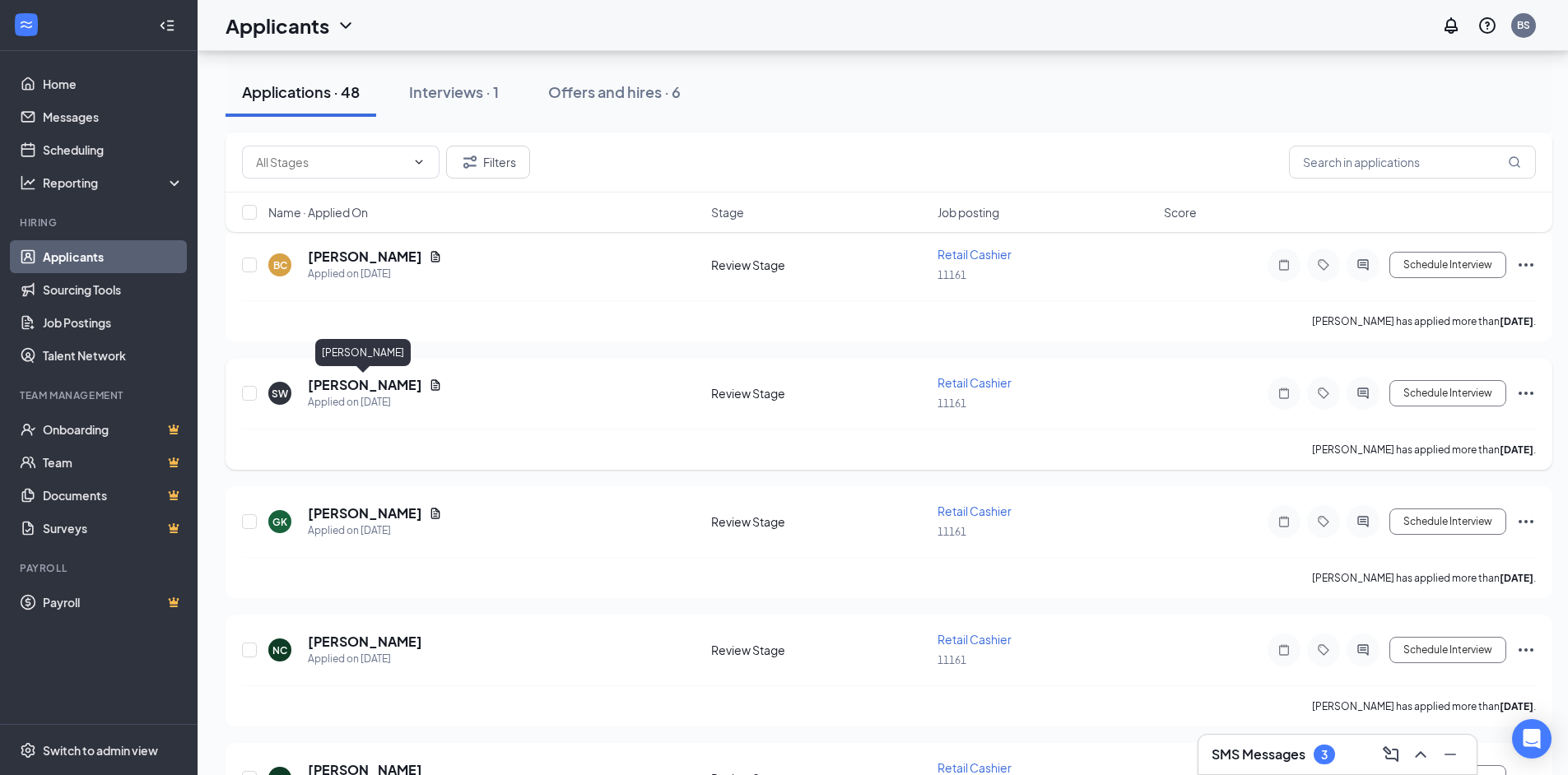
click at [383, 384] on h5 "[PERSON_NAME]" at bounding box center [365, 385] width 114 height 18
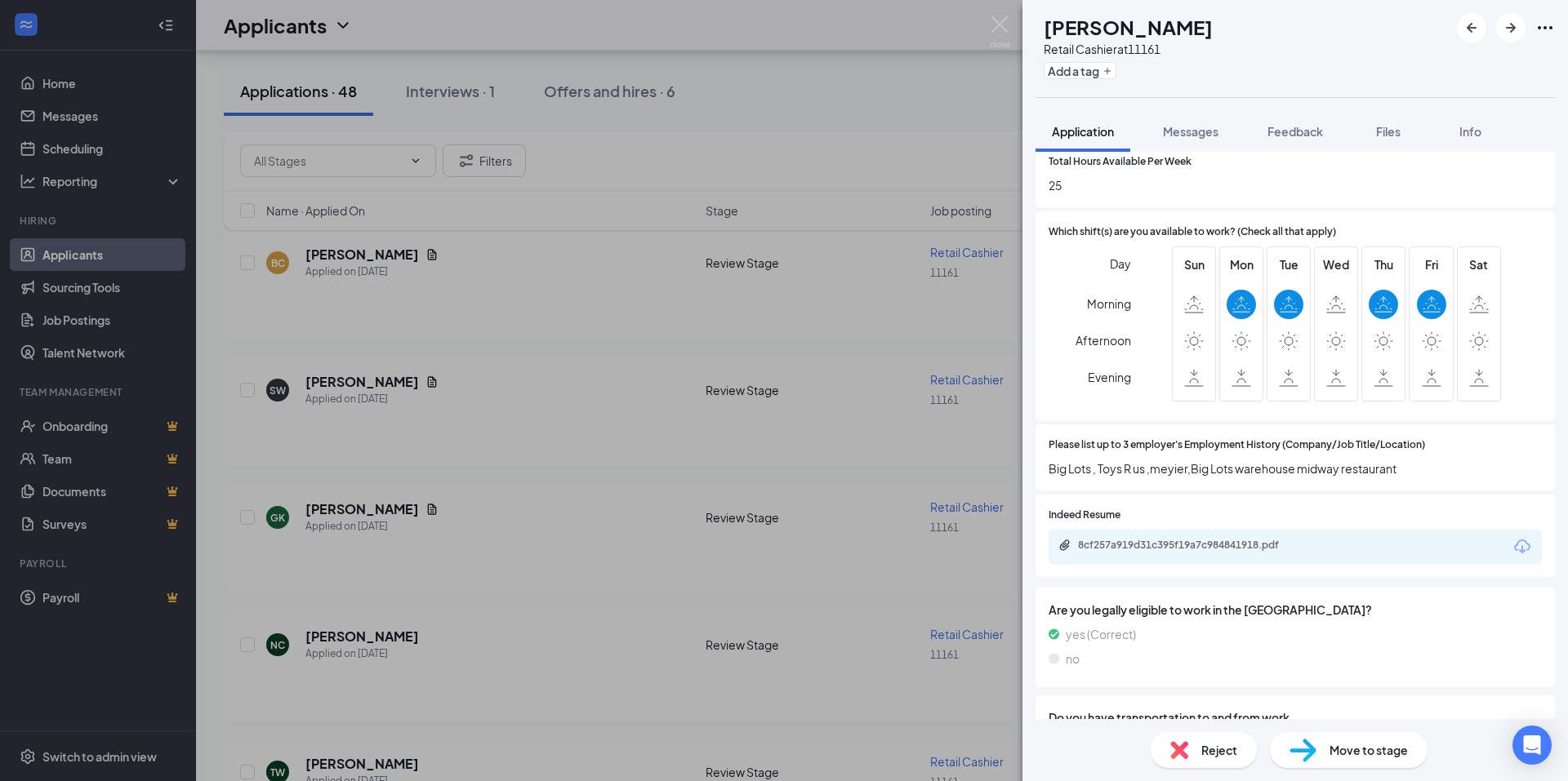
scroll to position [817, 0]
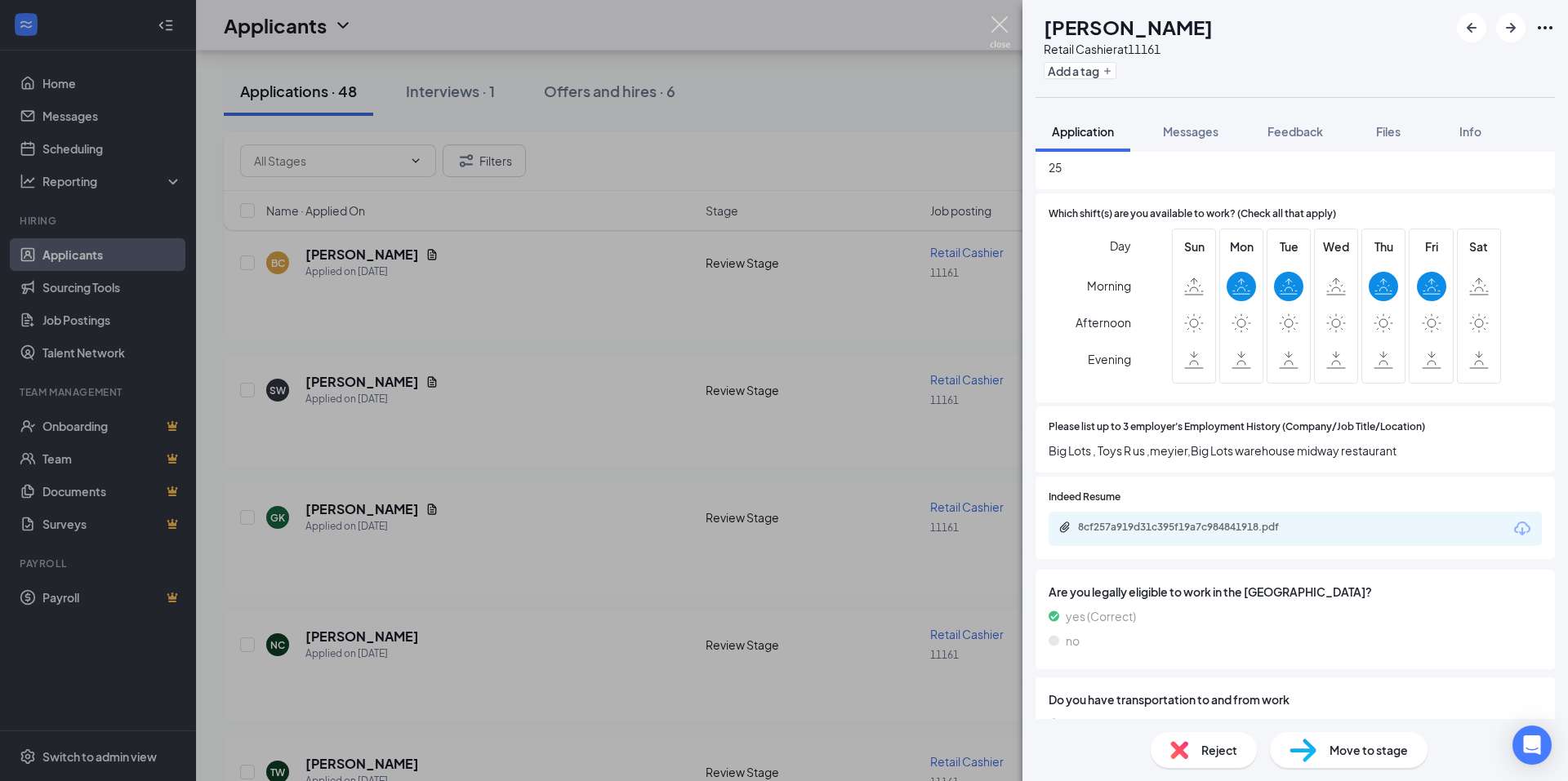
click at [996, 22] on img at bounding box center [1000, 32] width 20 height 32
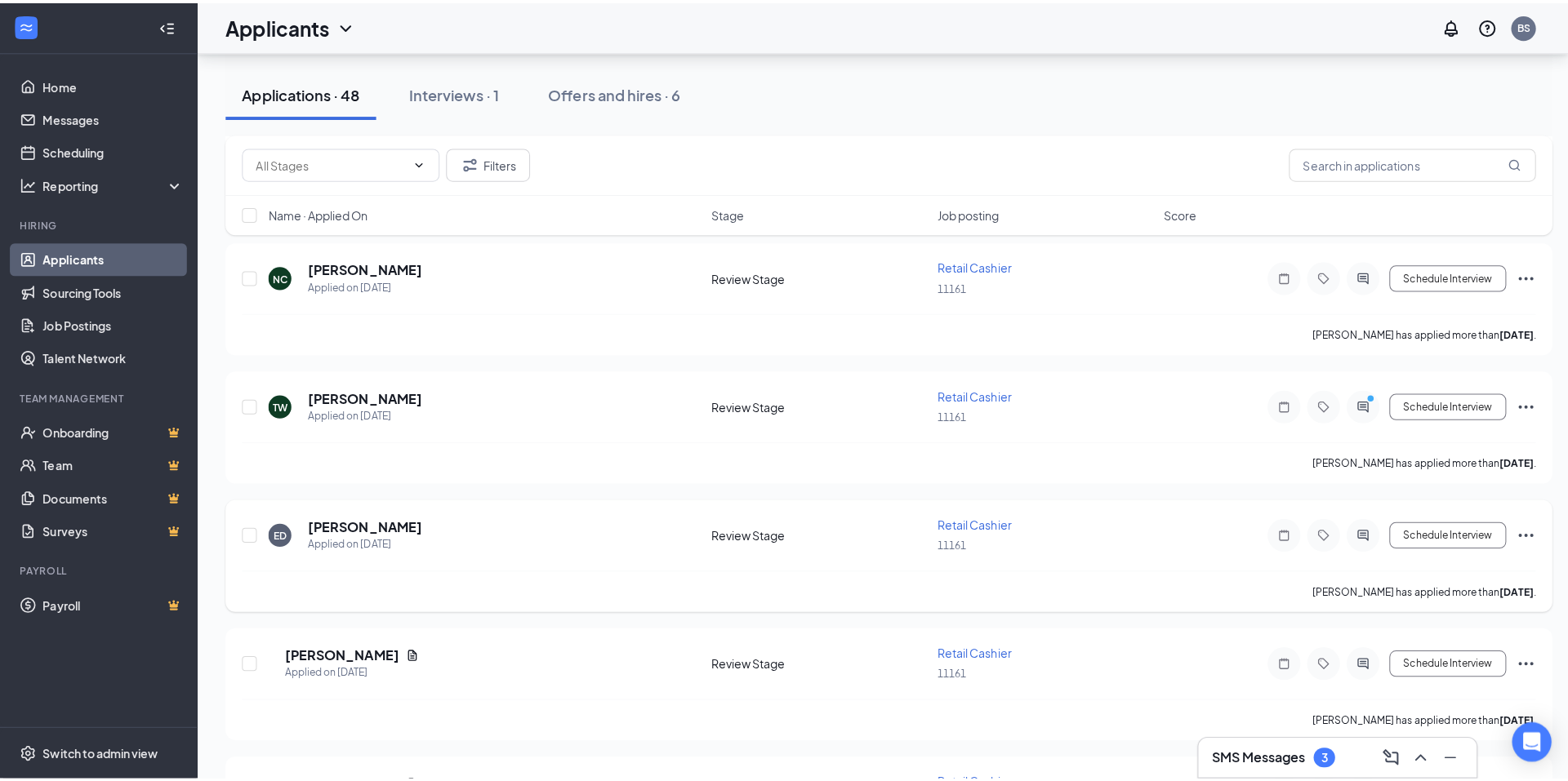
scroll to position [2694, 0]
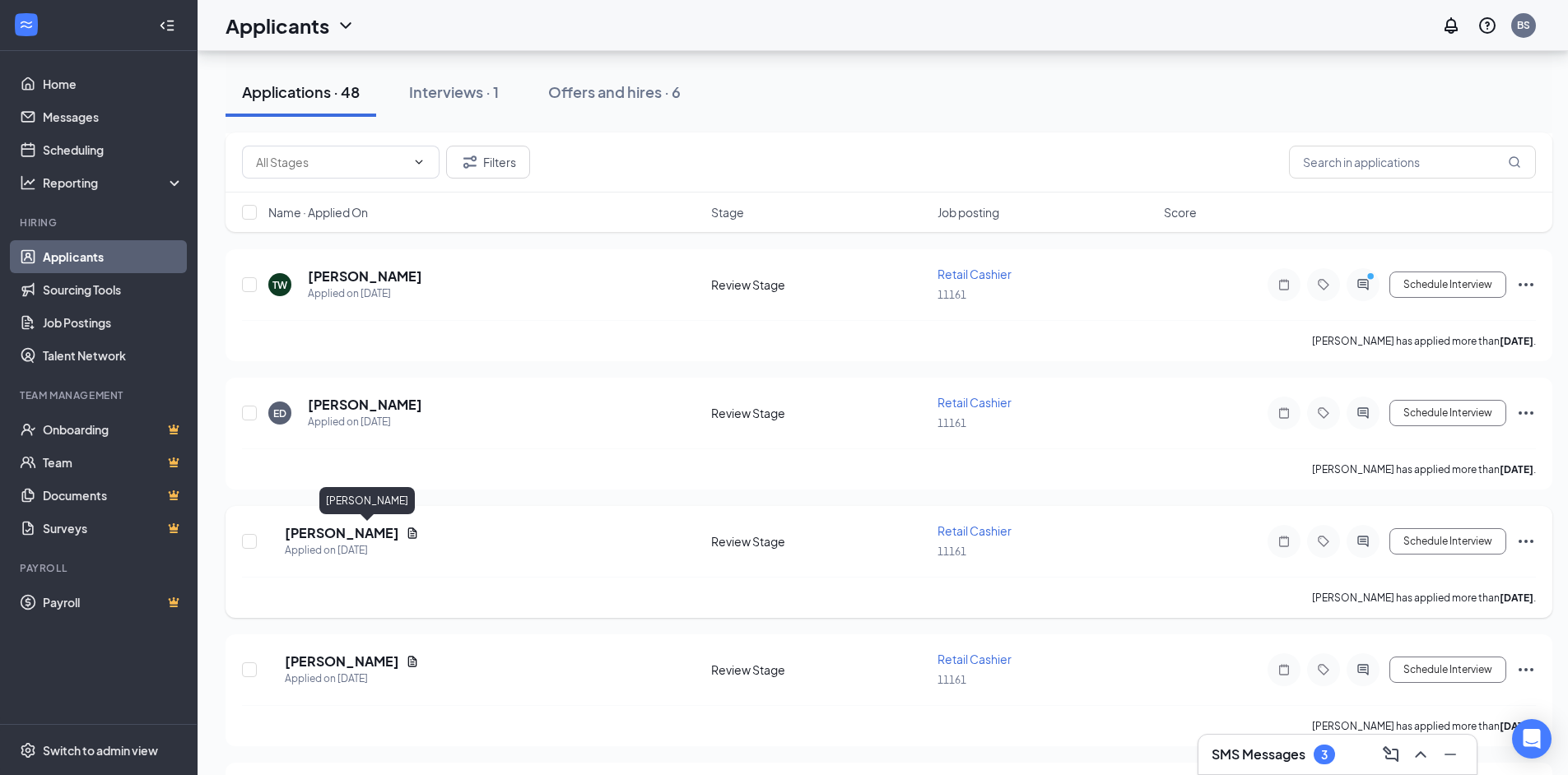
click at [399, 527] on h5 "Autumn Cunningham" at bounding box center [342, 534] width 114 height 18
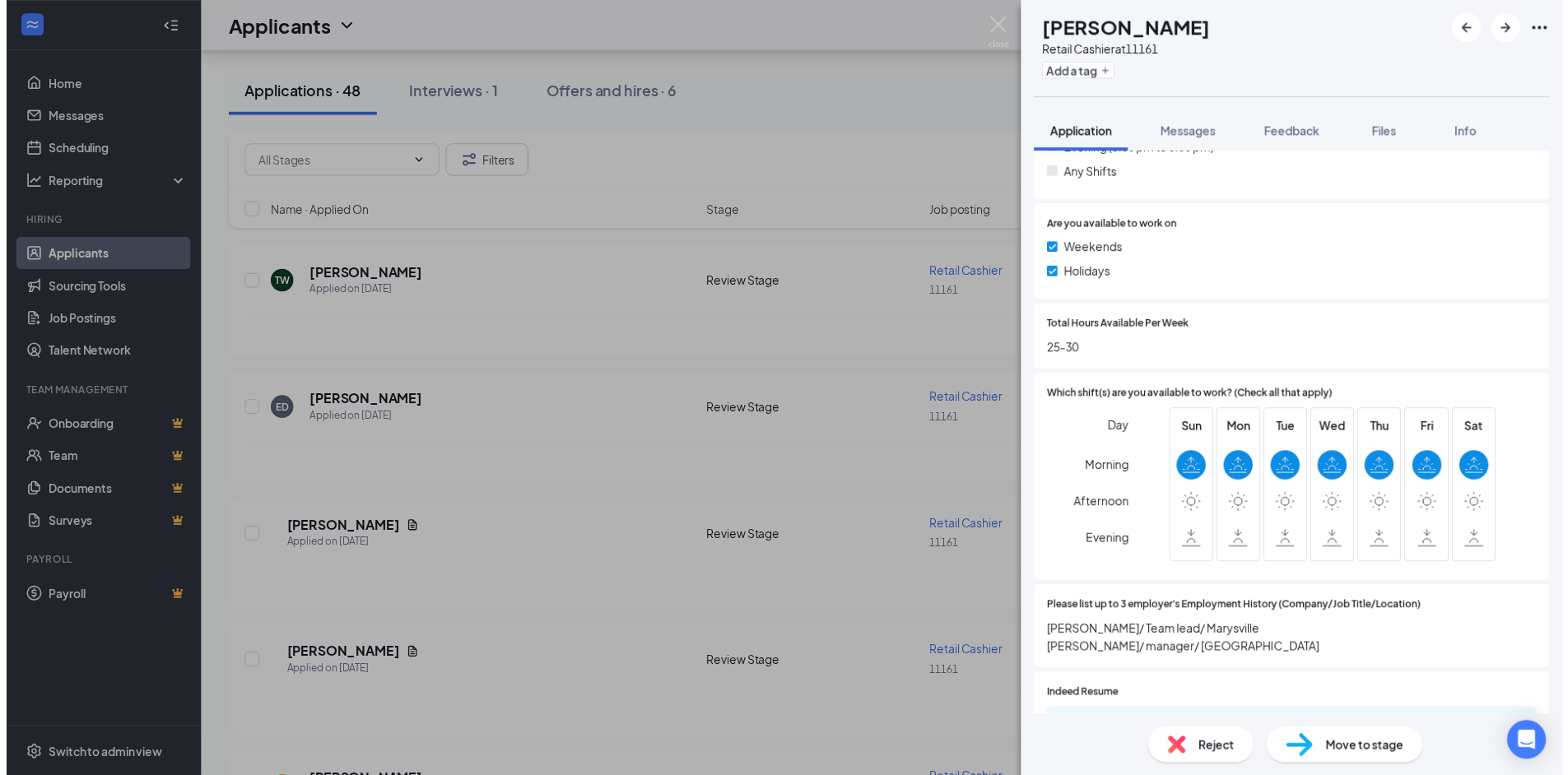
scroll to position [658, 0]
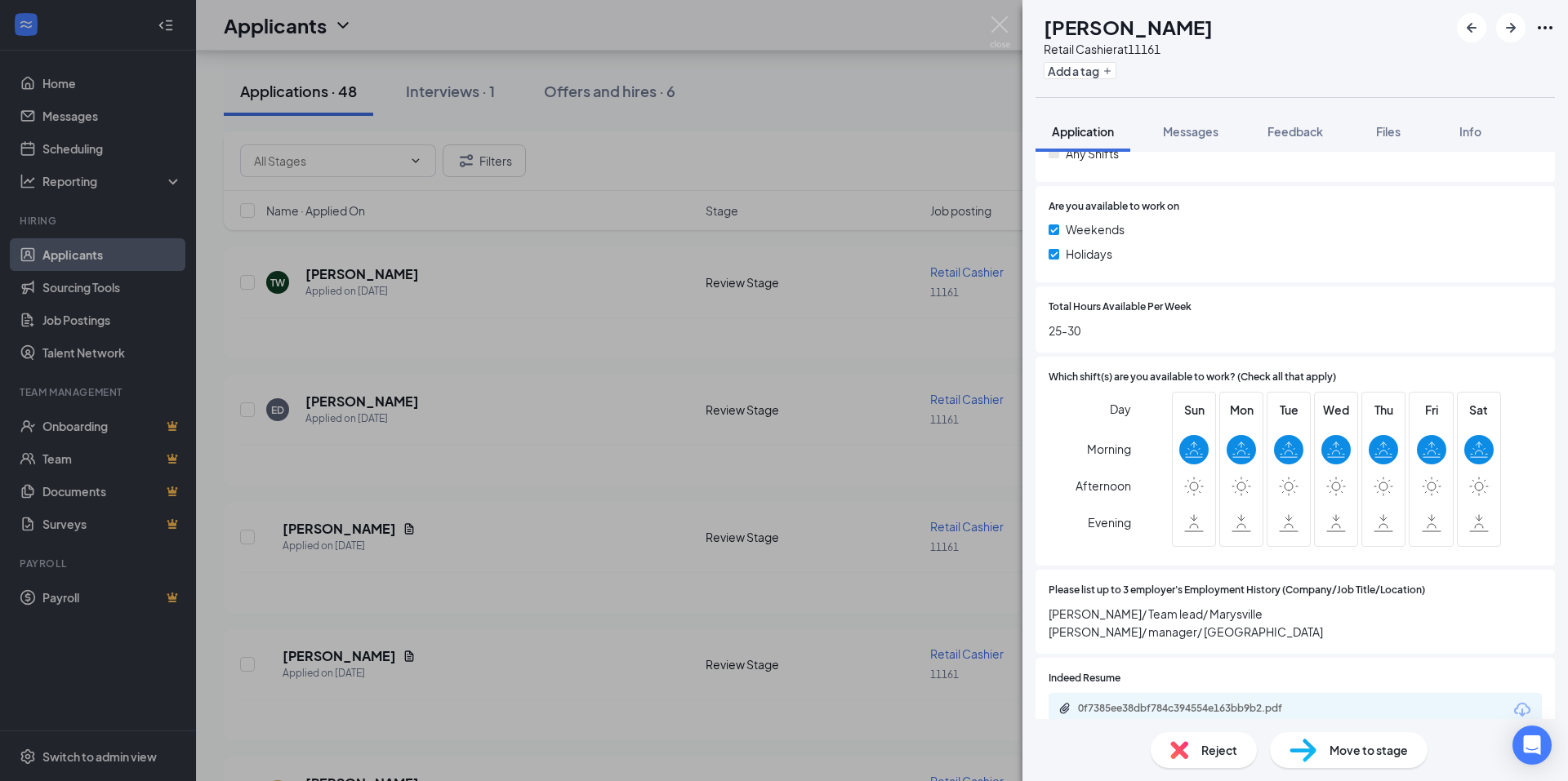
click at [1013, 35] on div "AC Autumn Cunningham Retail Cashier at 11161 Add a tag Application Messages Fee…" at bounding box center [784, 390] width 1568 height 781
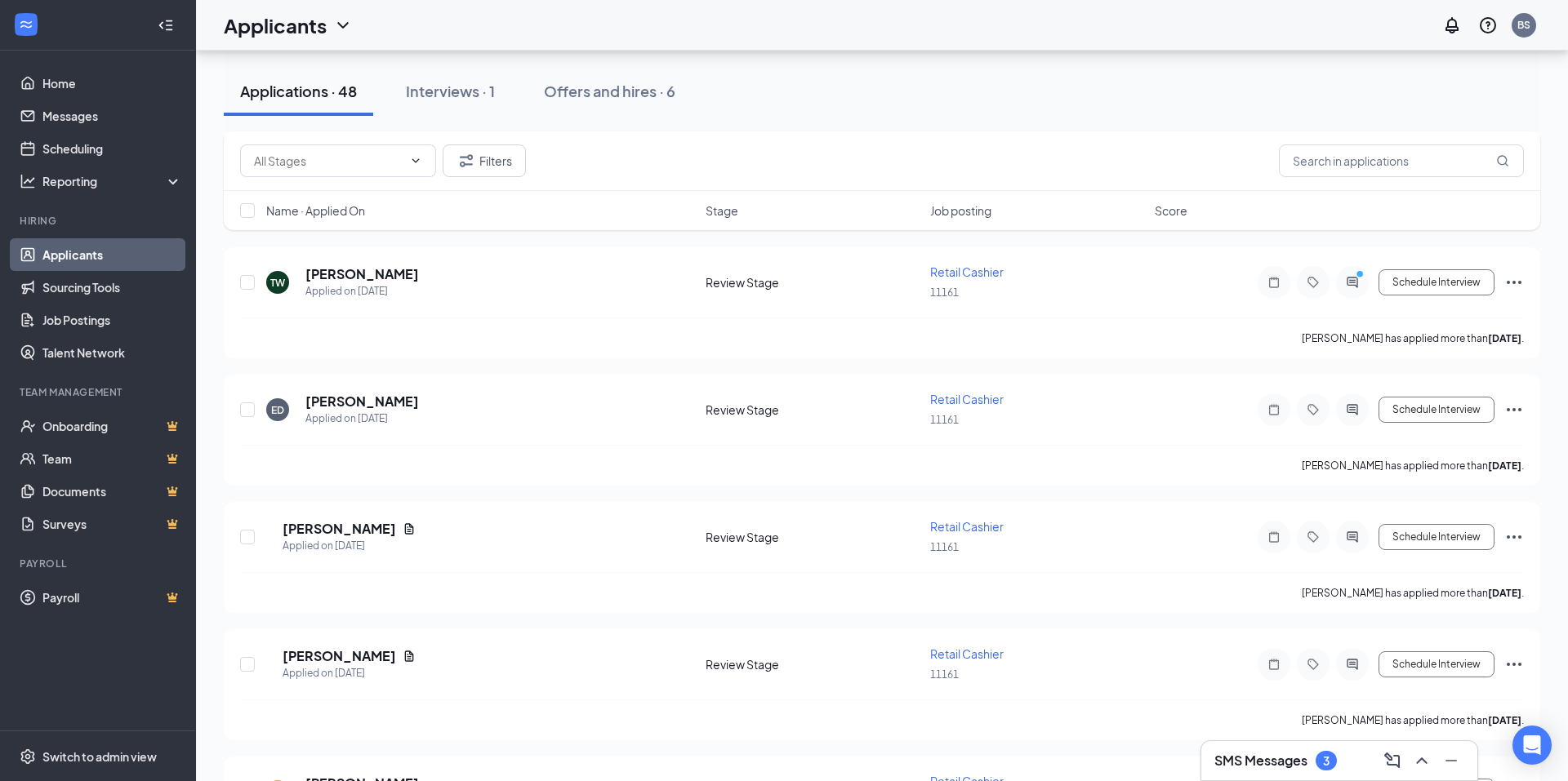
click at [1008, 27] on div "Applicants BS" at bounding box center [882, 25] width 1372 height 50
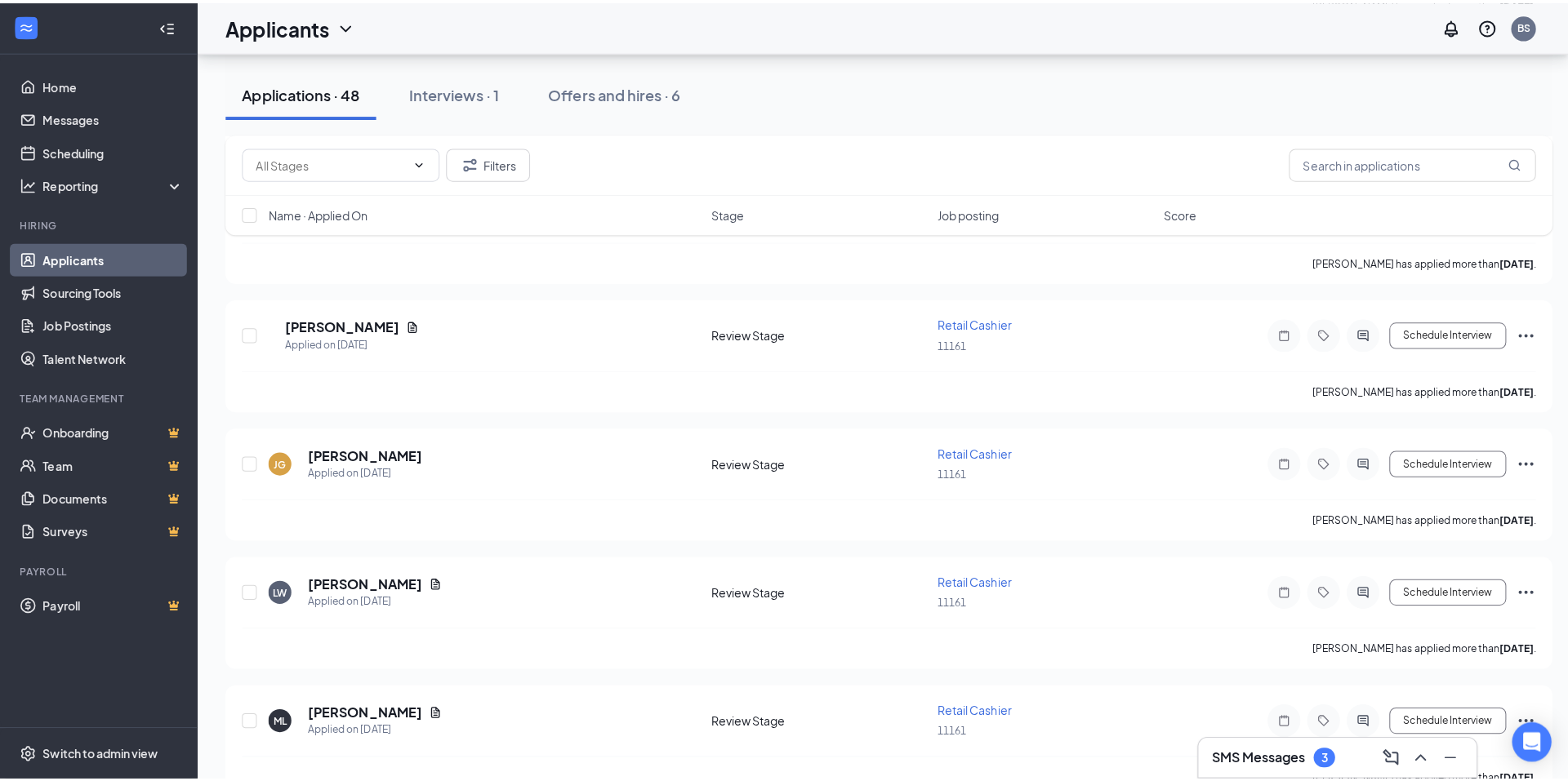
scroll to position [3103, 0]
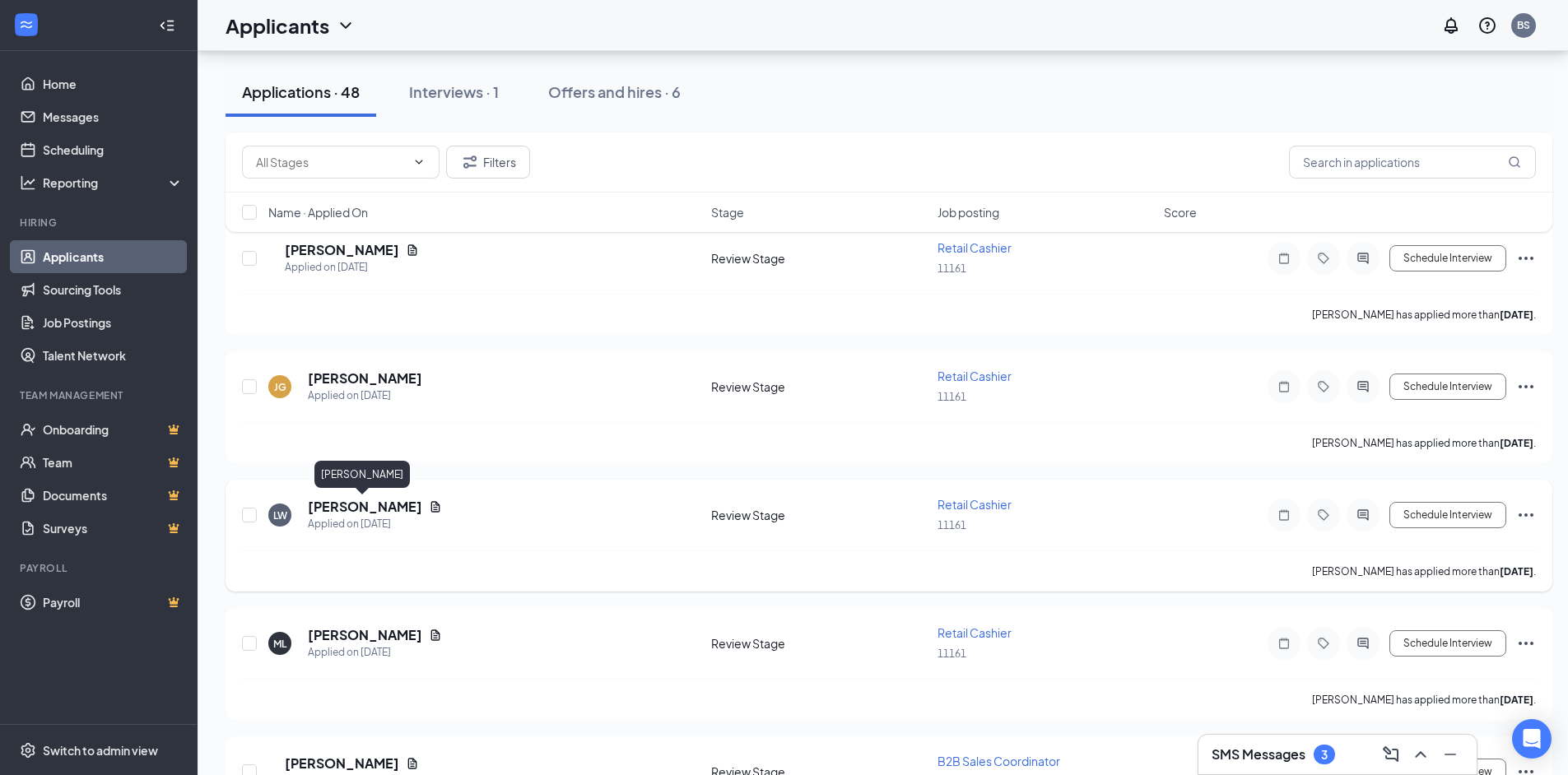
click at [353, 499] on h5 "Lauren Wheeler" at bounding box center [365, 507] width 114 height 18
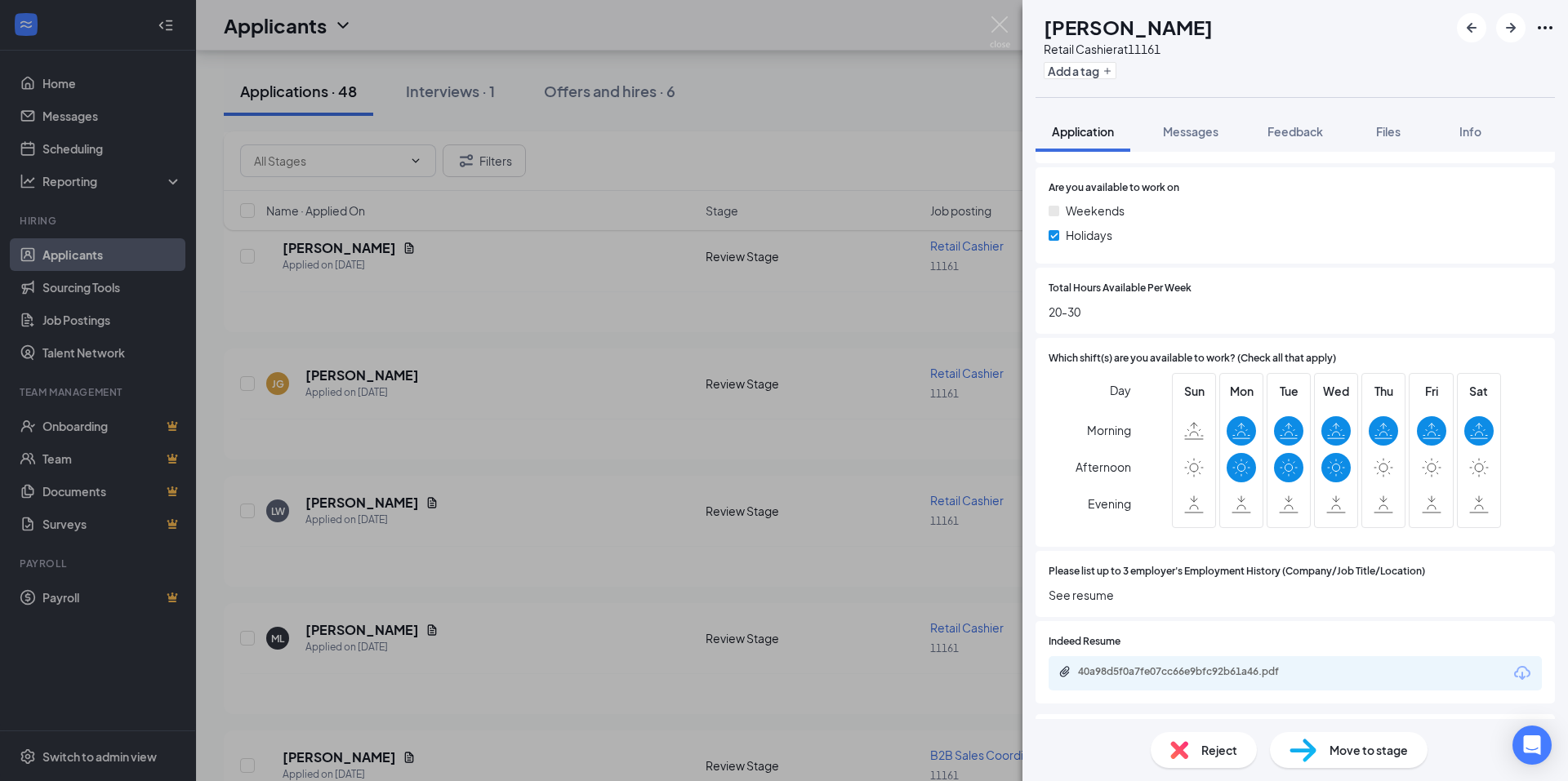
scroll to position [735, 0]
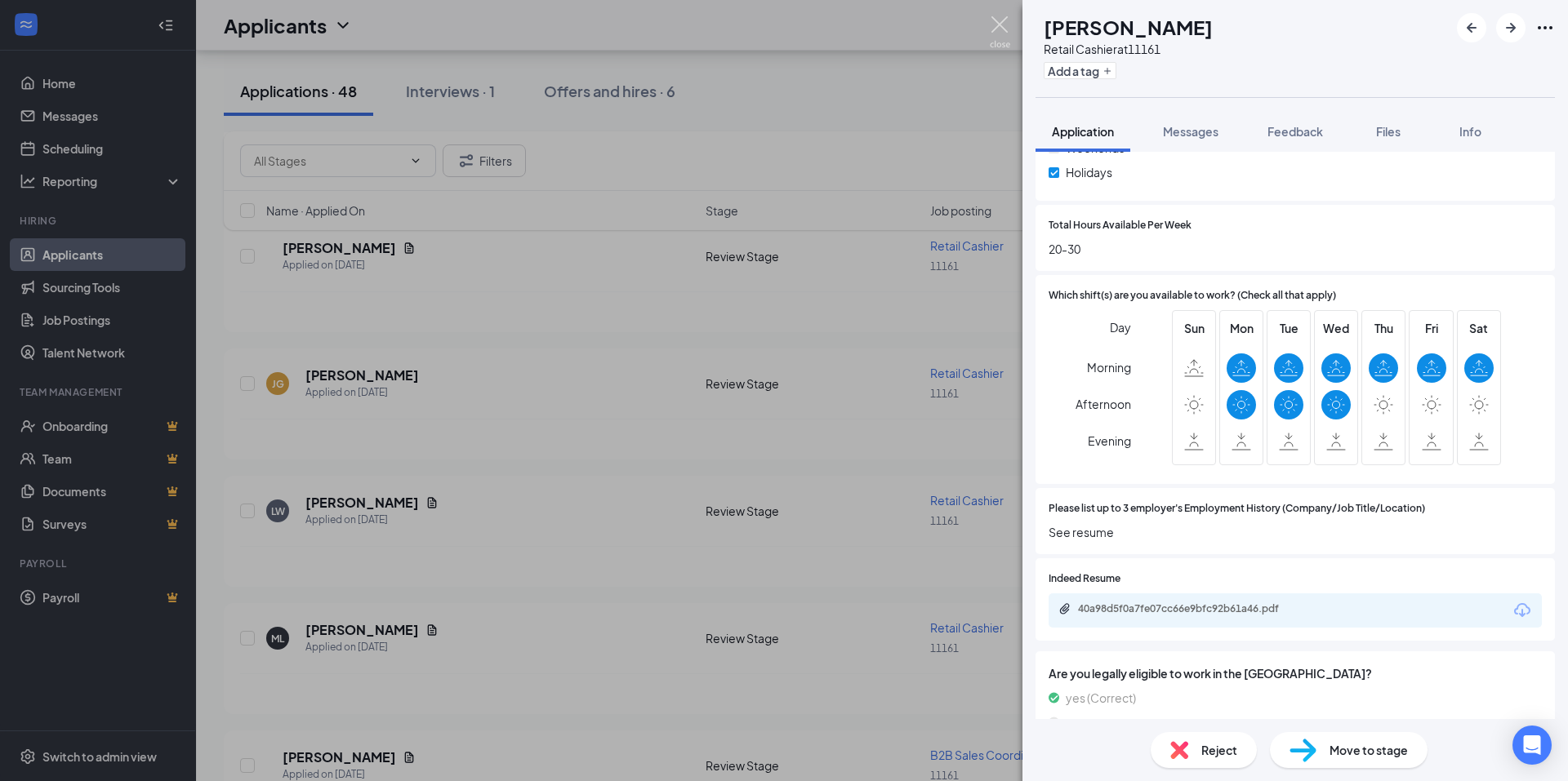
click at [994, 21] on img at bounding box center [1000, 32] width 20 height 32
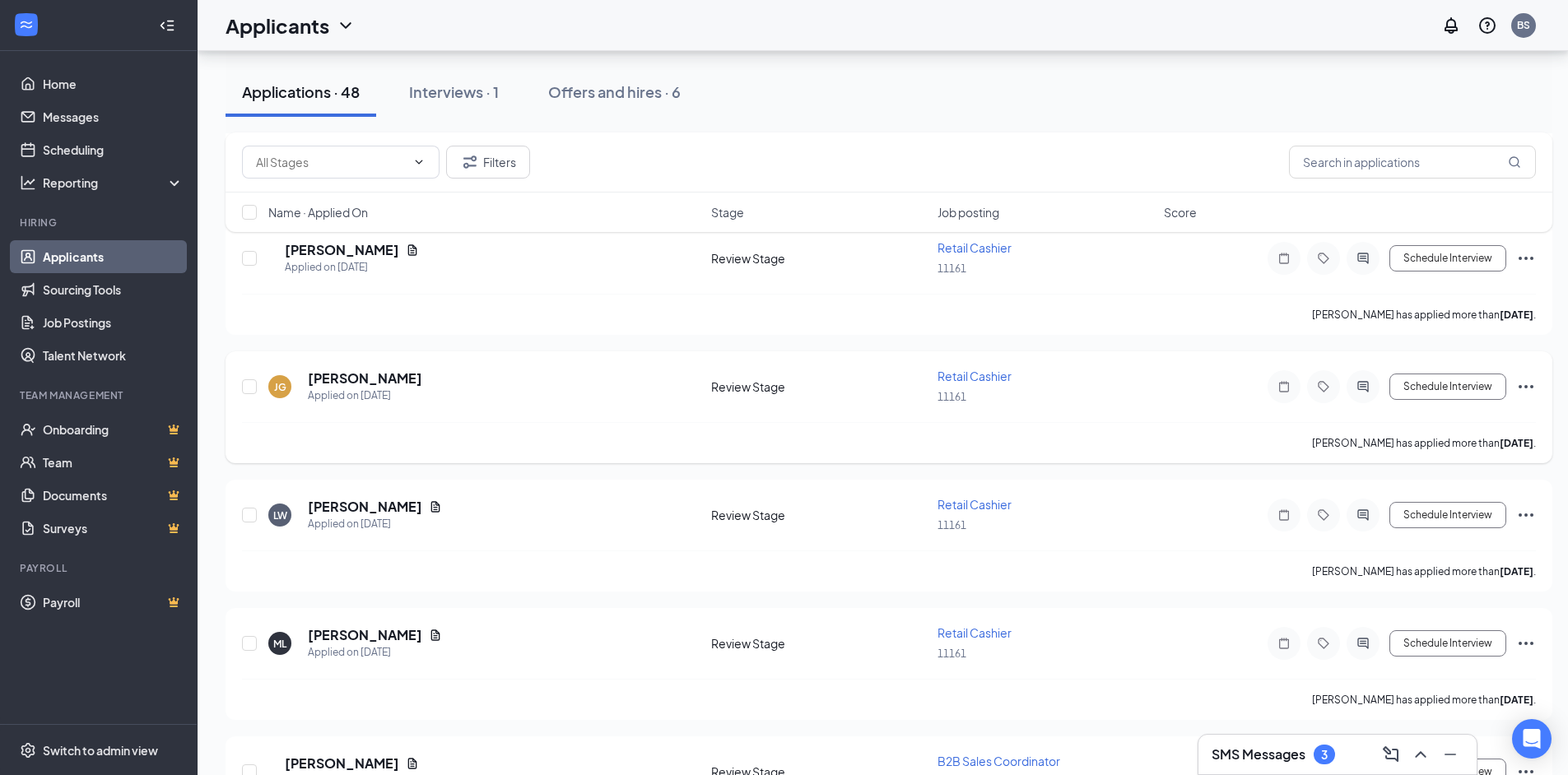
click at [339, 383] on h5 "Jessica Gaver" at bounding box center [365, 379] width 114 height 18
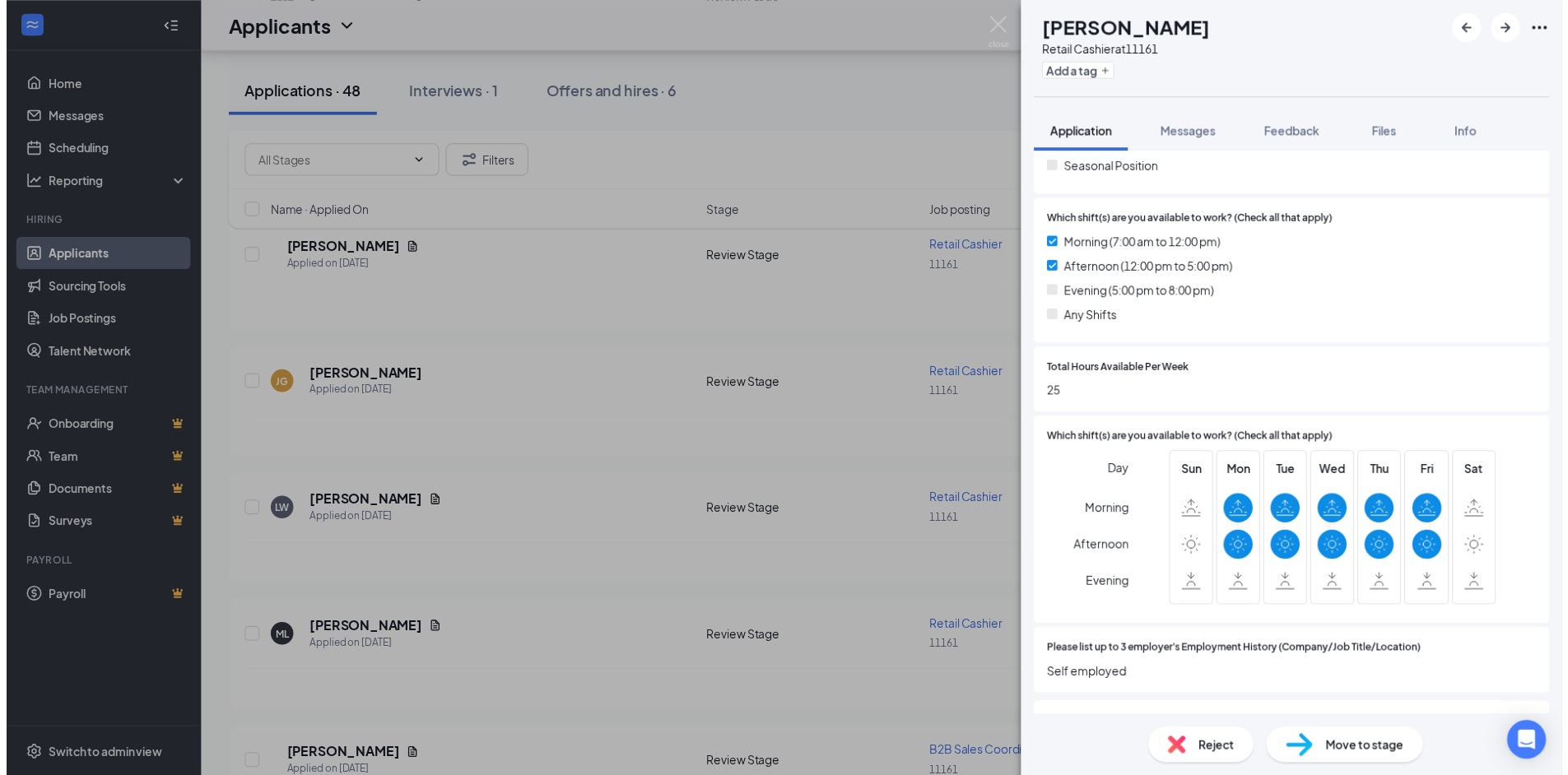
scroll to position [576, 0]
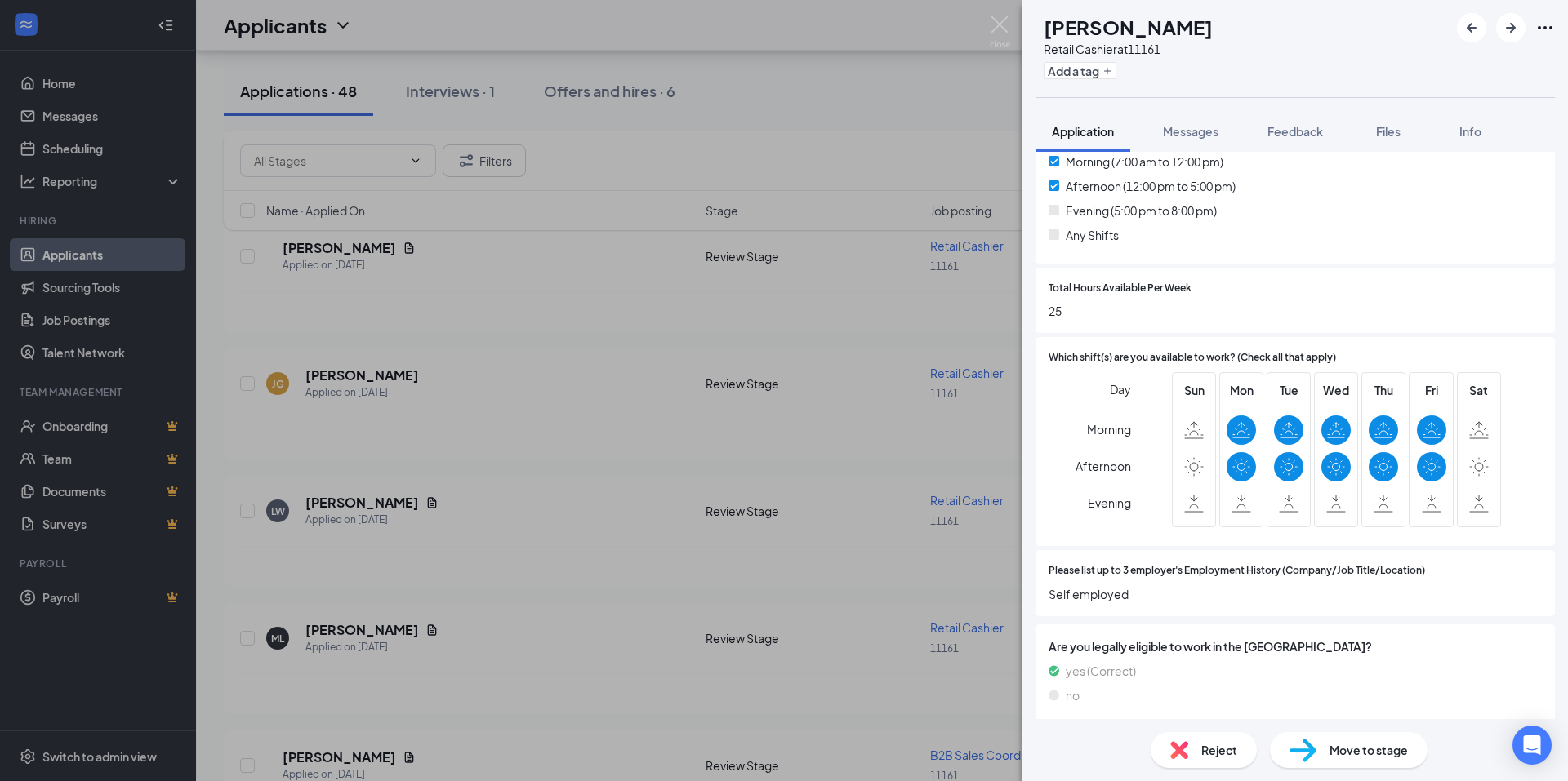
click at [1001, 15] on div "JG Jessica Gaver Retail Cashier at 11161 Add a tag Application Messages Feedbac…" at bounding box center [784, 390] width 1568 height 781
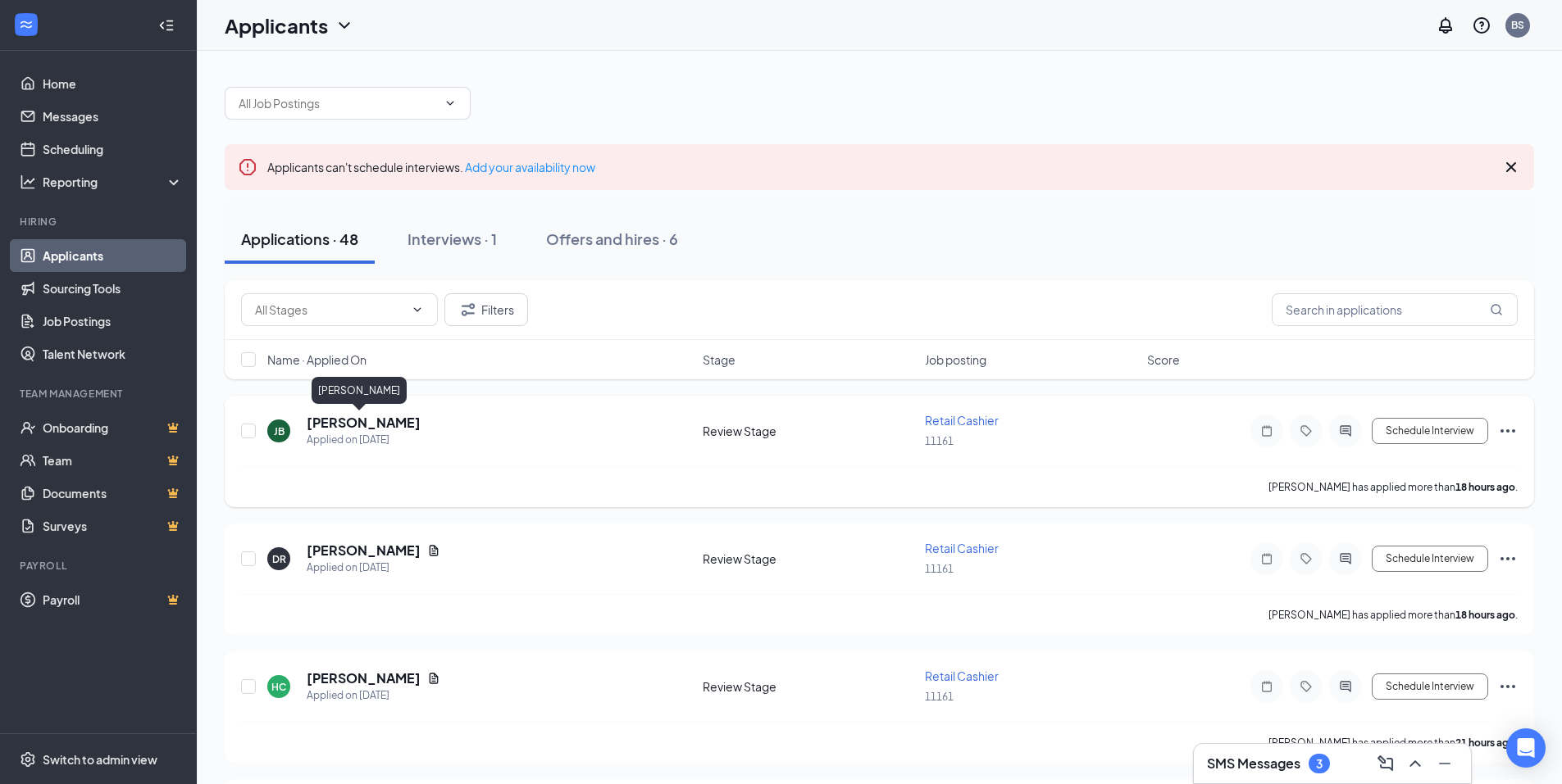
click at [361, 424] on h5 "[PERSON_NAME]" at bounding box center [364, 423] width 114 height 18
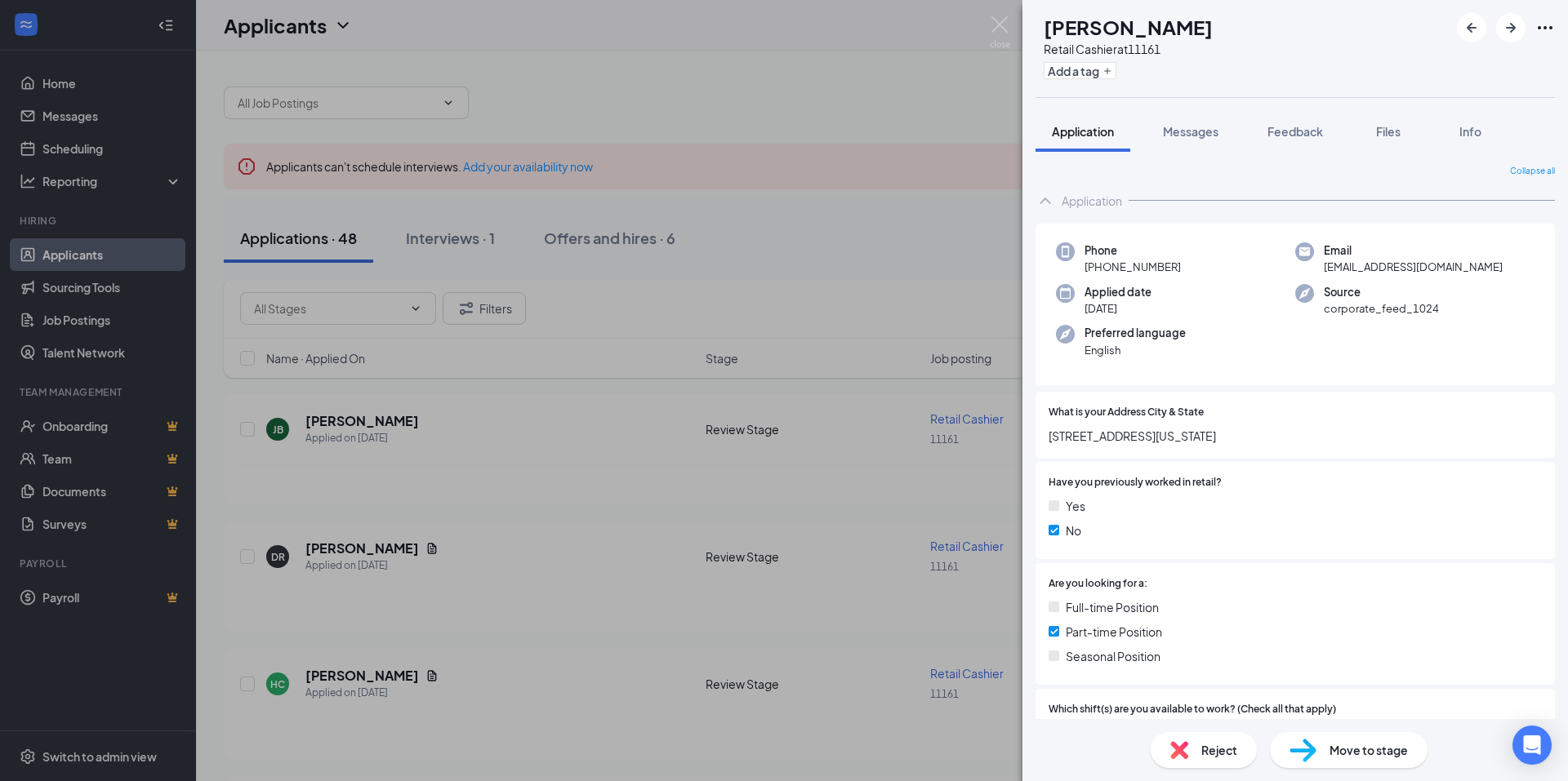
click at [1003, 13] on div "JB Jason Blazina Retail Cashier at 11161 Add a tag Application Messages Feedbac…" at bounding box center [784, 390] width 1568 height 781
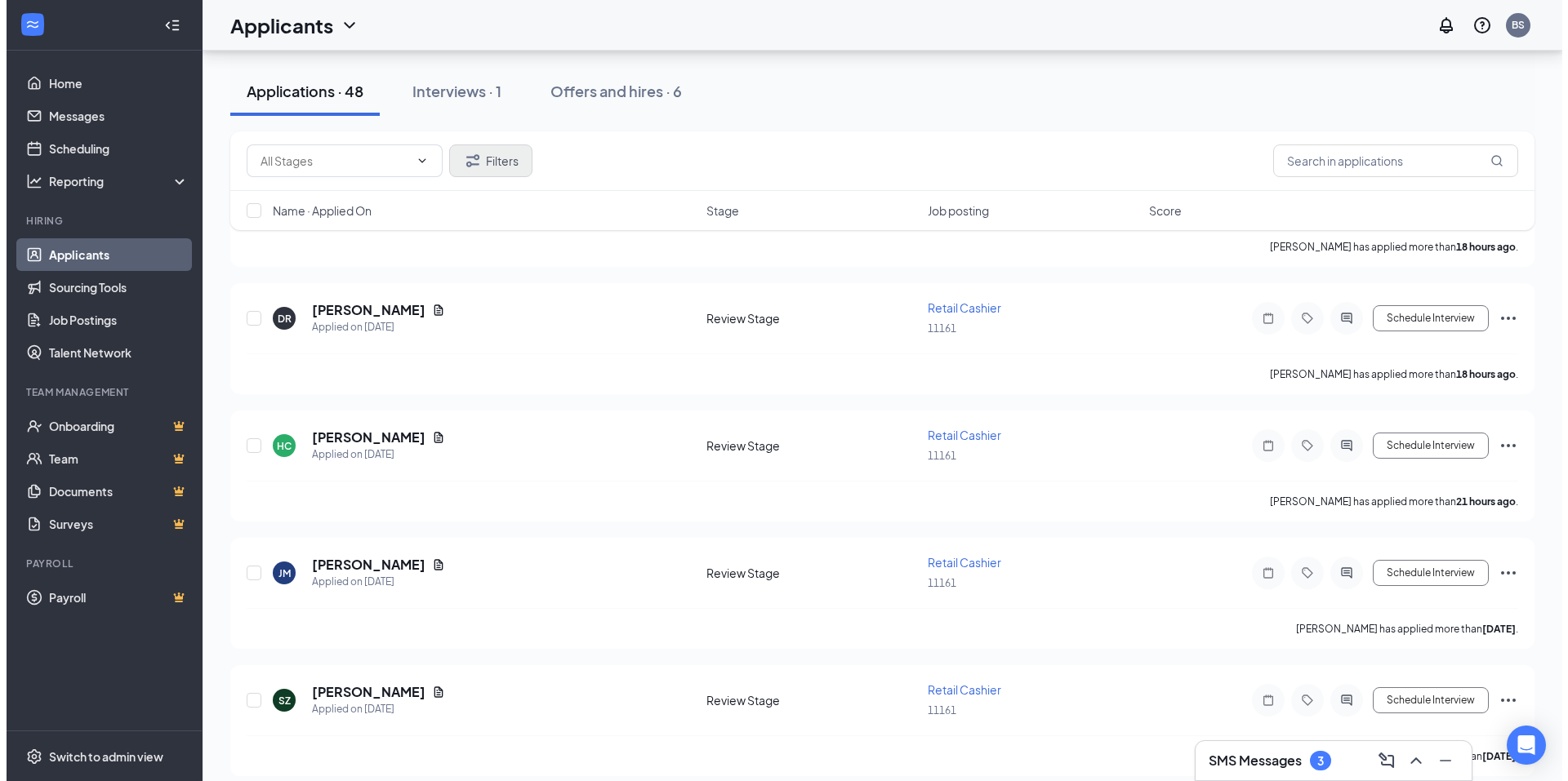
scroll to position [245, 0]
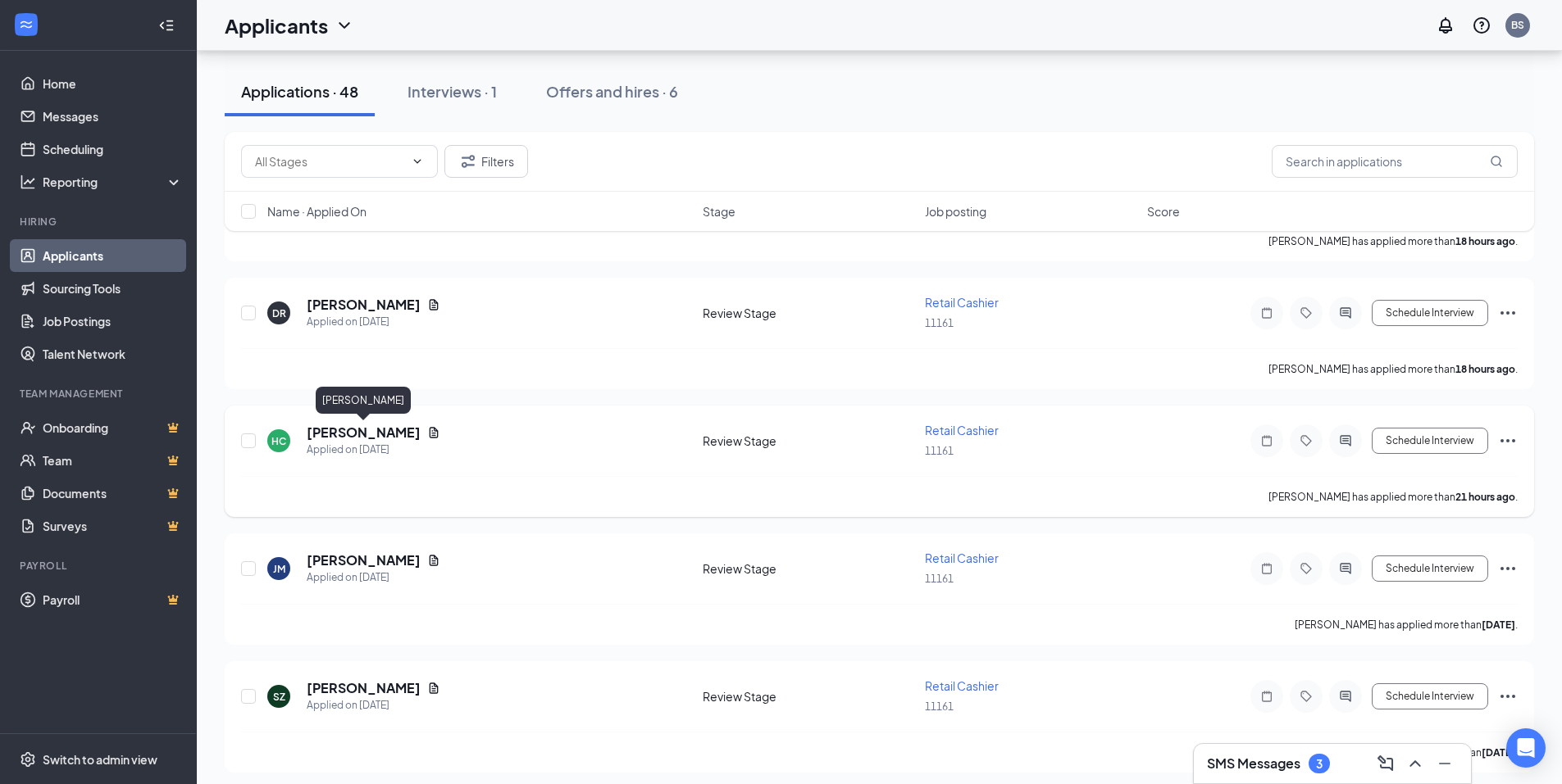
click at [378, 427] on h5 "[PERSON_NAME]" at bounding box center [364, 433] width 114 height 18
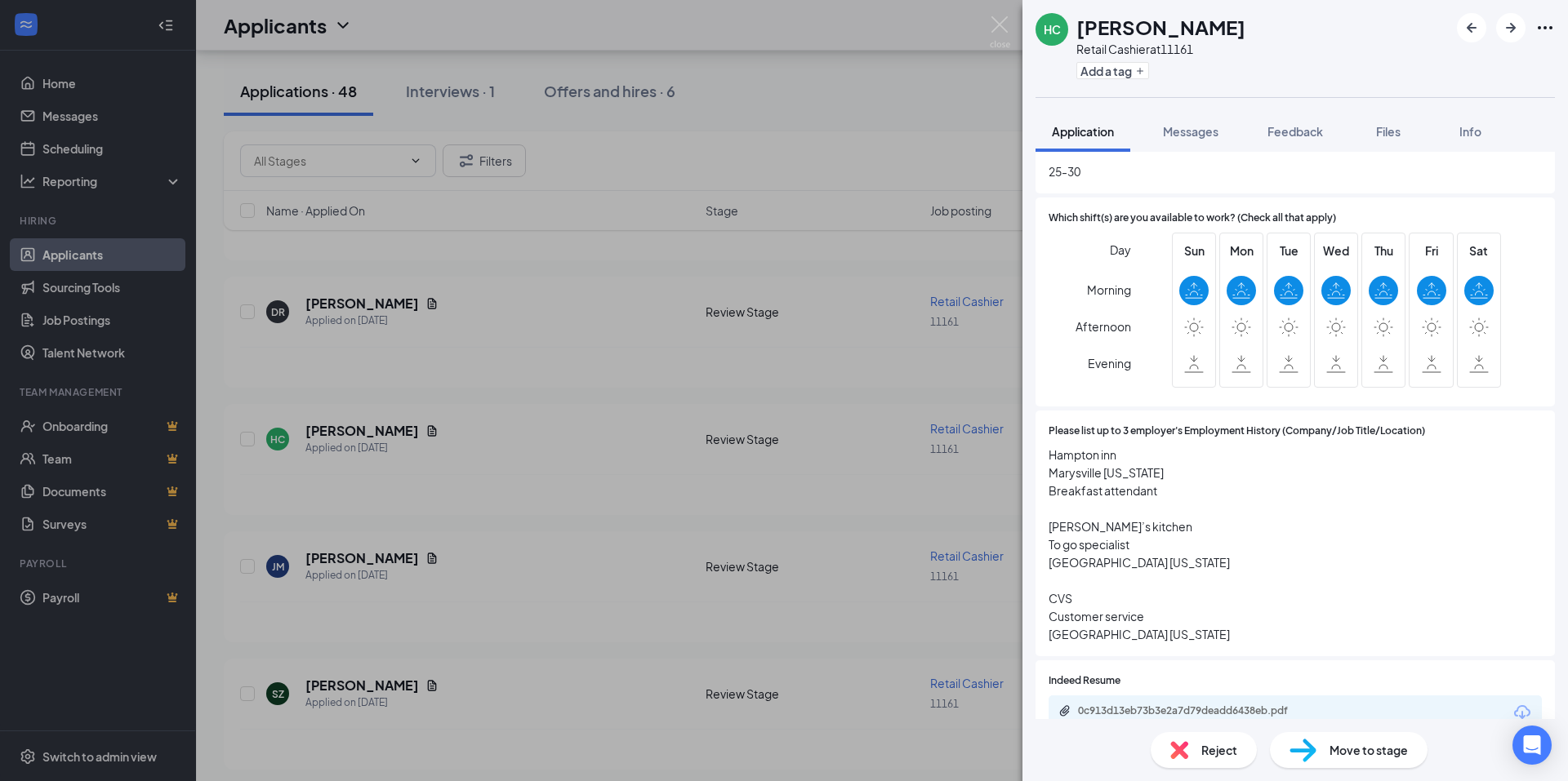
scroll to position [817, 0]
click at [1001, 32] on img at bounding box center [1000, 32] width 20 height 32
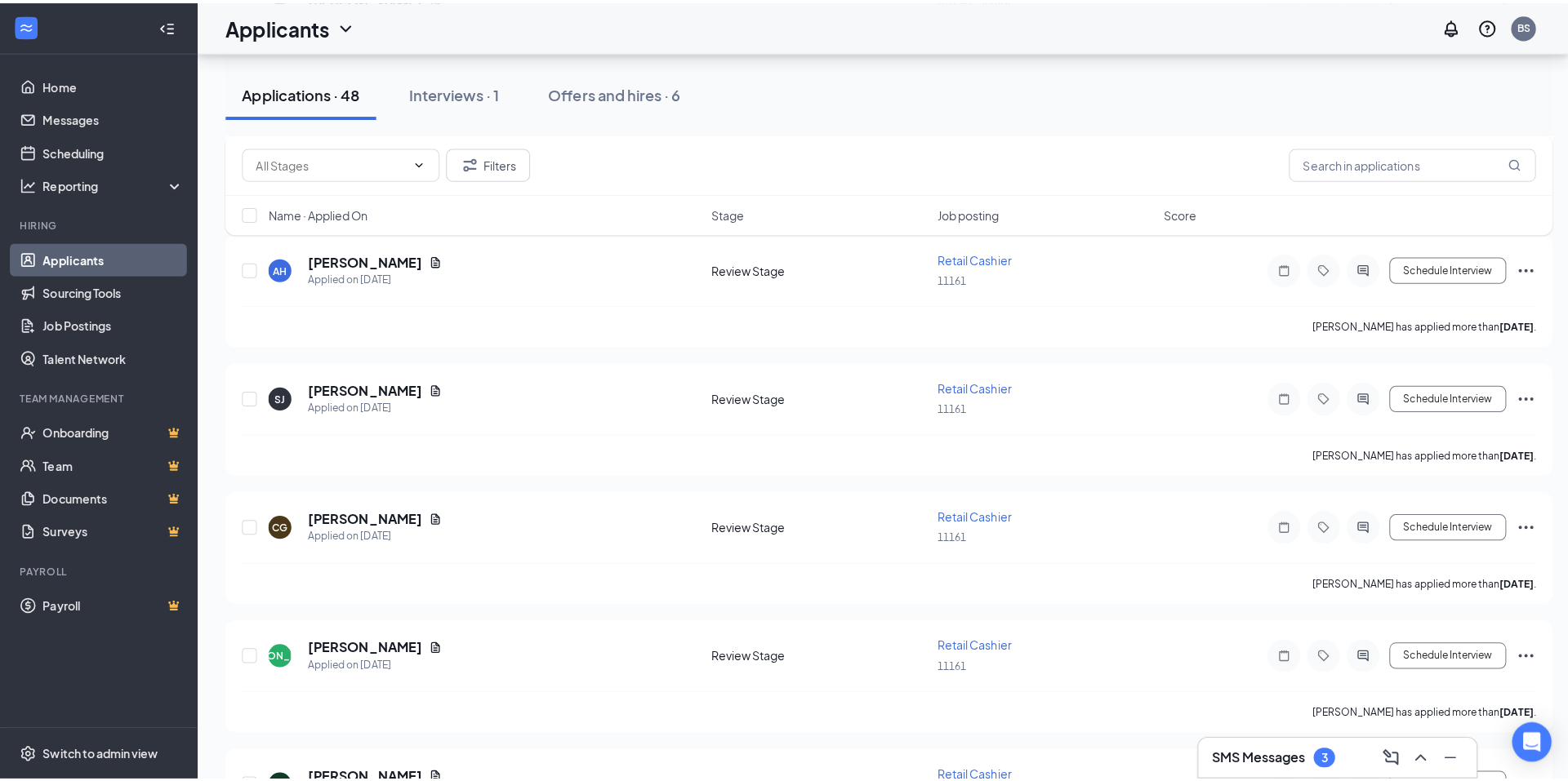
scroll to position [1062, 0]
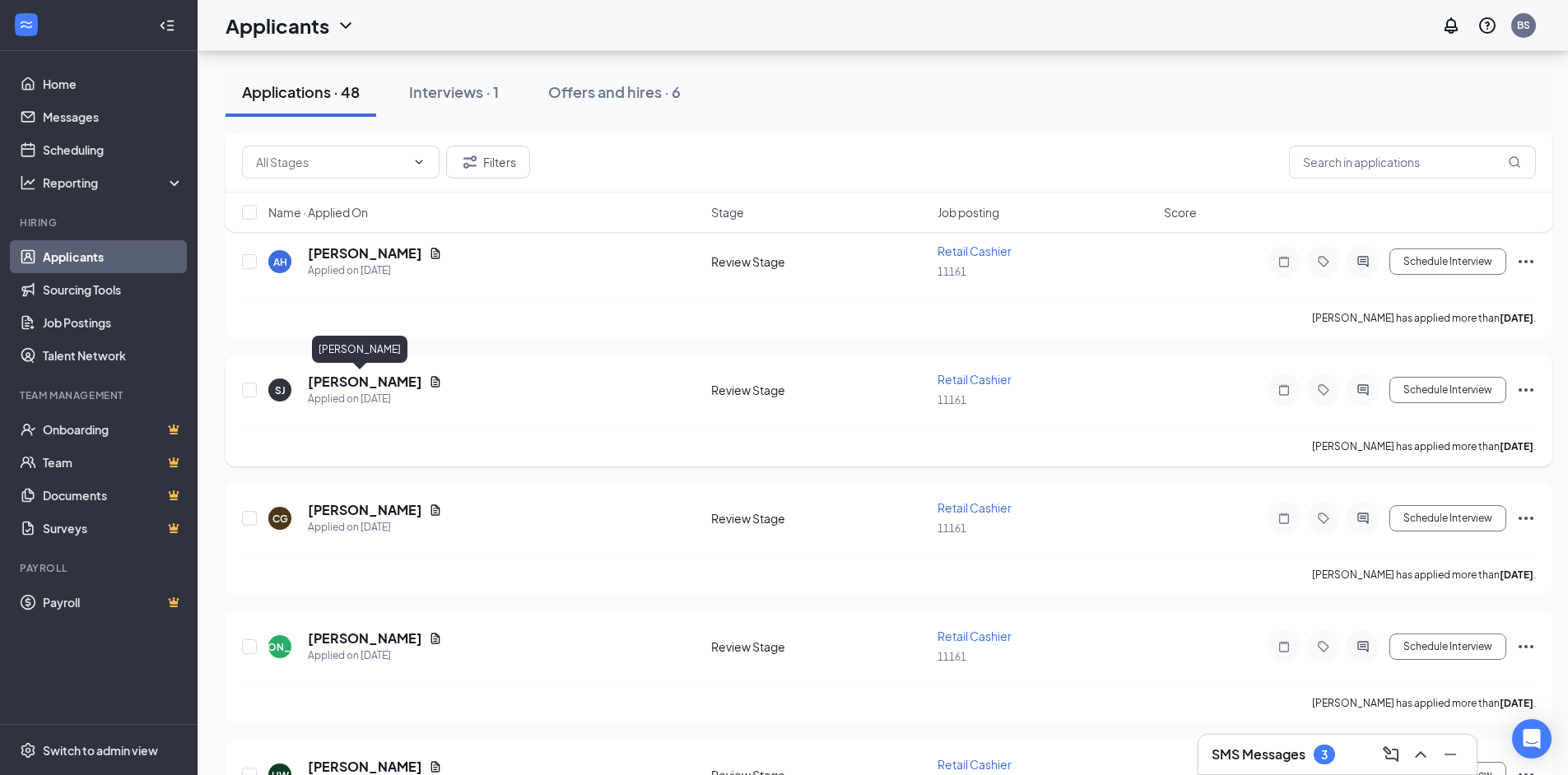
click at [338, 382] on h5 "[PERSON_NAME]" at bounding box center [365, 382] width 114 height 18
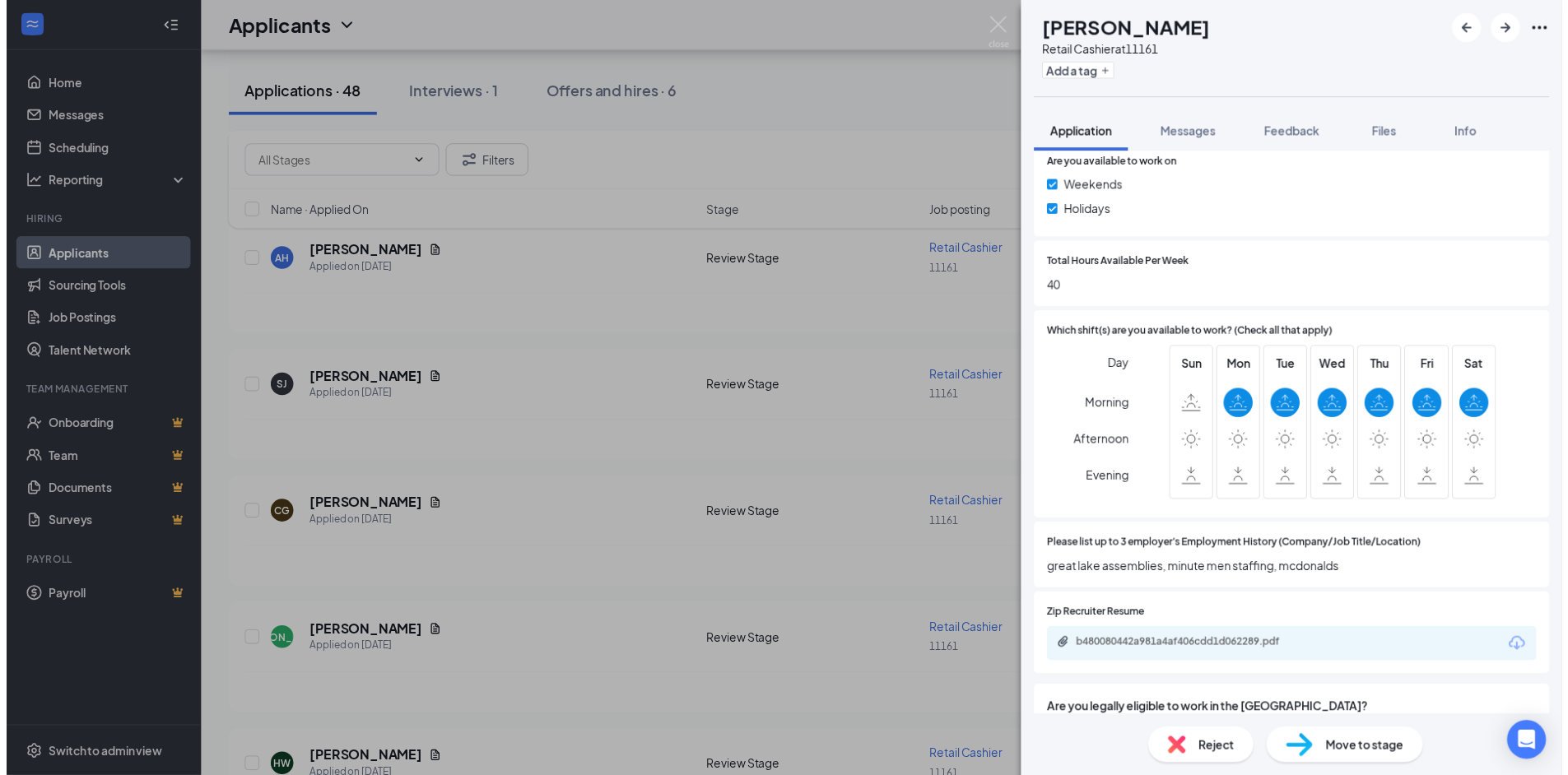
scroll to position [741, 0]
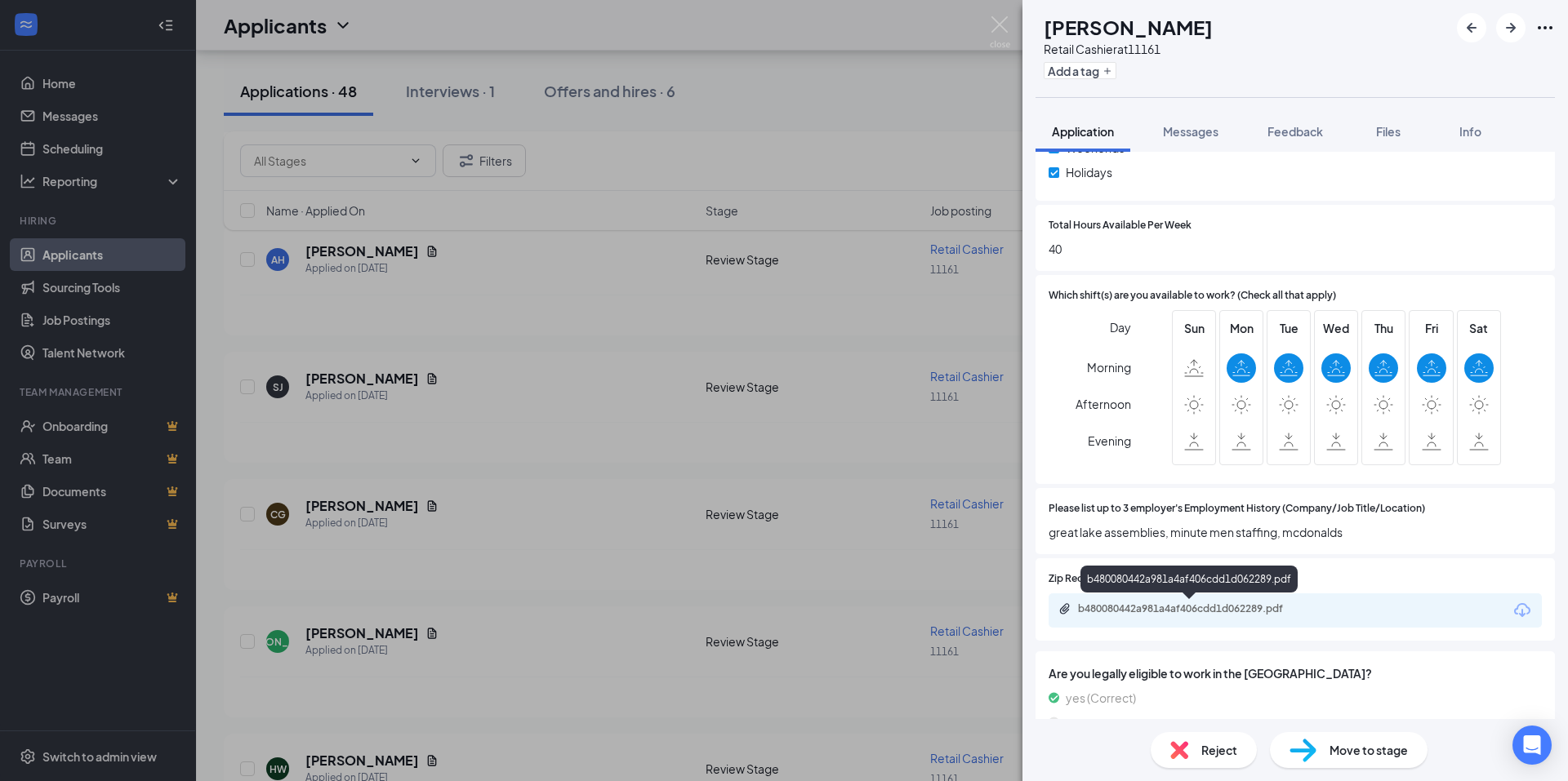
click at [1170, 605] on div "b480080442a981a4af406cdd1d062289.pdf" at bounding box center [1193, 609] width 229 height 13
click at [992, 23] on img at bounding box center [1000, 32] width 20 height 32
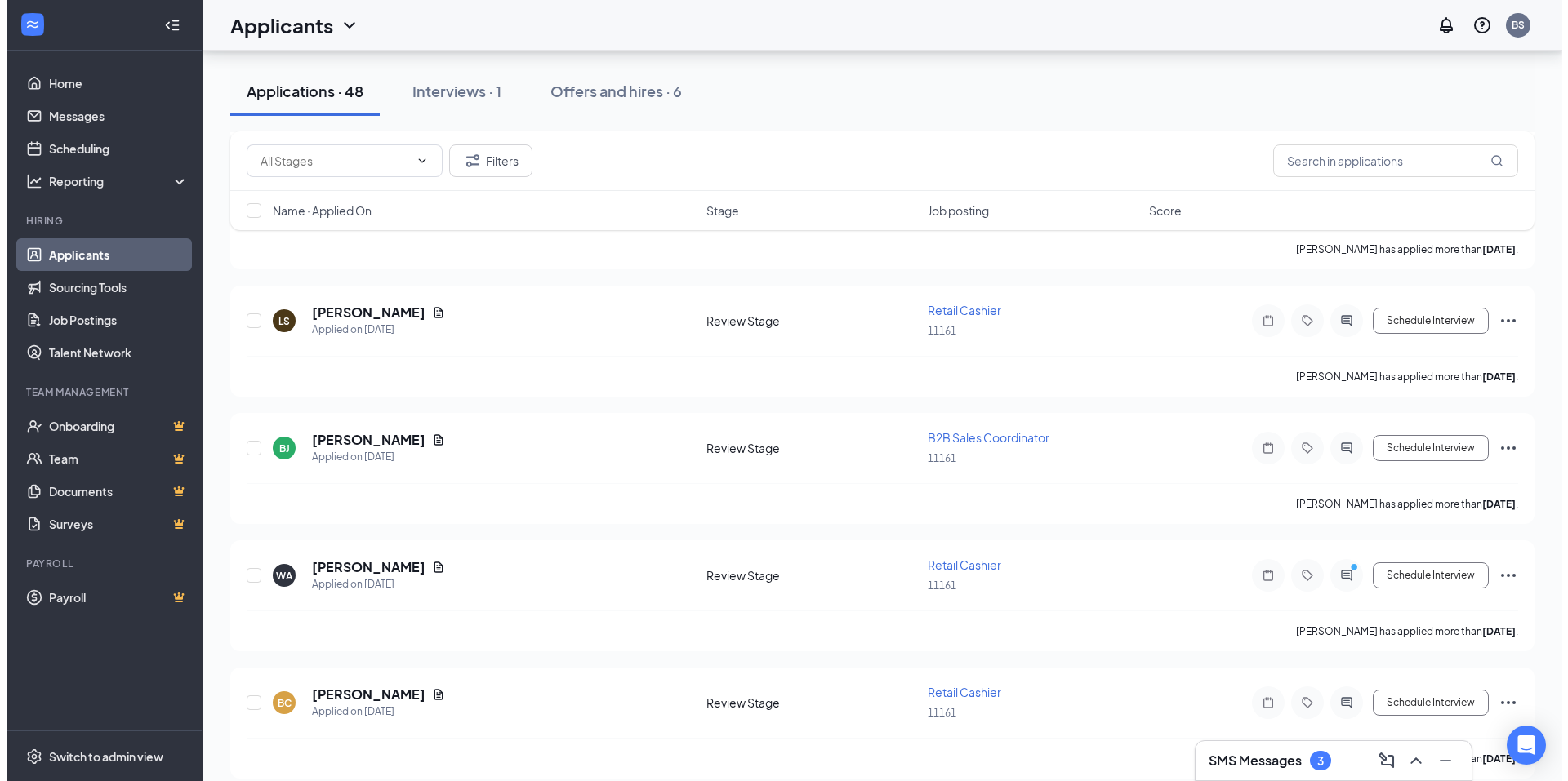
scroll to position [1796, 0]
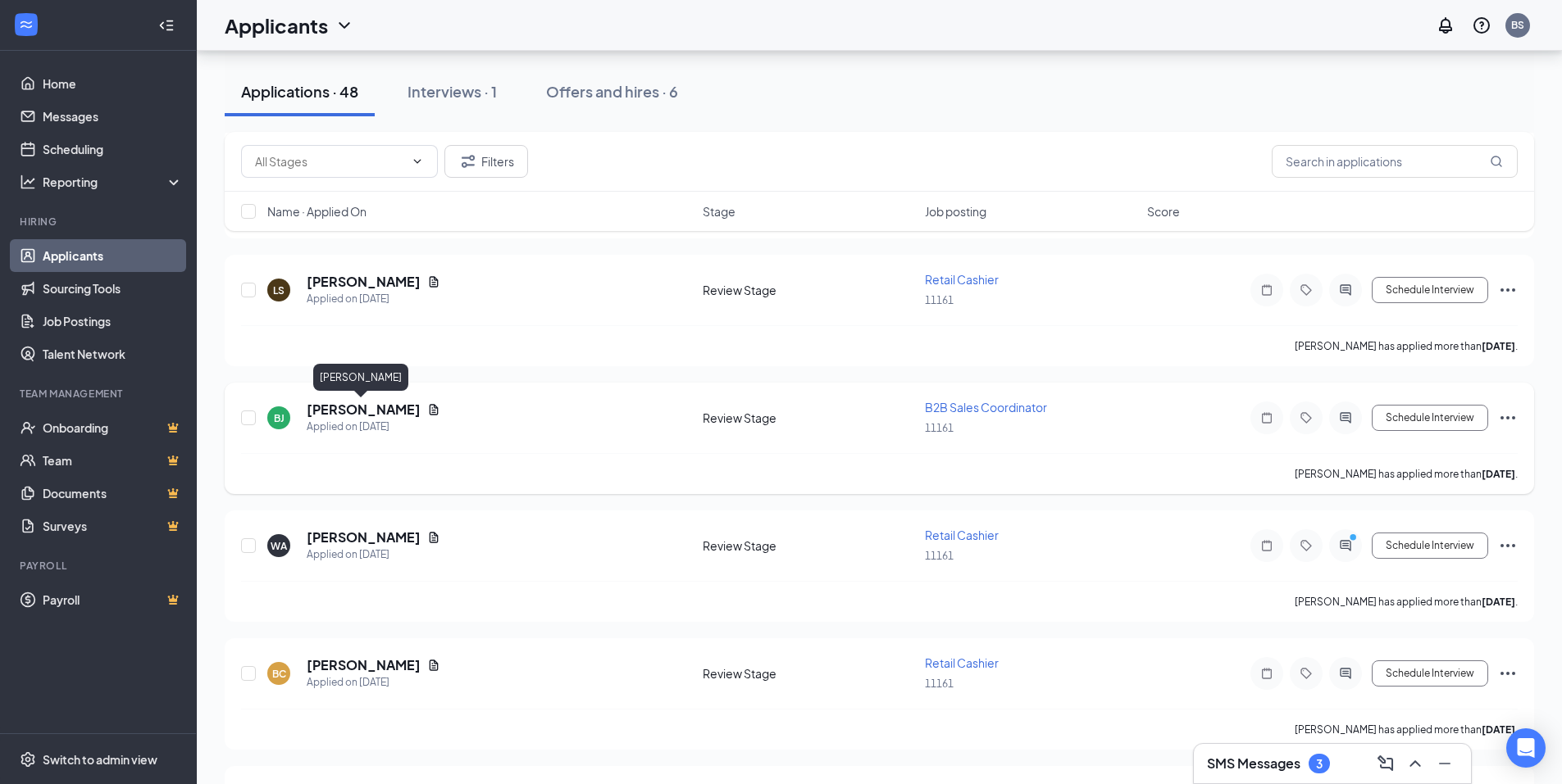
click at [368, 405] on h5 "[PERSON_NAME]" at bounding box center [364, 410] width 114 height 18
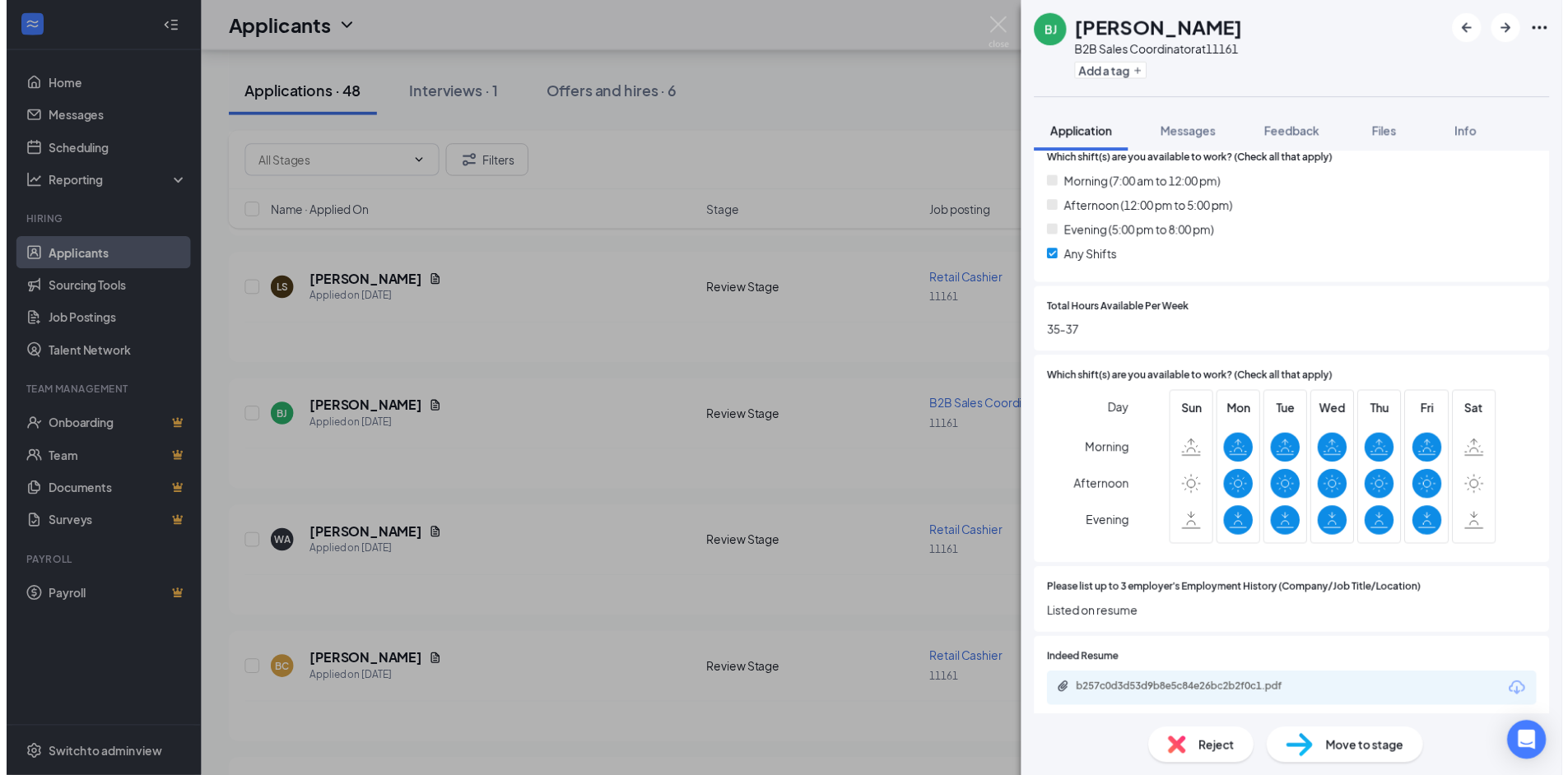
scroll to position [658, 0]
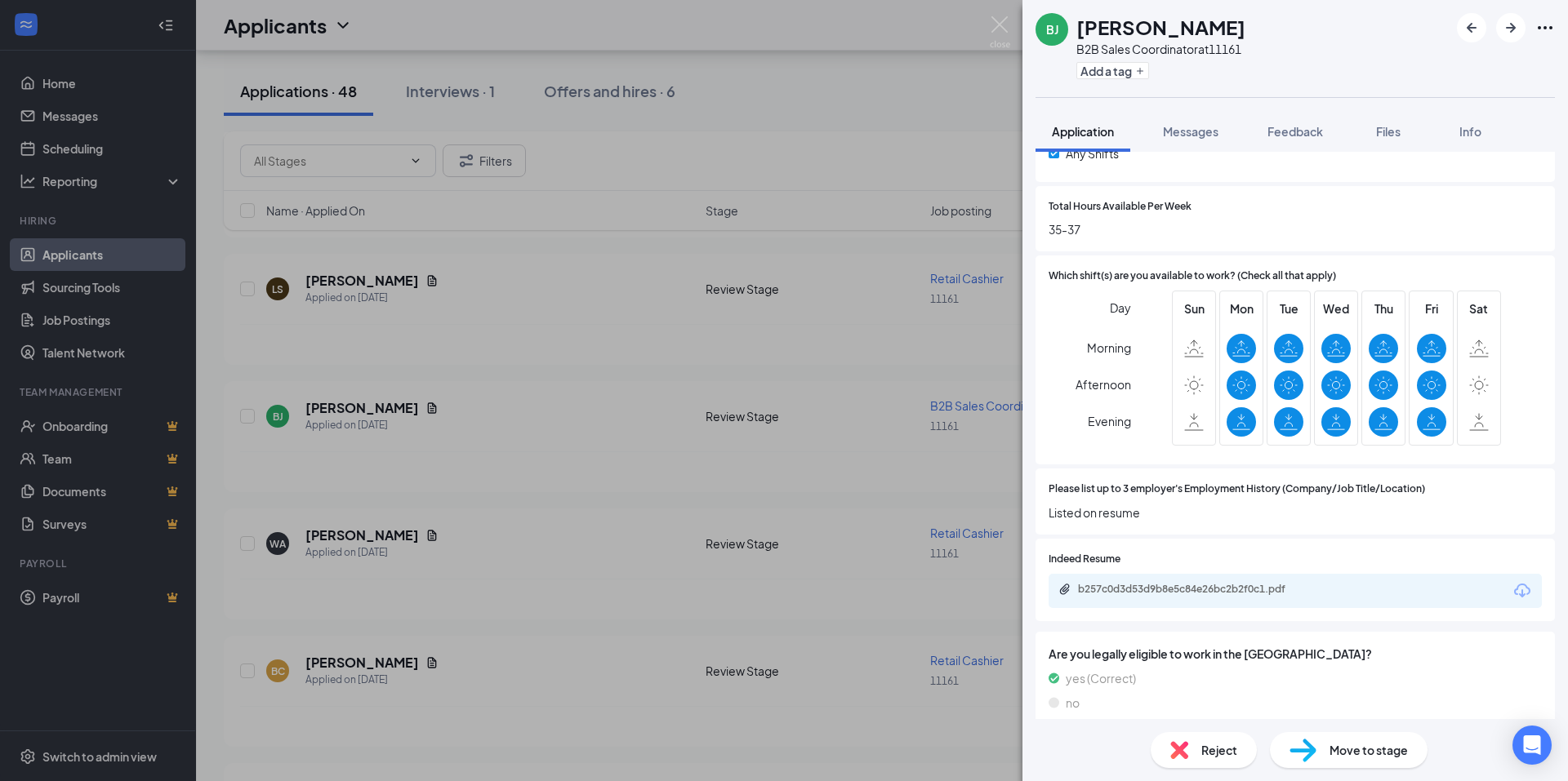
click at [1122, 579] on div "b257c0d3d53d9b8e5c84e26bc2b2f0c1.pdf" at bounding box center [1294, 591] width 493 height 34
click at [1122, 594] on div "b257c0d3d53d9b8e5c84e26bc2b2f0c1.pdf" at bounding box center [1193, 589] width 229 height 13
click at [999, 24] on img at bounding box center [1000, 32] width 20 height 32
